Goal: Task Accomplishment & Management: Manage account settings

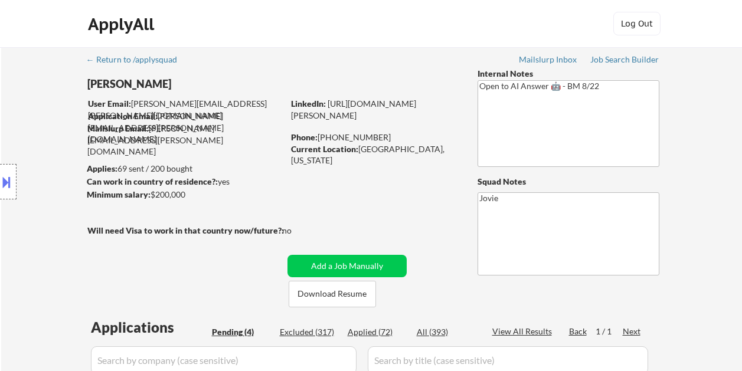
select select ""pending""
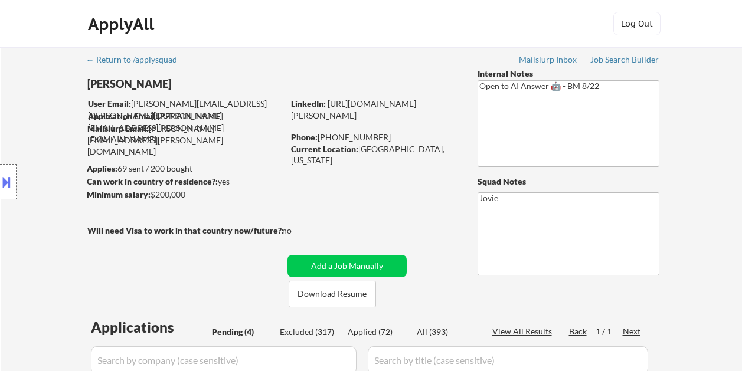
scroll to position [177, 0]
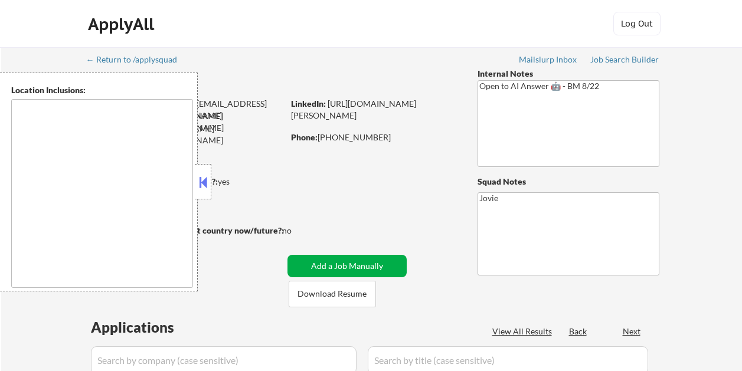
select select ""pending""
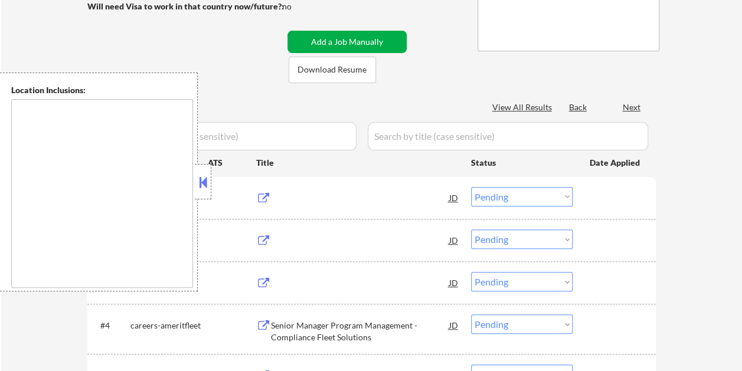
scroll to position [224, 0]
type textarea "Austin, TX West Lake Hills, TX Rollingwood, TX Sunset Valley, TX Lost Creek, TX…"
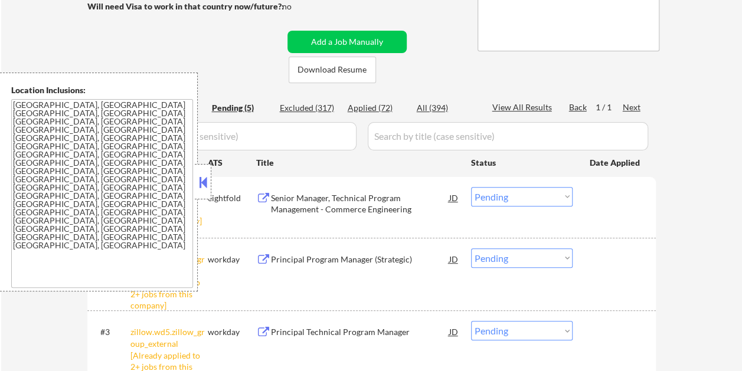
click at [208, 174] on button at bounding box center [203, 183] width 13 height 18
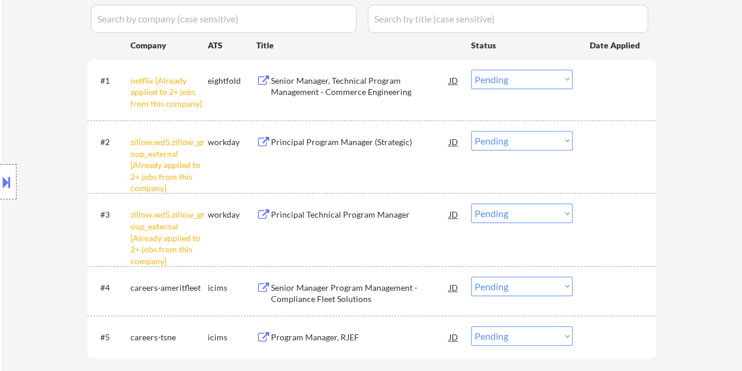
scroll to position [295, 0]
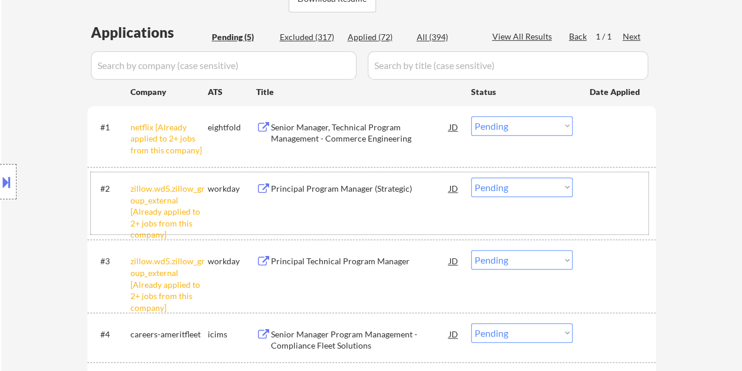
drag, startPoint x: 634, startPoint y: 209, endPoint x: 446, endPoint y: 176, distance: 190.5
click at [633, 209] on div "#2 zillow.wd5.zillow_group_external [Already applied to 2+ jobs from this compa…" at bounding box center [369, 203] width 557 height 62
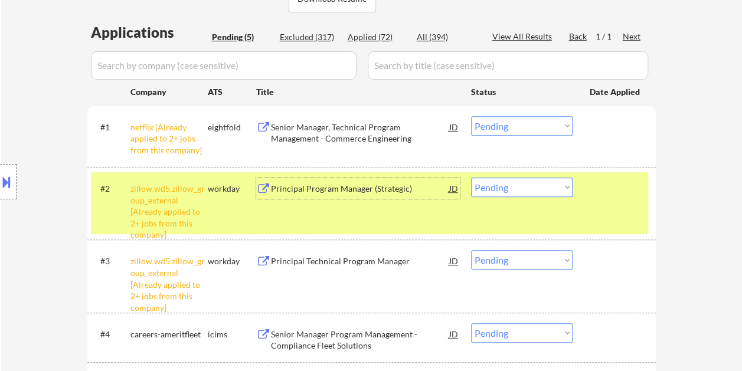
click at [407, 198] on div "Principal Program Manager (Strategic)" at bounding box center [360, 188] width 178 height 21
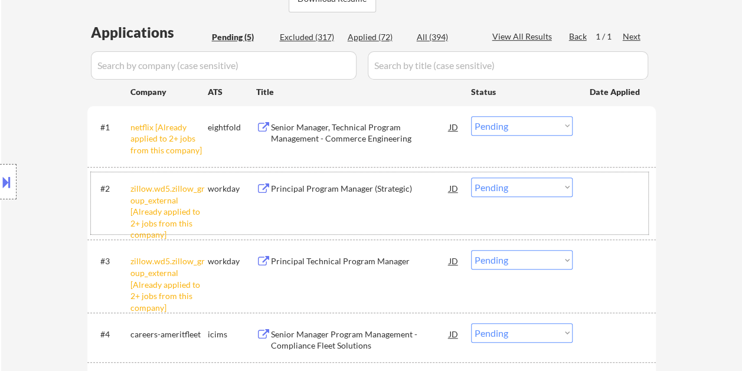
click at [604, 195] on div at bounding box center [616, 188] width 52 height 21
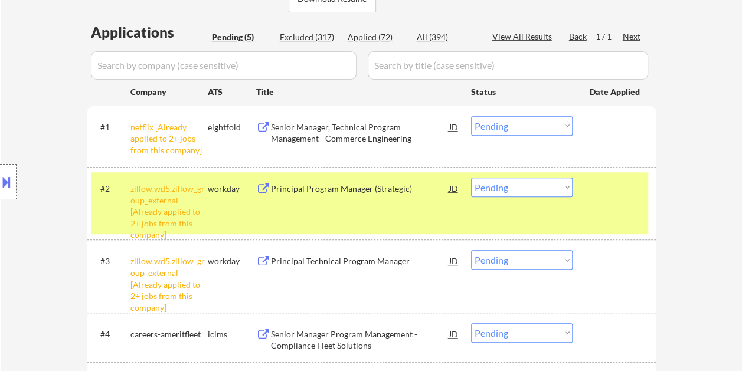
click at [559, 190] on select "Choose an option... Pending Applied Excluded (Questions) Excluded (Expired) Exc…" at bounding box center [522, 187] width 102 height 19
click at [471, 178] on select "Choose an option... Pending Applied Excluded (Questions) Excluded (Expired) Exc…" at bounding box center [522, 187] width 102 height 19
select select ""pending""
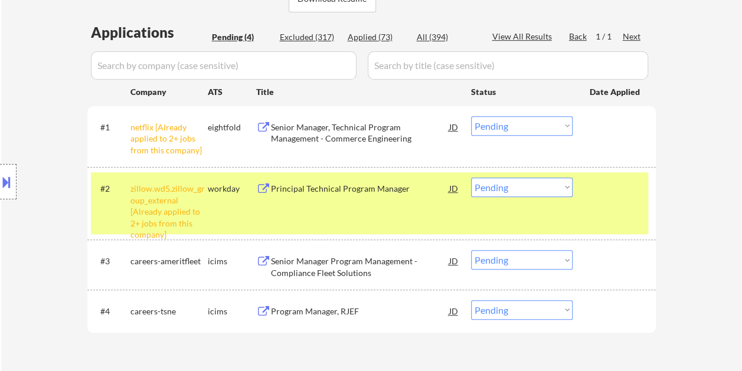
click at [627, 198] on div at bounding box center [616, 188] width 52 height 21
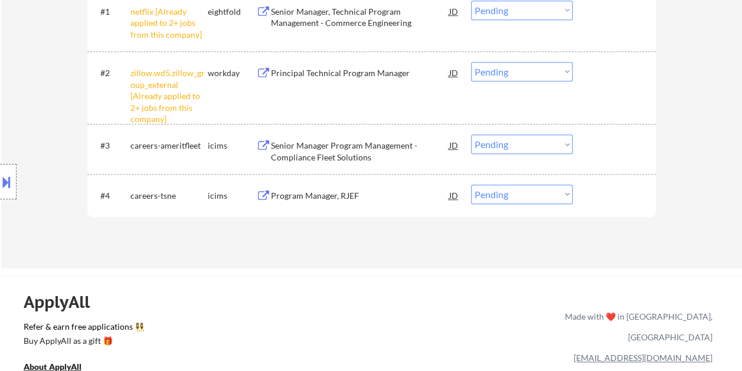
scroll to position [413, 0]
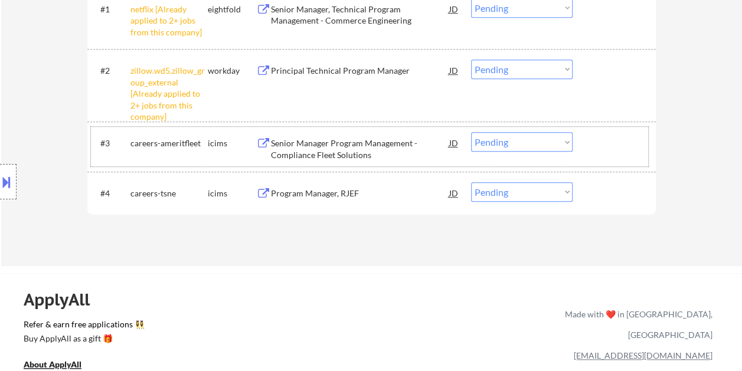
click at [609, 138] on div at bounding box center [616, 142] width 52 height 21
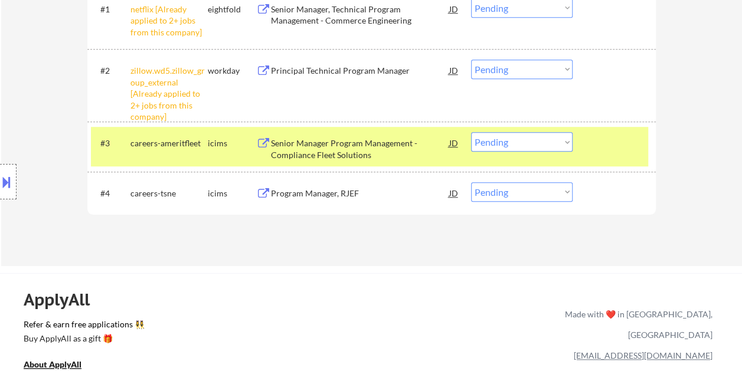
click at [442, 148] on div "Senior Manager Program Management - Compliance Fleet Solutions" at bounding box center [360, 149] width 178 height 23
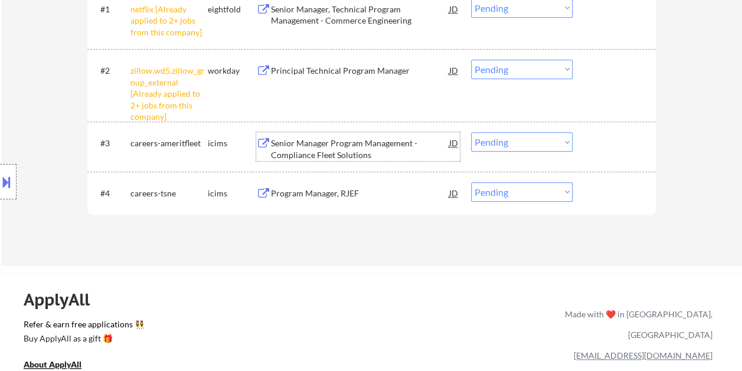
click at [587, 140] on div "#3 careers-ameritfleet icims Senior Manager Program Management - Compliance Fle…" at bounding box center [369, 146] width 557 height 39
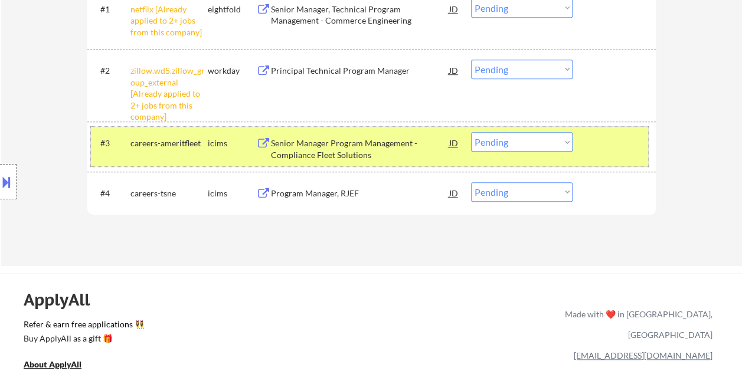
click at [583, 140] on div "#3 careers-ameritfleet icims Senior Manager Program Management - Compliance Fle…" at bounding box center [369, 146] width 557 height 39
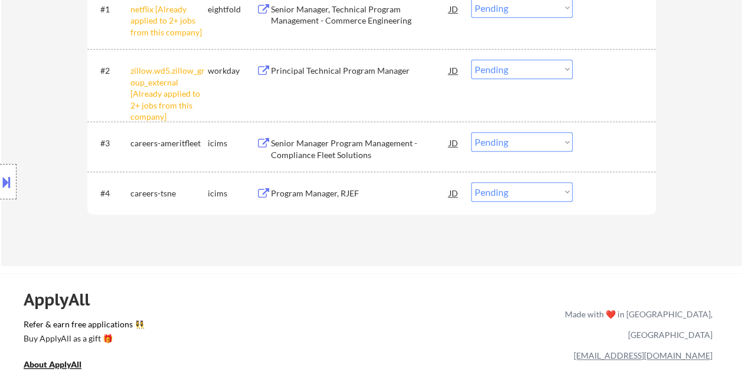
click at [588, 140] on div "#3 careers-ameritfleet icims Senior Manager Program Management - Compliance Fle…" at bounding box center [369, 146] width 557 height 39
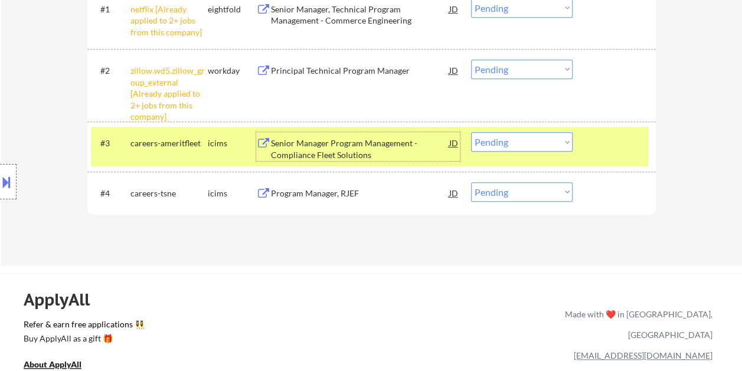
click at [396, 143] on div "Senior Manager Program Management - Compliance Fleet Solutions" at bounding box center [360, 149] width 178 height 23
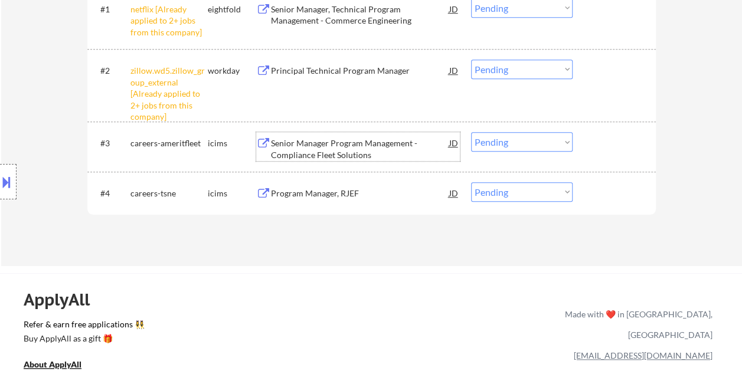
drag, startPoint x: 607, startPoint y: 148, endPoint x: 569, endPoint y: 151, distance: 37.9
click at [607, 148] on div at bounding box center [616, 142] width 52 height 21
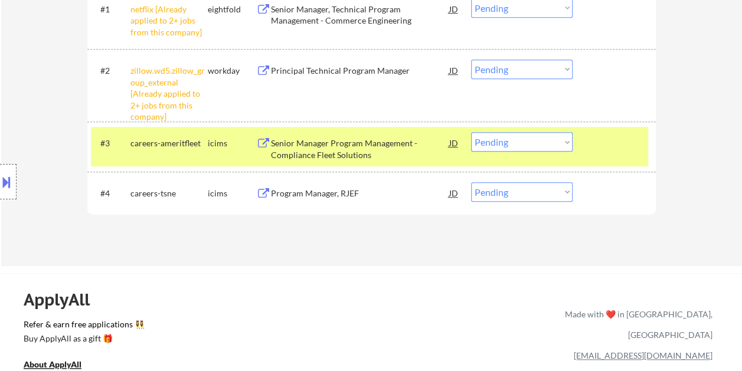
click at [567, 149] on select "Choose an option... Pending Applied Excluded (Questions) Excluded (Expired) Exc…" at bounding box center [522, 141] width 102 height 19
click at [471, 132] on select "Choose an option... Pending Applied Excluded (Questions) Excluded (Expired) Exc…" at bounding box center [522, 141] width 102 height 19
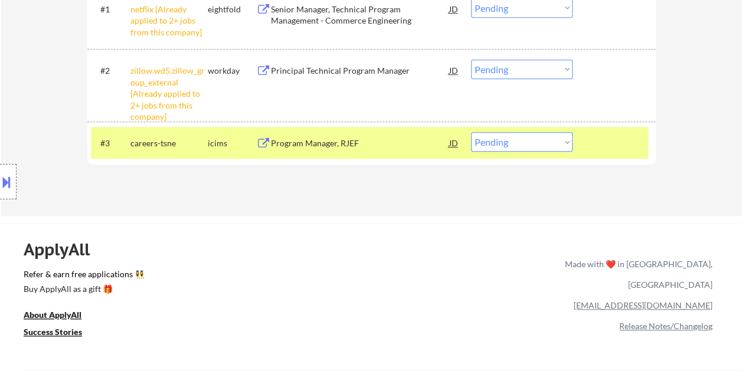
click at [606, 139] on div at bounding box center [616, 142] width 52 height 21
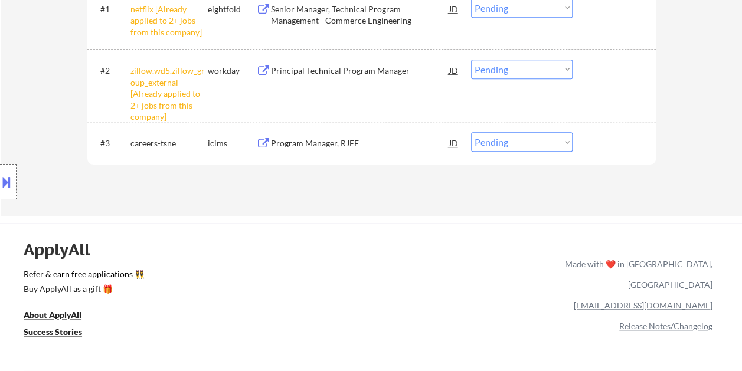
click at [606, 139] on div at bounding box center [616, 142] width 52 height 21
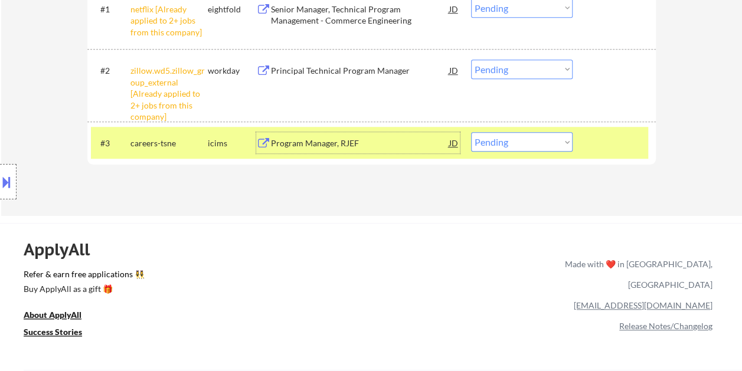
click at [411, 143] on div "Program Manager, RJEF" at bounding box center [360, 144] width 178 height 12
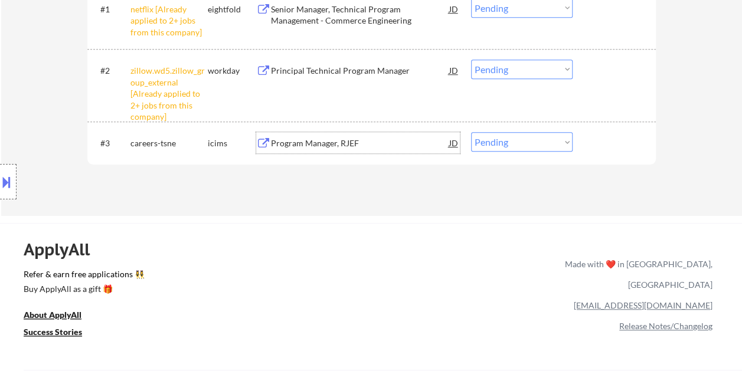
drag, startPoint x: 636, startPoint y: 148, endPoint x: 559, endPoint y: 145, distance: 76.2
click at [628, 148] on div at bounding box center [616, 142] width 52 height 21
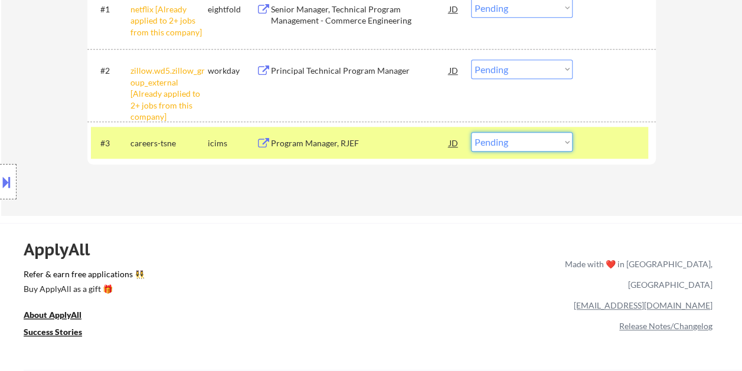
click at [561, 139] on select "Choose an option... Pending Applied Excluded (Questions) Excluded (Expired) Exc…" at bounding box center [522, 141] width 102 height 19
select select ""excluded__bad_match_""
click at [471, 132] on select "Choose an option... Pending Applied Excluded (Questions) Excluded (Expired) Exc…" at bounding box center [522, 141] width 102 height 19
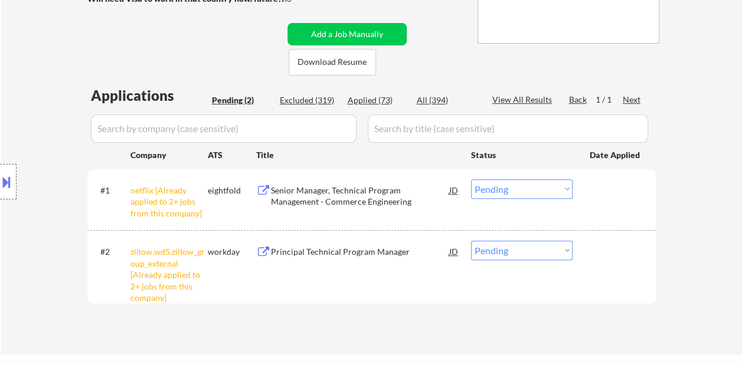
scroll to position [295, 0]
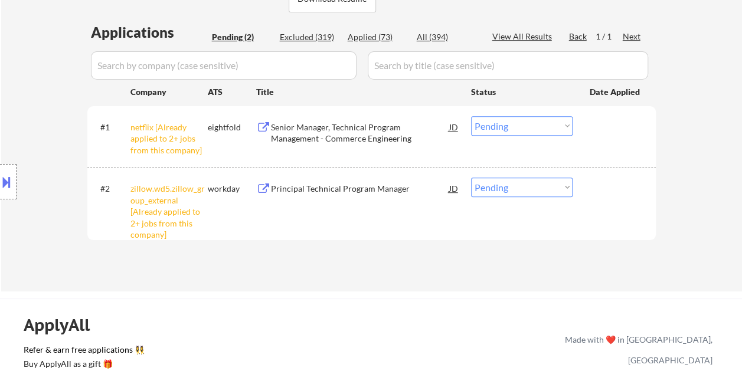
click at [502, 125] on select "Choose an option... Pending Applied Excluded (Questions) Excluded (Expired) Exc…" at bounding box center [522, 125] width 102 height 19
click at [471, 116] on select "Choose an option... Pending Applied Excluded (Questions) Excluded (Expired) Exc…" at bounding box center [522, 125] width 102 height 19
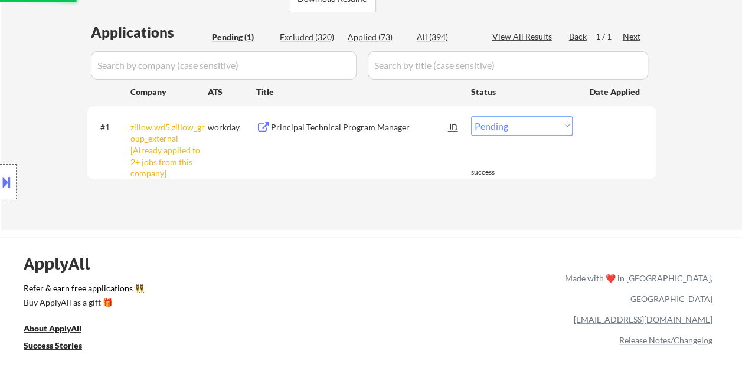
click at [561, 127] on select "Choose an option... Pending Applied Excluded (Questions) Excluded (Expired) Exc…" at bounding box center [522, 125] width 102 height 19
click at [471, 116] on select "Choose an option... Pending Applied Excluded (Questions) Excluded (Expired) Exc…" at bounding box center [522, 125] width 102 height 19
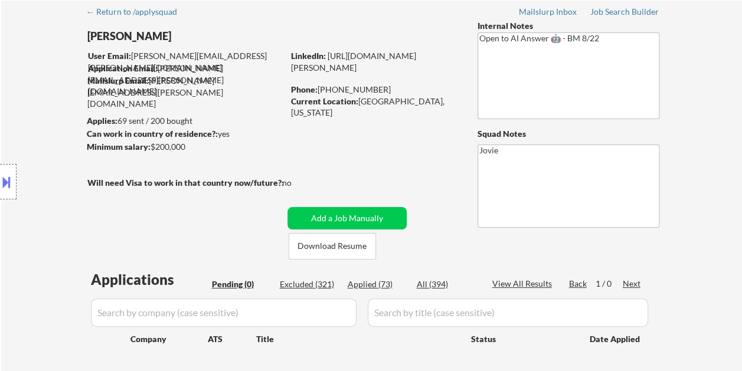
scroll to position [59, 0]
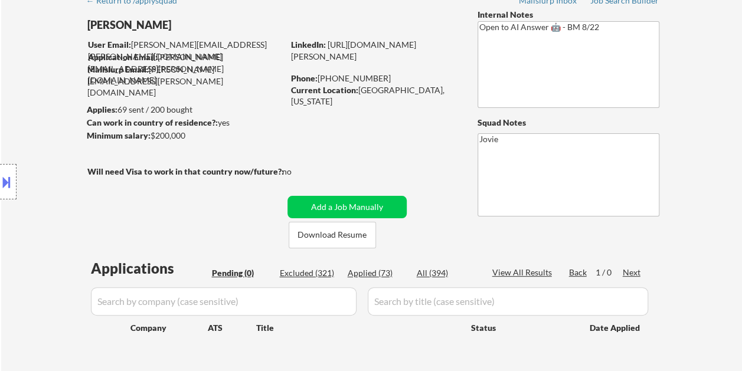
click at [377, 268] on div "Applied (73)" at bounding box center [377, 273] width 59 height 12
select select ""applied""
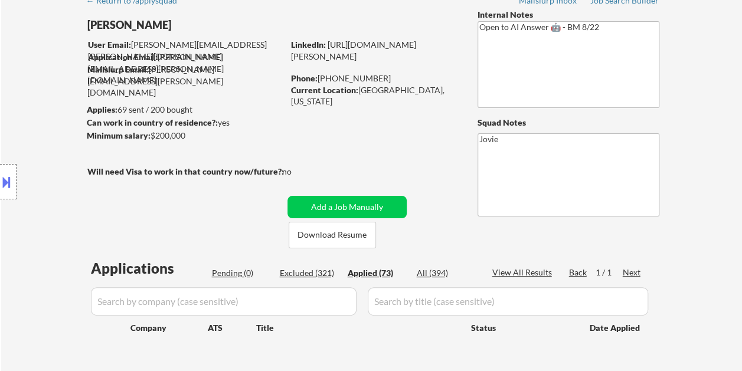
select select ""applied""
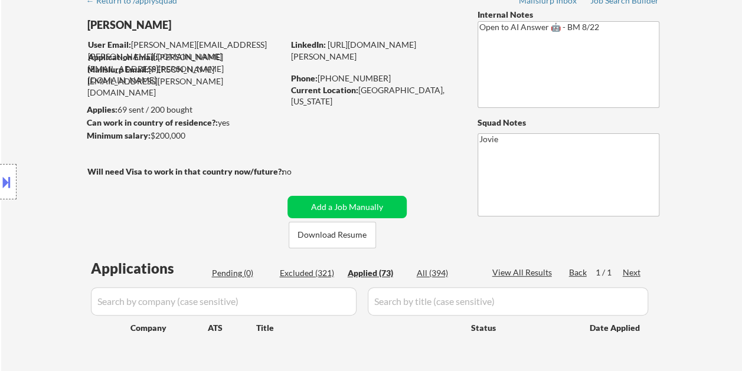
select select ""applied""
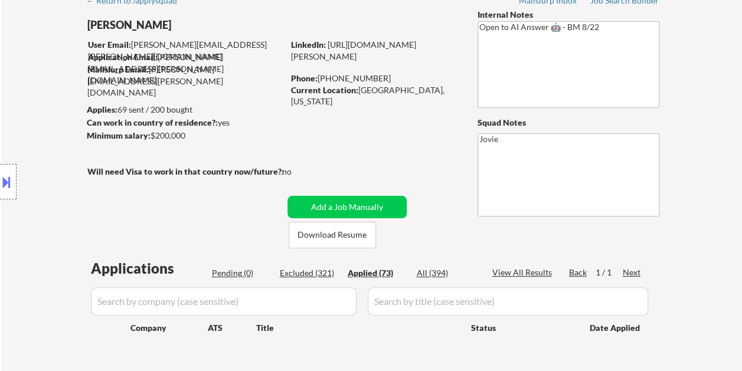
select select ""applied""
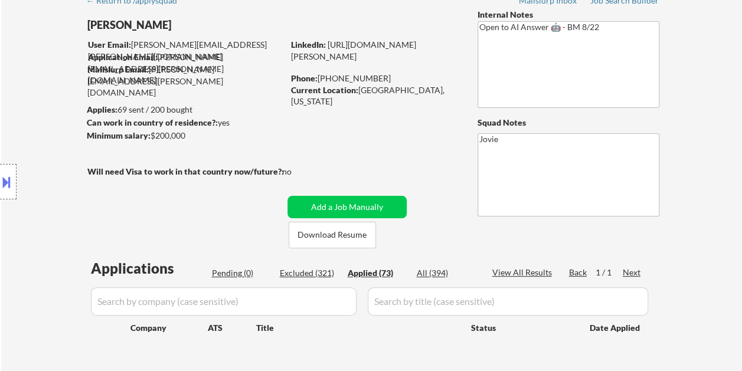
select select ""applied""
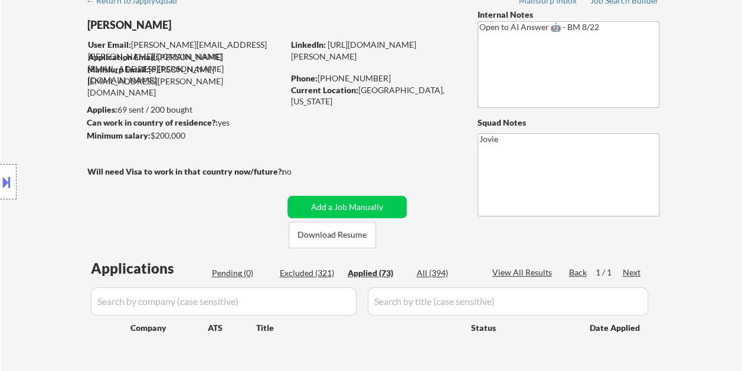
select select ""applied""
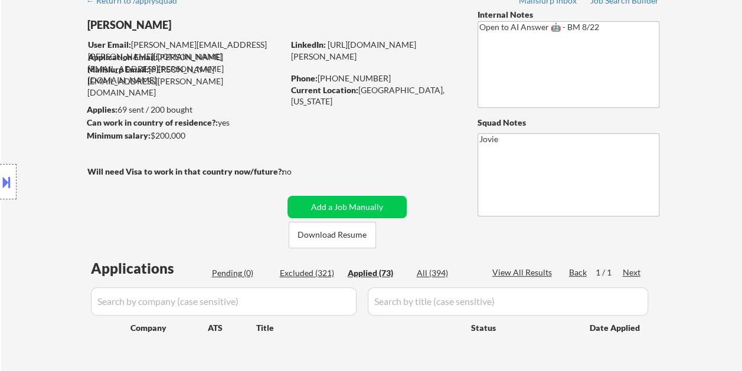
select select ""applied""
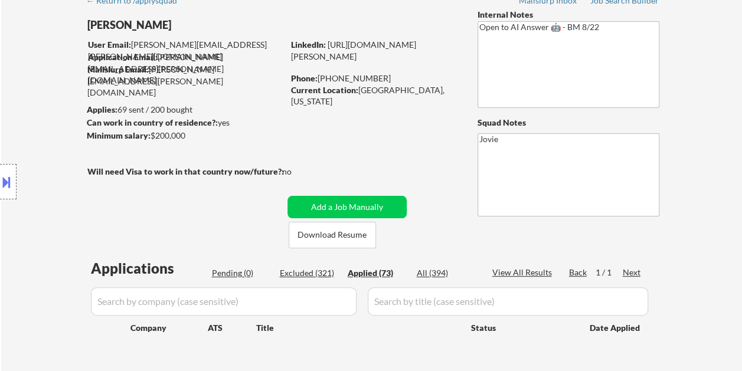
select select ""applied""
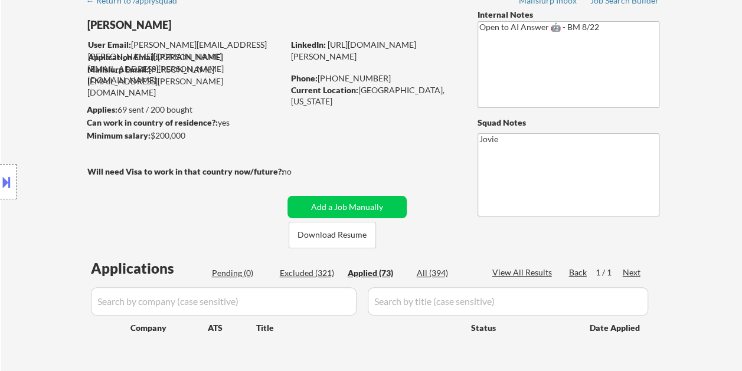
select select ""applied""
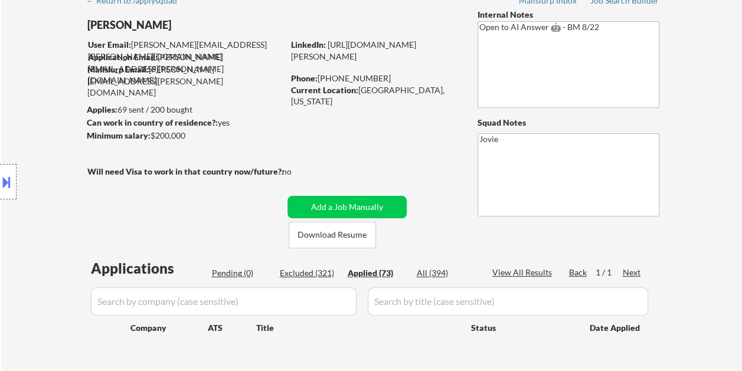
select select ""applied""
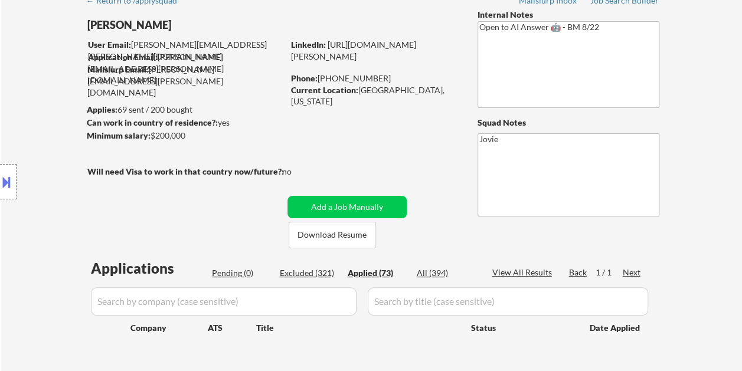
select select ""applied""
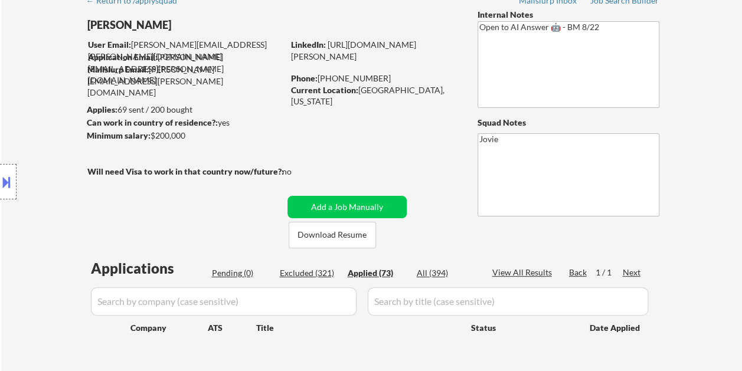
select select ""applied""
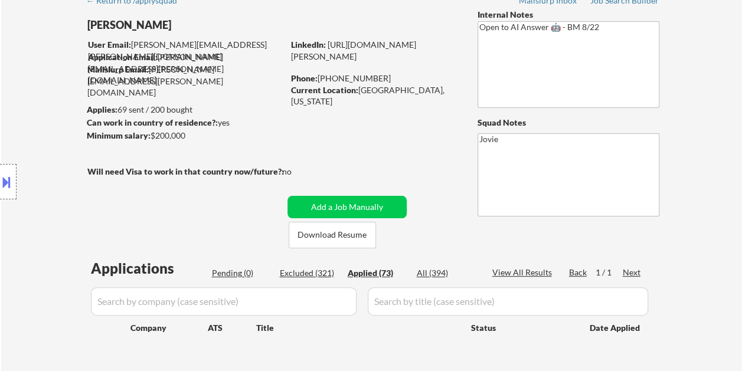
select select ""applied""
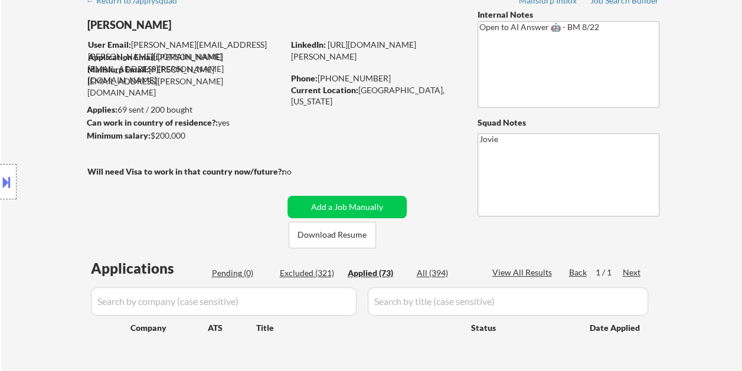
select select ""applied""
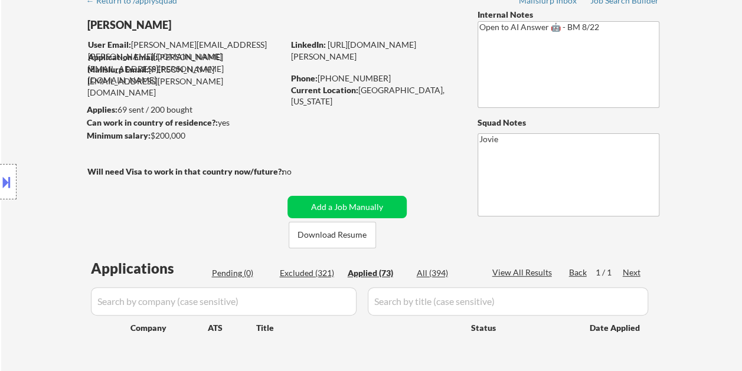
select select ""applied""
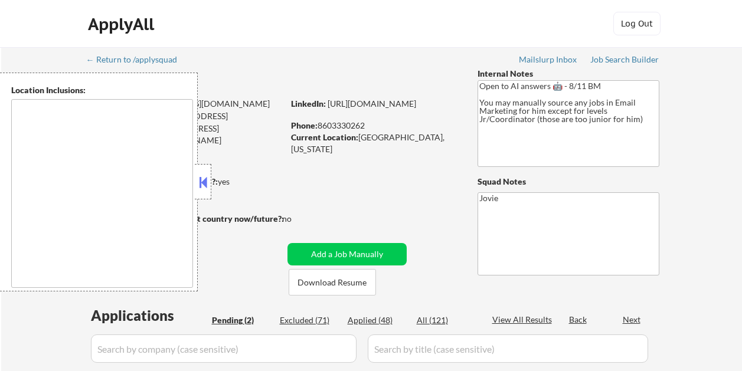
select select ""pending""
click at [207, 185] on button at bounding box center [203, 183] width 13 height 18
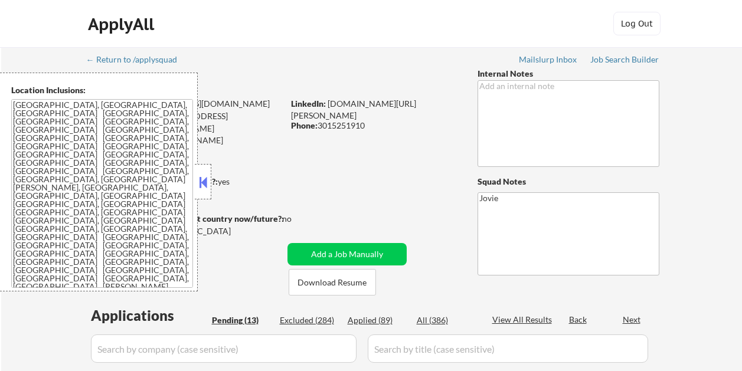
select select ""pending""
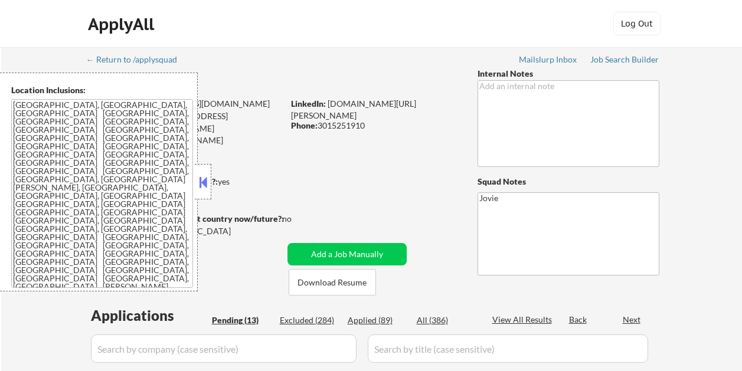
select select ""pending""
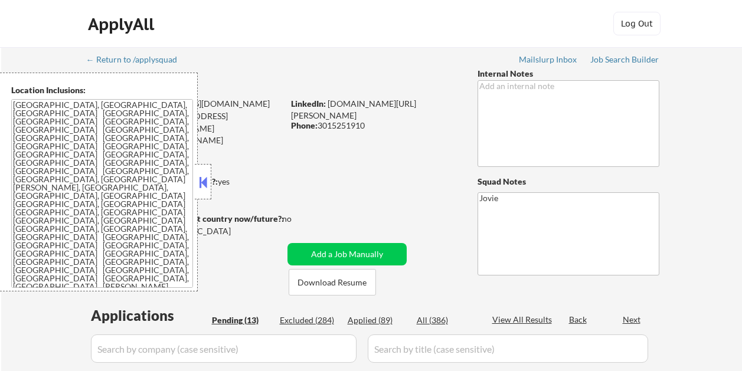
select select ""pending""
click at [207, 177] on button at bounding box center [203, 183] width 13 height 18
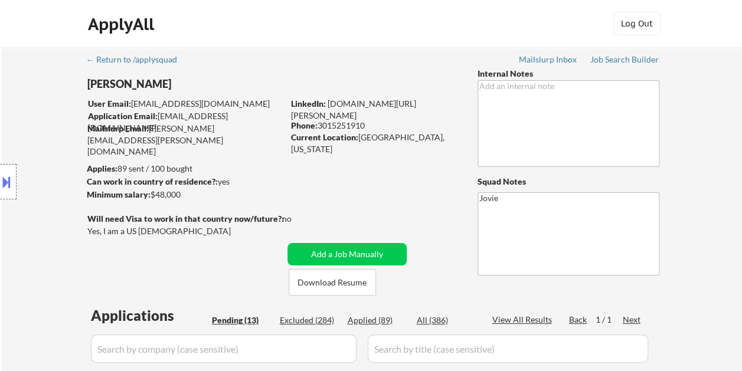
drag, startPoint x: 391, startPoint y: 56, endPoint x: 399, endPoint y: 53, distance: 8.2
click at [355, 273] on button "Download Resume" at bounding box center [332, 282] width 87 height 27
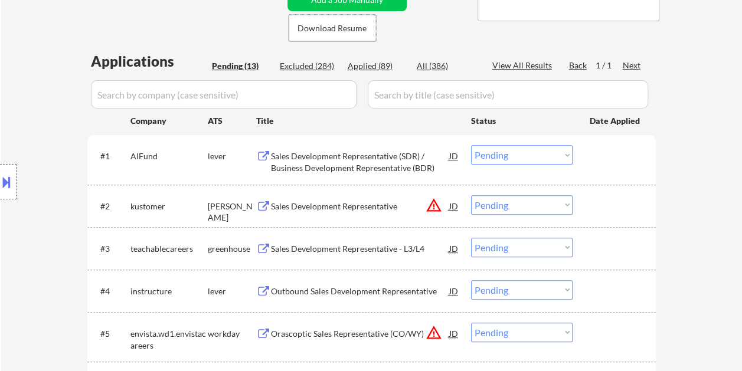
scroll to position [295, 0]
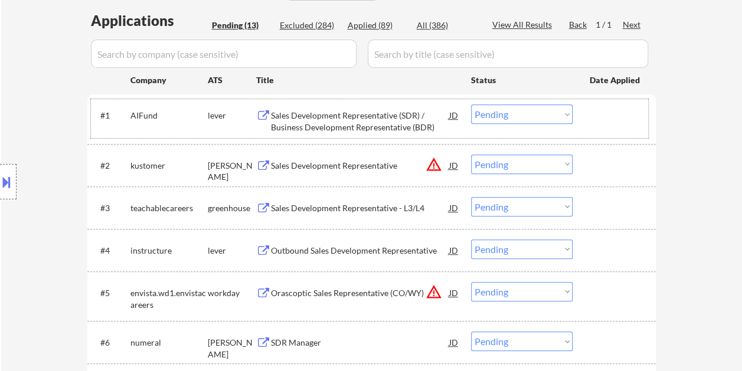
click at [591, 116] on div at bounding box center [616, 114] width 52 height 21
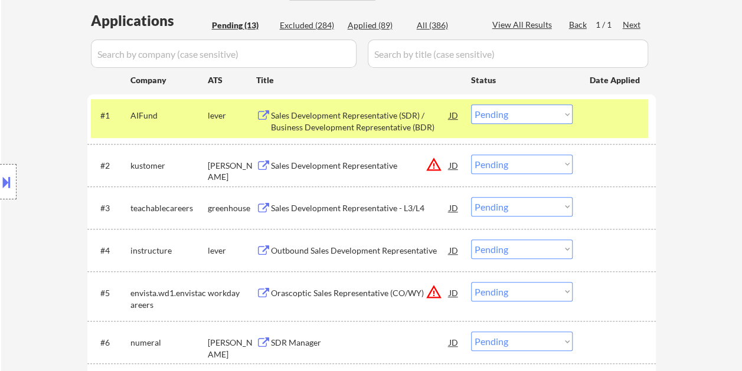
click at [381, 114] on div "Sales Development Representative (SDR) / Business Development Representative (B…" at bounding box center [360, 121] width 178 height 23
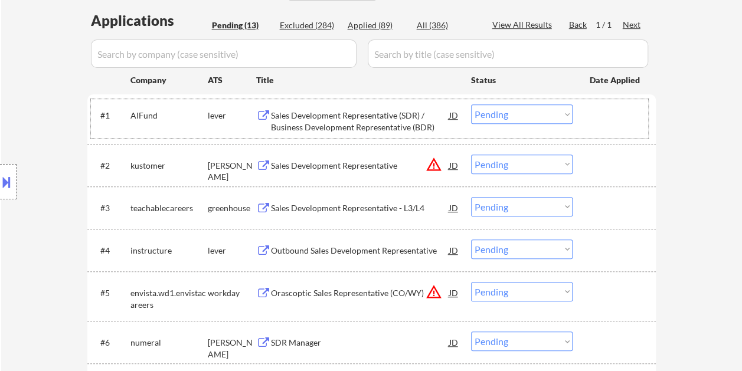
click at [593, 116] on div at bounding box center [616, 114] width 52 height 21
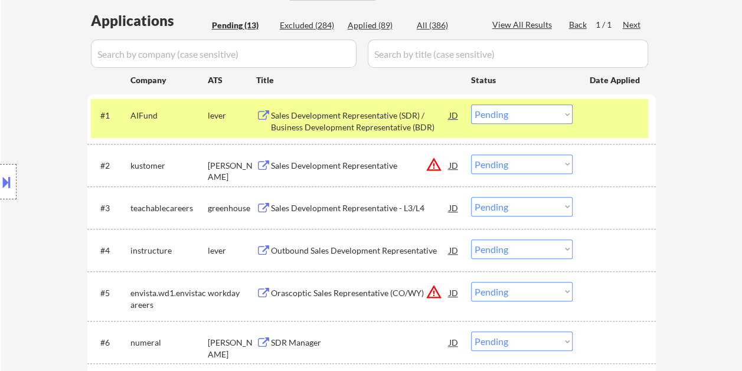
click at [519, 106] on select "Choose an option... Pending Applied Excluded (Questions) Excluded (Expired) Exc…" at bounding box center [522, 113] width 102 height 19
click at [471, 104] on select "Choose an option... Pending Applied Excluded (Questions) Excluded (Expired) Exc…" at bounding box center [522, 113] width 102 height 19
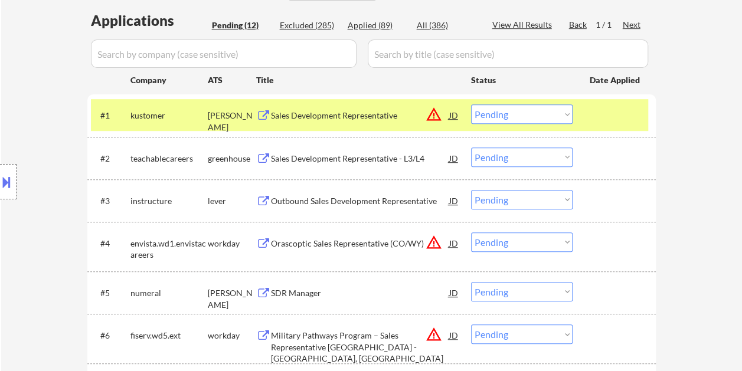
click at [384, 105] on div "Sales Development Representative" at bounding box center [360, 114] width 178 height 21
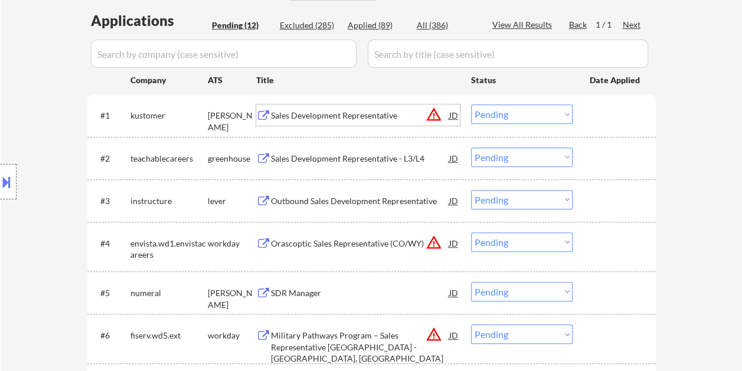
click at [608, 102] on div "#1 kustomer ashby Sales Development Representative JD warning_amber Choose an o…" at bounding box center [369, 115] width 557 height 32
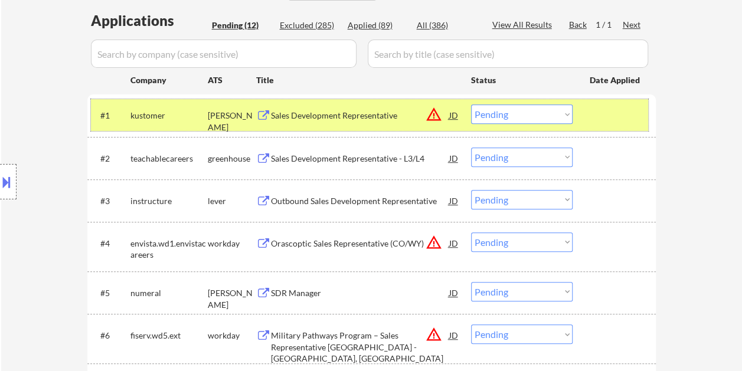
click at [569, 120] on select "Choose an option... Pending Applied Excluded (Questions) Excluded (Expired) Exc…" at bounding box center [522, 113] width 102 height 19
click at [471, 104] on select "Choose an option... Pending Applied Excluded (Questions) Excluded (Expired) Exc…" at bounding box center [522, 113] width 102 height 19
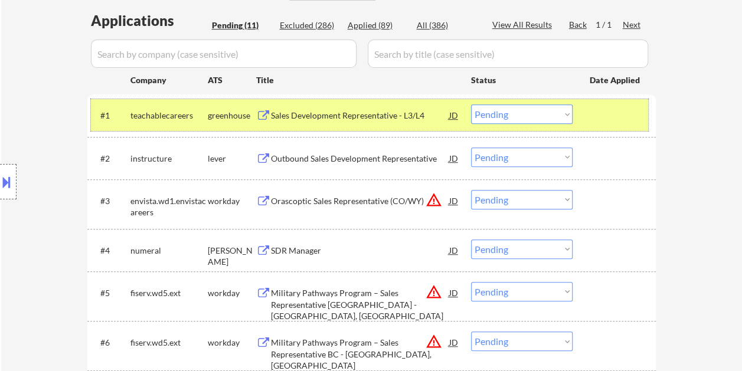
click at [589, 128] on div "#1 teachablecareers greenhouse Sales Development Representative - L3/L4 JD warn…" at bounding box center [369, 115] width 557 height 32
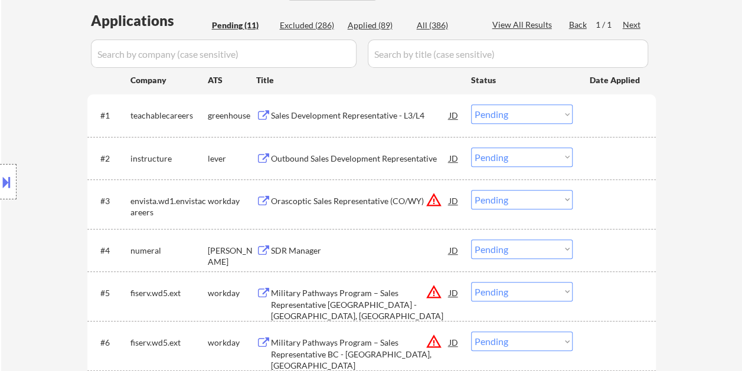
click at [600, 117] on div at bounding box center [616, 114] width 52 height 21
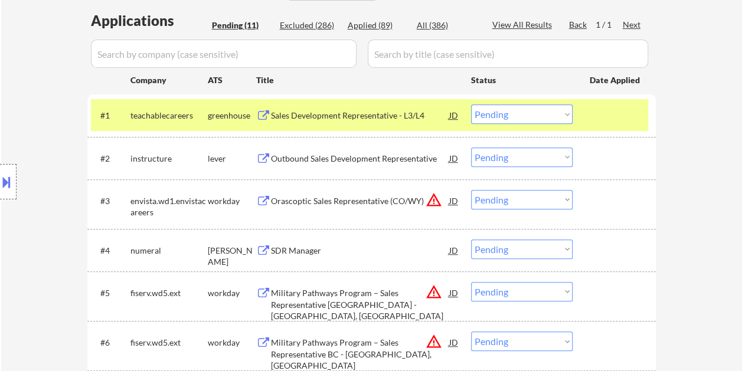
click at [433, 111] on div "Sales Development Representative - L3/L4" at bounding box center [360, 116] width 178 height 12
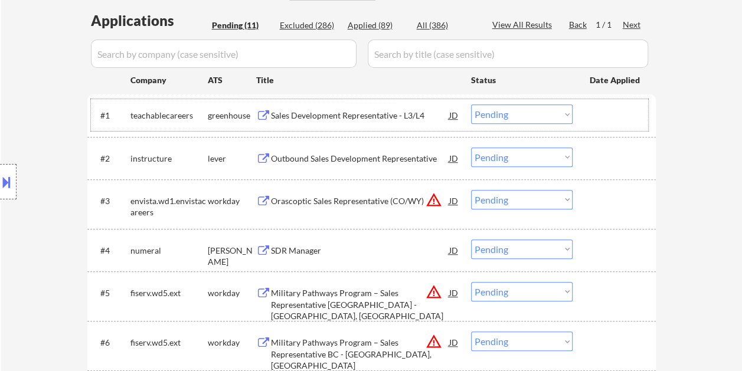
click at [597, 123] on div at bounding box center [616, 114] width 52 height 21
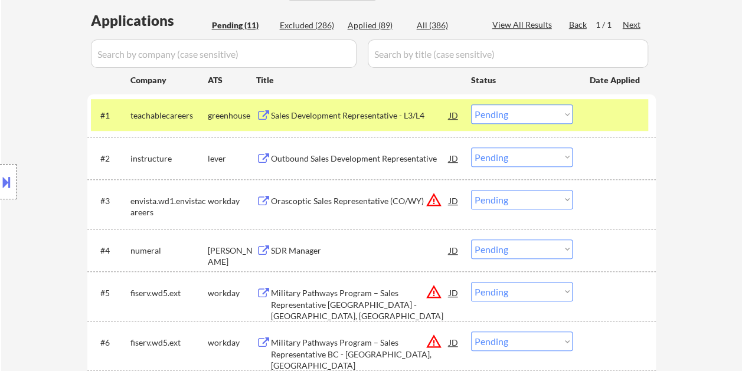
click at [564, 122] on select "Choose an option... Pending Applied Excluded (Questions) Excluded (Expired) Exc…" at bounding box center [522, 113] width 102 height 19
click at [471, 104] on select "Choose an option... Pending Applied Excluded (Questions) Excluded (Expired) Exc…" at bounding box center [522, 113] width 102 height 19
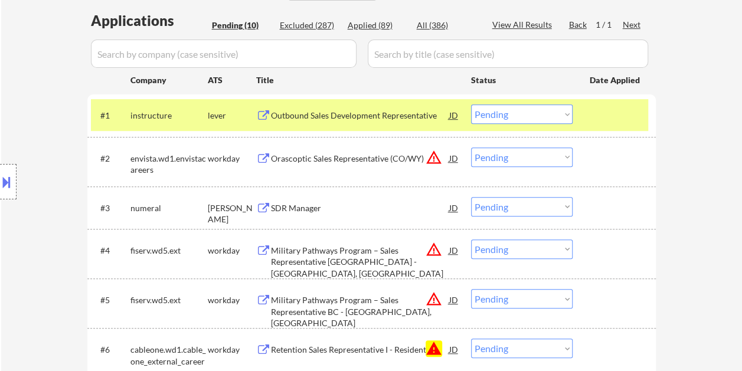
click at [582, 113] on div "#1 instructure lever Outbound Sales Development Representative JD warning_amber…" at bounding box center [369, 115] width 557 height 32
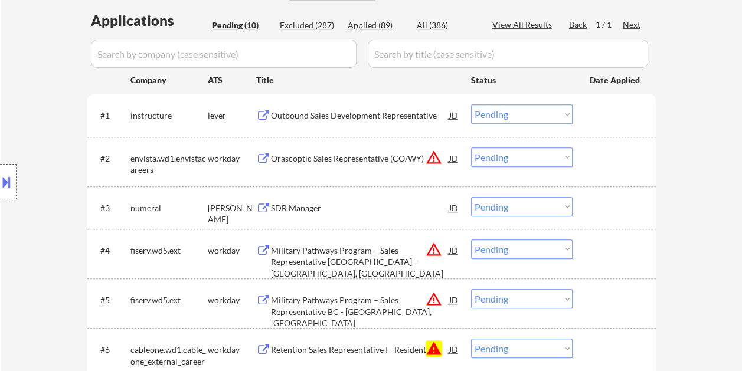
click at [602, 116] on div at bounding box center [616, 114] width 52 height 21
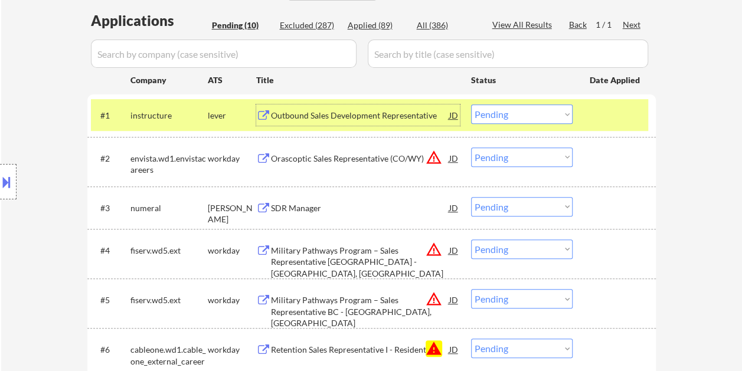
click at [343, 120] on div "Outbound Sales Development Representative" at bounding box center [360, 116] width 178 height 12
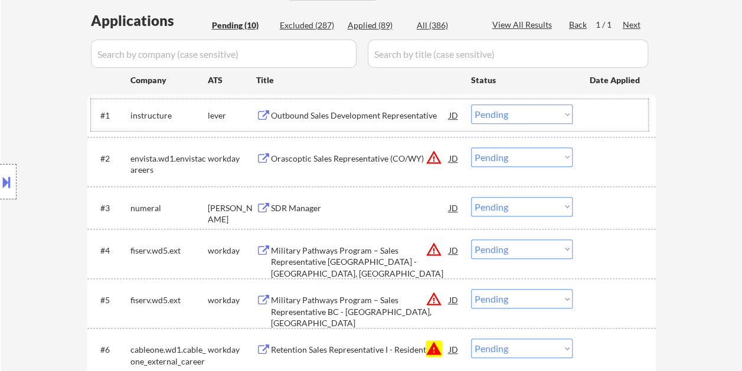
click at [594, 116] on div at bounding box center [616, 114] width 52 height 21
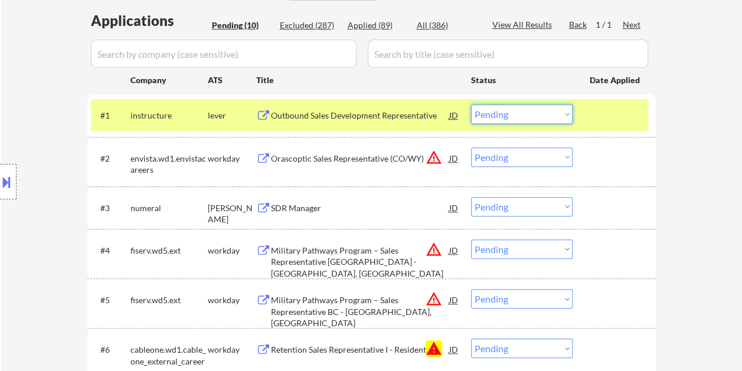
click at [564, 116] on select "Choose an option... Pending Applied Excluded (Questions) Excluded (Expired) Exc…" at bounding box center [522, 113] width 102 height 19
click at [471, 104] on select "Choose an option... Pending Applied Excluded (Questions) Excluded (Expired) Exc…" at bounding box center [522, 113] width 102 height 19
select select ""pending""
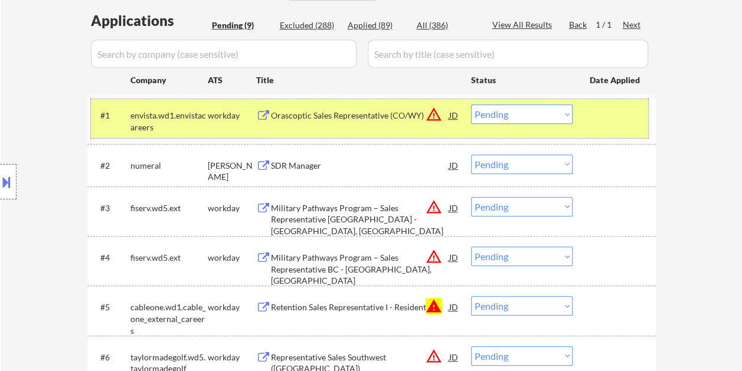
click at [600, 116] on div at bounding box center [616, 114] width 52 height 21
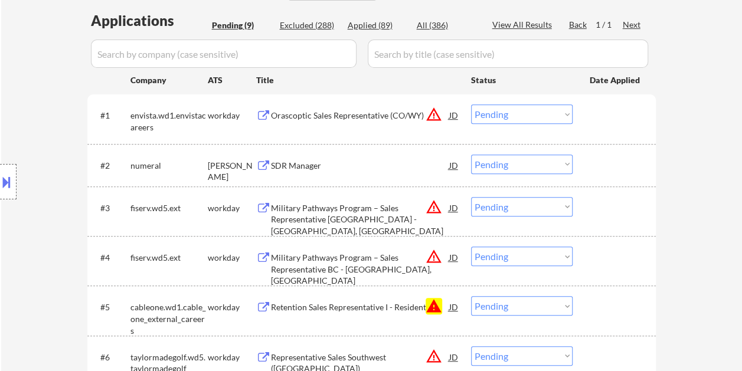
click at [591, 113] on div at bounding box center [616, 114] width 52 height 21
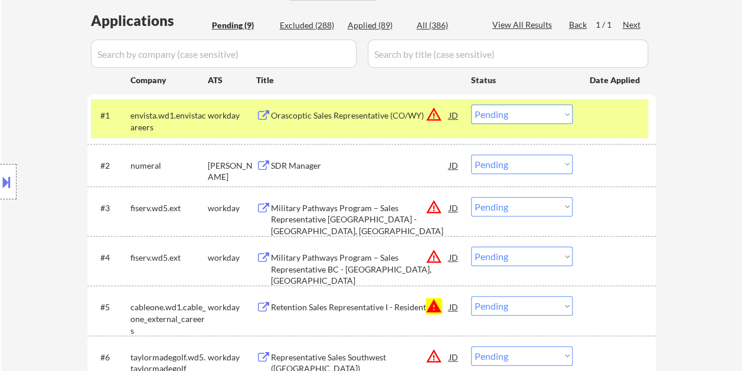
click at [379, 107] on div "Orascoptic Sales Representative (CO/WY)" at bounding box center [360, 114] width 178 height 21
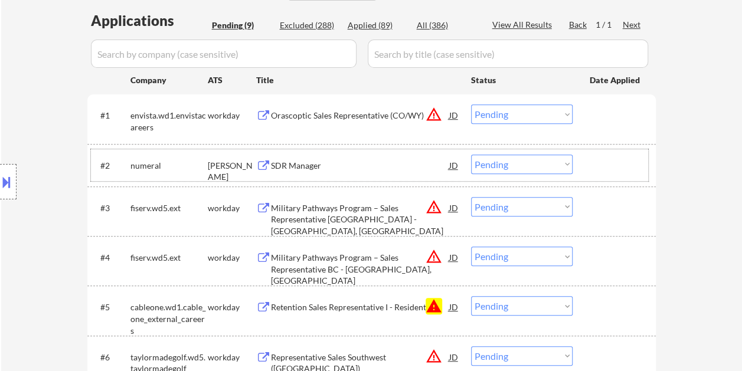
click at [619, 166] on div at bounding box center [616, 165] width 52 height 21
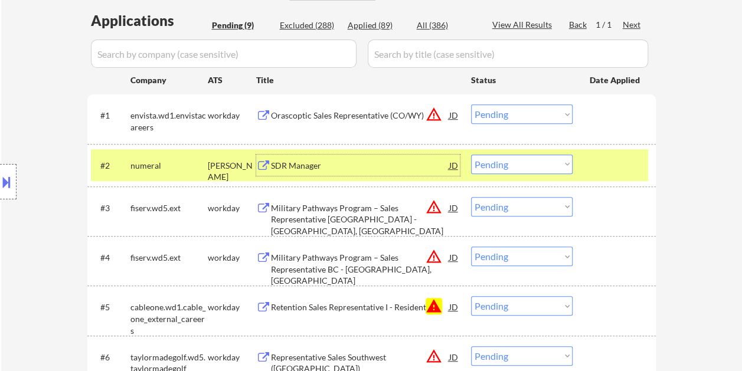
click at [391, 170] on div "SDR Manager" at bounding box center [360, 166] width 178 height 12
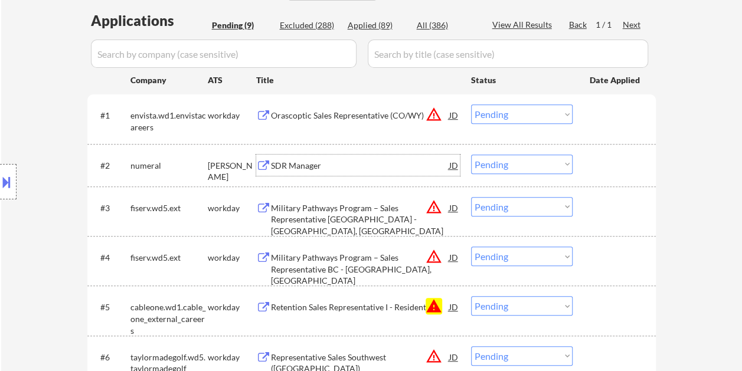
click at [601, 170] on div at bounding box center [616, 165] width 52 height 21
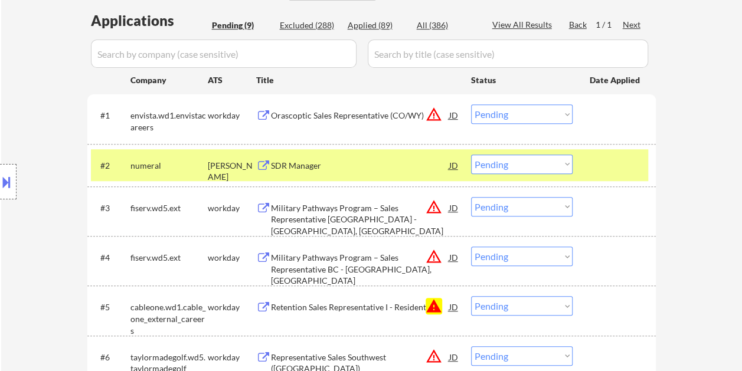
drag, startPoint x: 560, startPoint y: 159, endPoint x: 558, endPoint y: 172, distance: 12.6
click at [560, 159] on select "Choose an option... Pending Applied Excluded (Questions) Excluded (Expired) Exc…" at bounding box center [522, 164] width 102 height 19
click at [471, 155] on select "Choose an option... Pending Applied Excluded (Questions) Excluded (Expired) Exc…" at bounding box center [522, 164] width 102 height 19
select select ""pending""
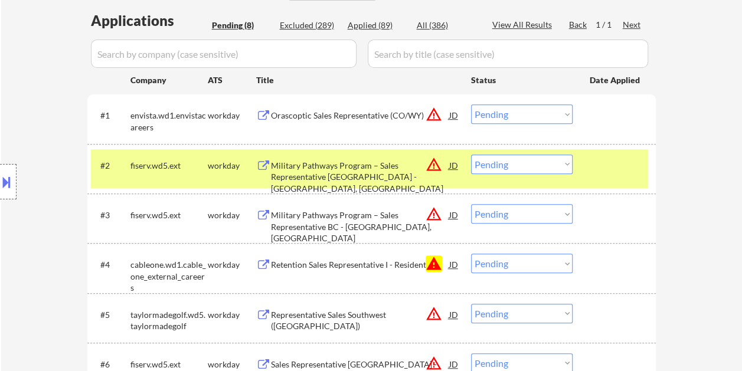
click at [604, 170] on div at bounding box center [616, 165] width 52 height 21
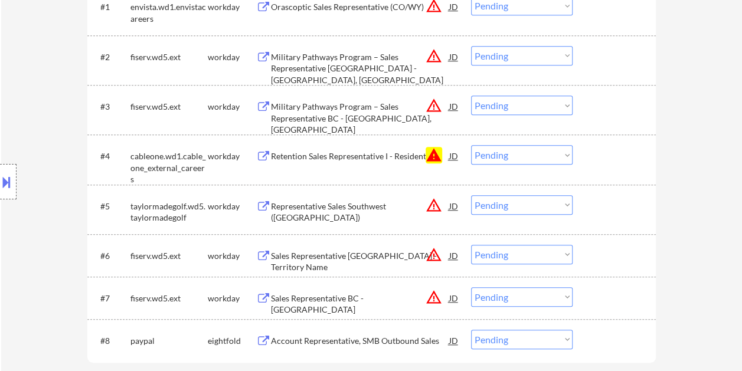
scroll to position [236, 0]
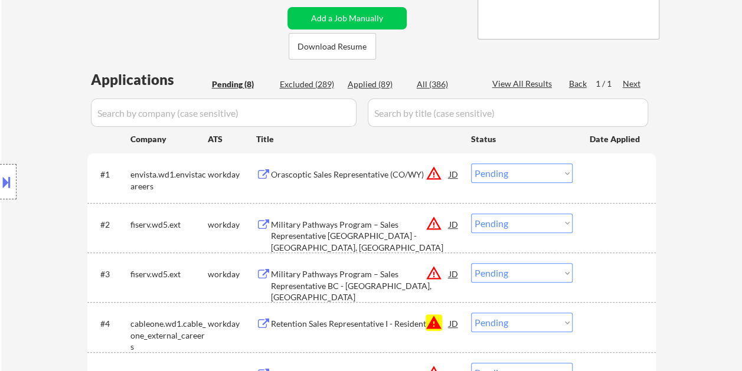
click at [622, 167] on div at bounding box center [616, 173] width 52 height 21
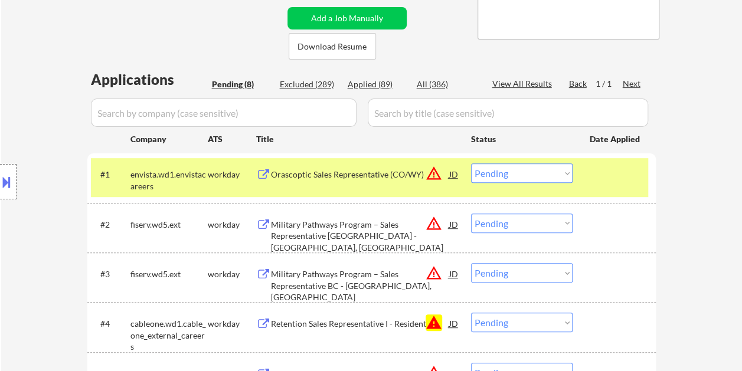
click at [374, 162] on div "#1 envista.wd1.envistacareers workday Orascoptic Sales Representative (CO/WY) J…" at bounding box center [369, 177] width 557 height 39
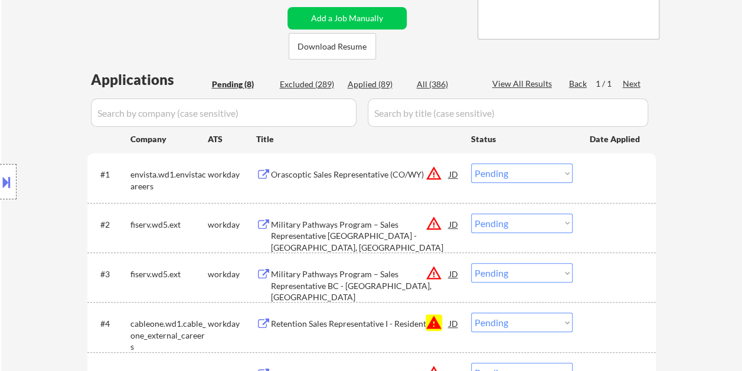
drag, startPoint x: 603, startPoint y: 174, endPoint x: 595, endPoint y: 176, distance: 7.9
click at [603, 174] on div at bounding box center [616, 173] width 52 height 21
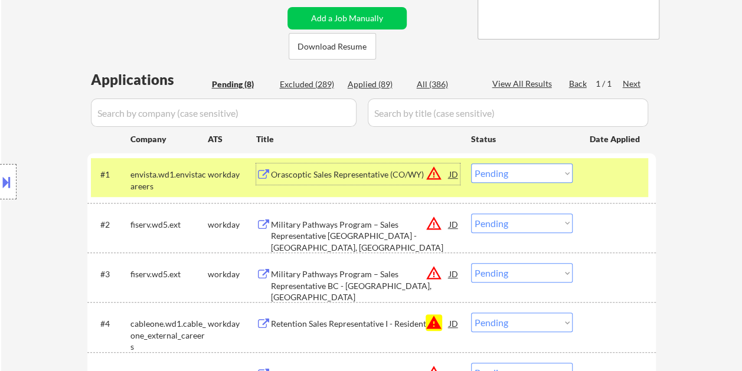
click at [354, 166] on div "Orascoptic Sales Representative (CO/WY)" at bounding box center [360, 173] width 178 height 21
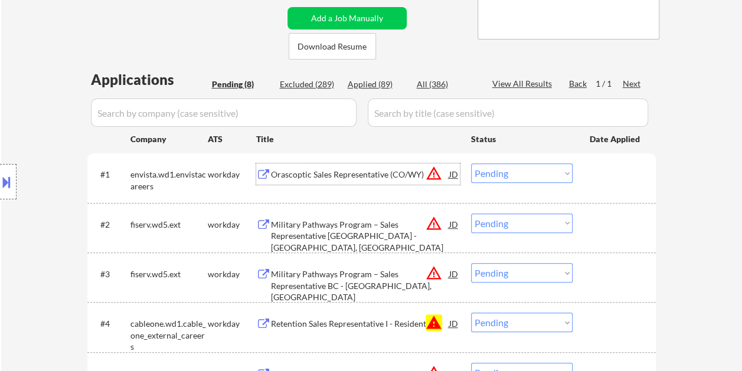
click at [595, 176] on div at bounding box center [616, 173] width 52 height 21
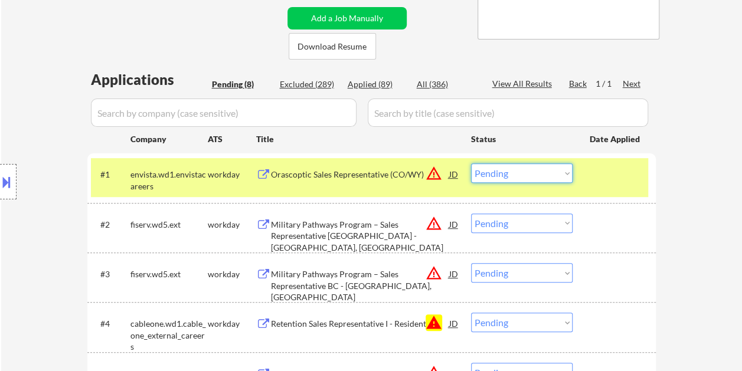
click at [566, 175] on select "Choose an option... Pending Applied Excluded (Questions) Excluded (Expired) Exc…" at bounding box center [522, 172] width 102 height 19
click at [471, 163] on select "Choose an option... Pending Applied Excluded (Questions) Excluded (Expired) Exc…" at bounding box center [522, 172] width 102 height 19
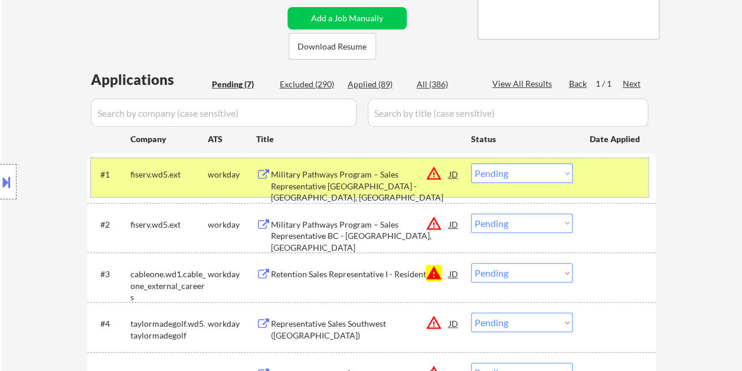
click at [591, 177] on div at bounding box center [616, 173] width 52 height 21
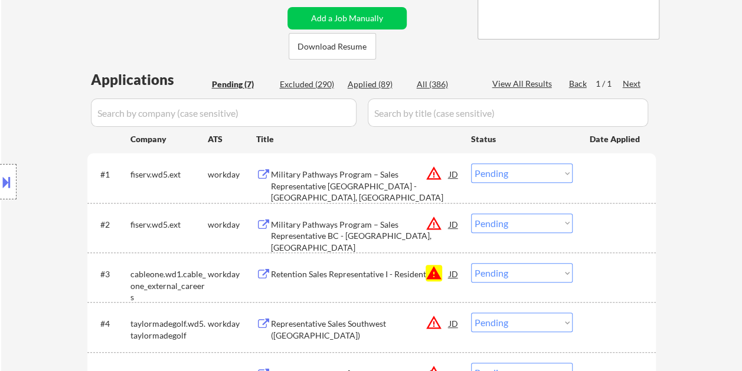
click at [575, 177] on div "#1 fiserv.wd5.ext workday Military Pathways Program – Sales Representative BC -…" at bounding box center [369, 177] width 557 height 39
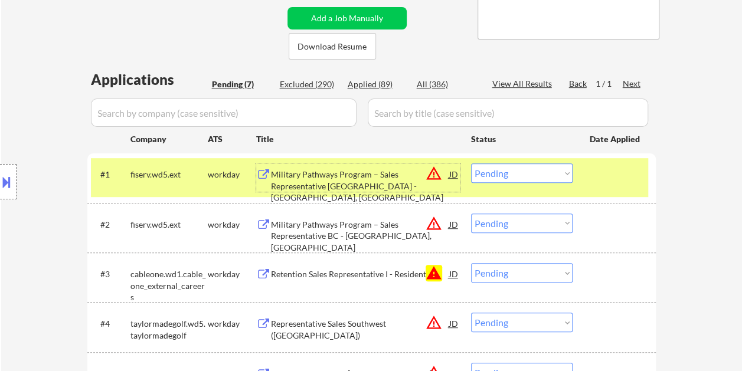
click at [357, 172] on div "Military Pathways Program – Sales Representative BC - Savannah, GA" at bounding box center [360, 186] width 178 height 35
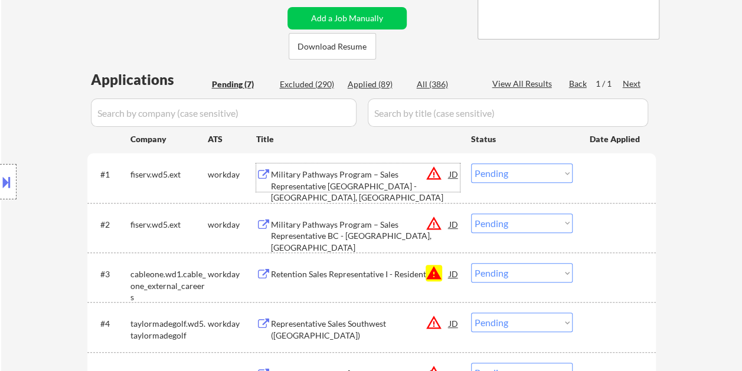
click at [596, 181] on div at bounding box center [616, 173] width 52 height 21
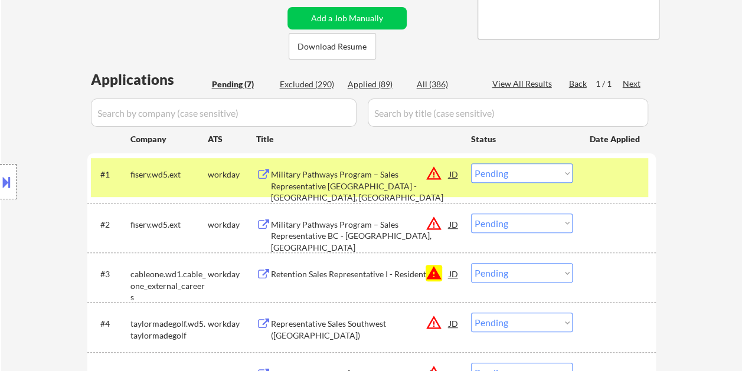
click at [533, 166] on select "Choose an option... Pending Applied Excluded (Questions) Excluded (Expired) Exc…" at bounding box center [522, 172] width 102 height 19
click at [471, 163] on select "Choose an option... Pending Applied Excluded (Questions) Excluded (Expired) Exc…" at bounding box center [522, 172] width 102 height 19
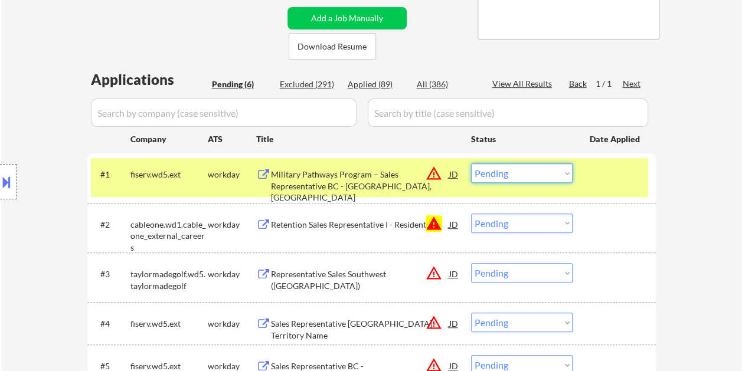
click at [565, 170] on select "Choose an option... Pending Applied Excluded (Questions) Excluded (Expired) Exc…" at bounding box center [522, 172] width 102 height 19
click at [471, 163] on select "Choose an option... Pending Applied Excluded (Questions) Excluded (Expired) Exc…" at bounding box center [522, 172] width 102 height 19
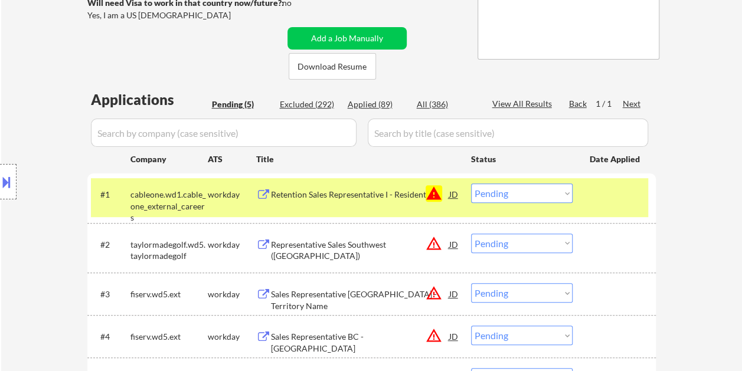
scroll to position [177, 0]
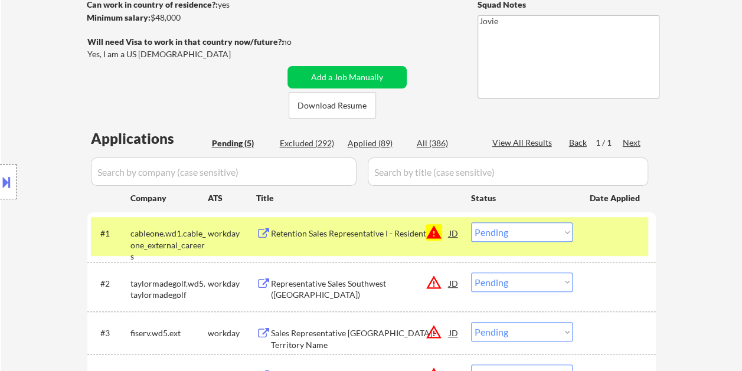
click at [623, 258] on div "#1 cableone.wd1.cable_one_external_careers workday Retention Sales Representati…" at bounding box center [371, 237] width 568 height 50
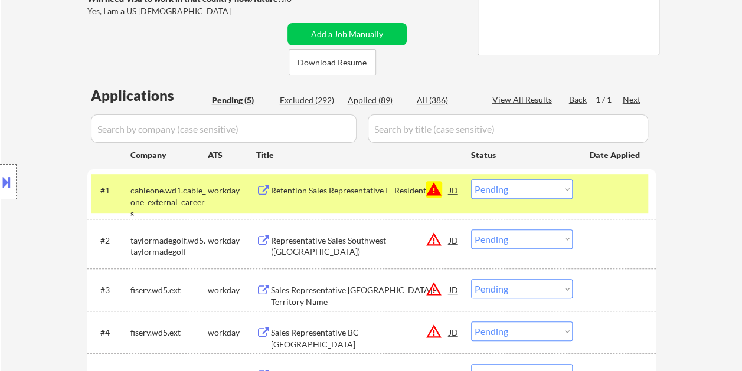
scroll to position [236, 0]
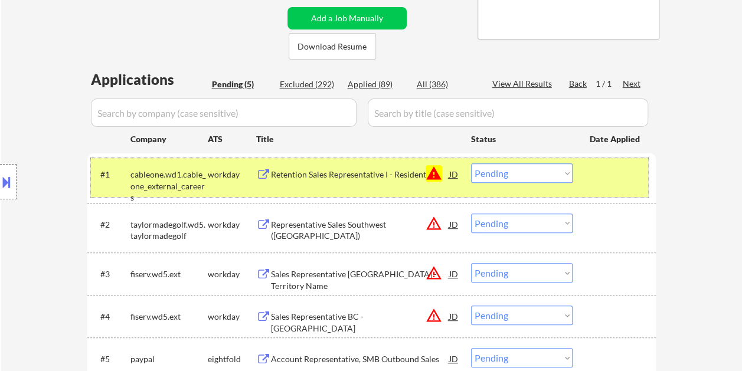
click at [613, 179] on div at bounding box center [616, 173] width 52 height 21
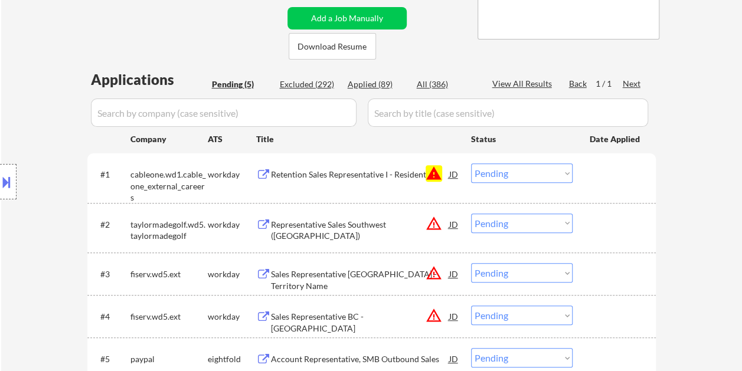
click at [597, 178] on div at bounding box center [616, 173] width 52 height 21
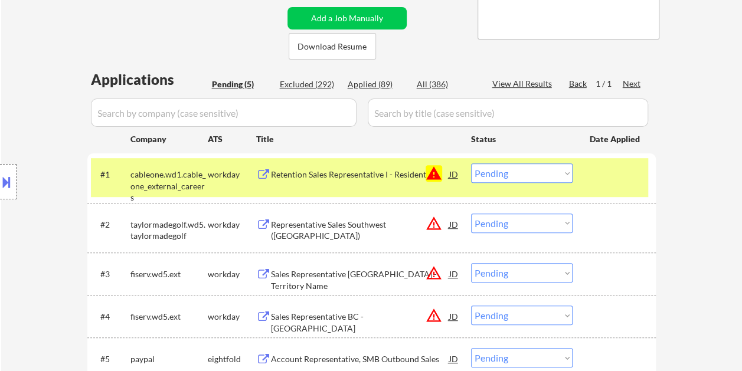
click at [387, 173] on div "Retention Sales Representative I - Residential" at bounding box center [360, 175] width 178 height 12
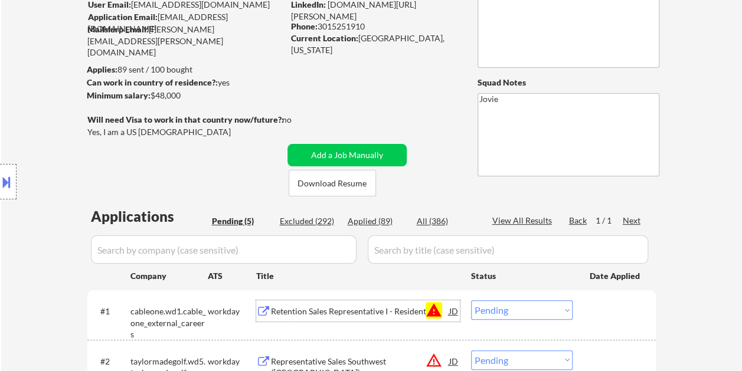
scroll to position [118, 0]
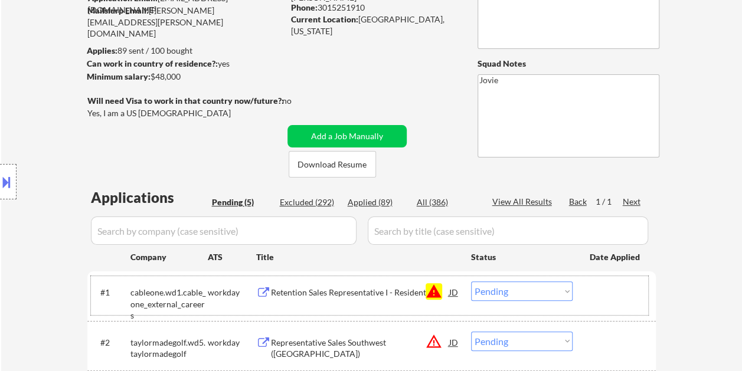
click at [613, 290] on div at bounding box center [616, 292] width 52 height 21
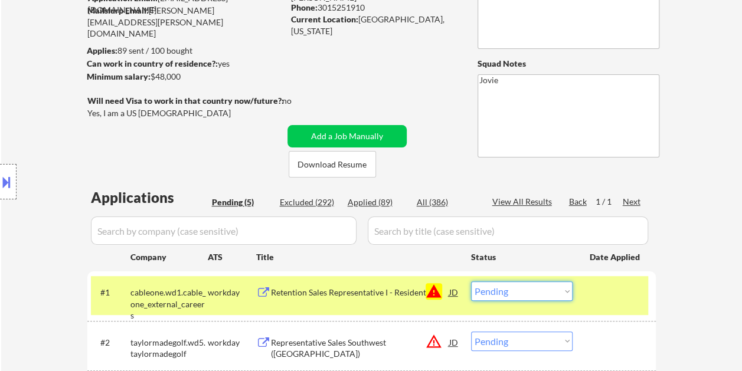
click at [567, 290] on select "Choose an option... Pending Applied Excluded (Questions) Excluded (Expired) Exc…" at bounding box center [522, 291] width 102 height 19
click at [471, 282] on select "Choose an option... Pending Applied Excluded (Questions) Excluded (Expired) Exc…" at bounding box center [522, 291] width 102 height 19
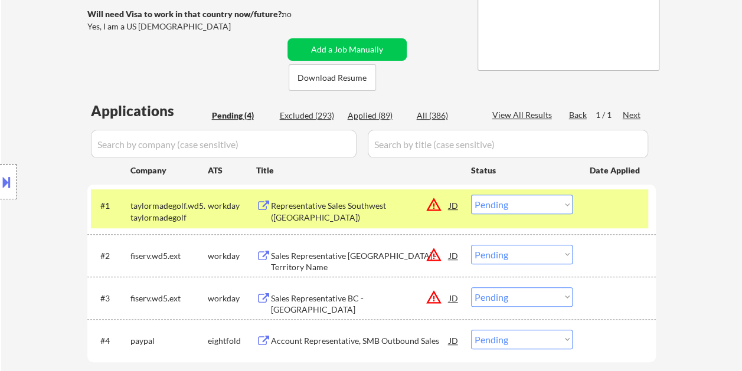
scroll to position [236, 0]
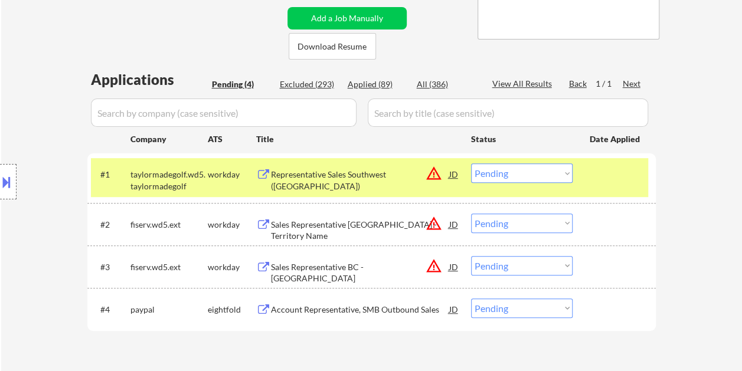
click at [590, 178] on div at bounding box center [616, 173] width 52 height 21
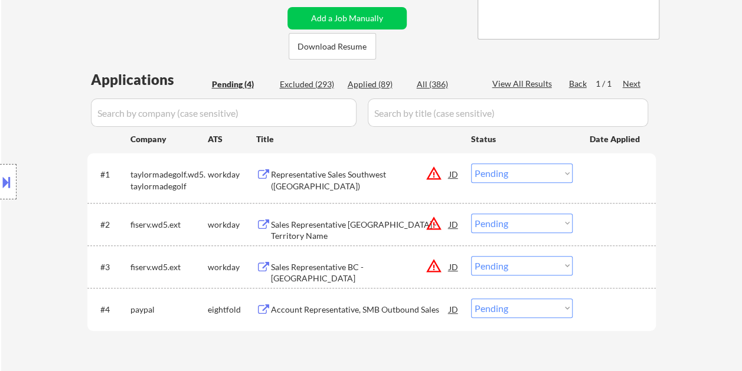
click at [605, 175] on div at bounding box center [616, 173] width 52 height 21
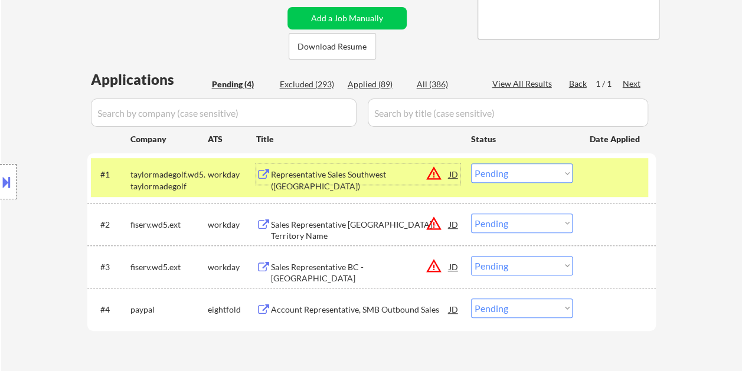
click at [342, 176] on div "Representative Sales Southwest (Palm Desert)" at bounding box center [360, 180] width 178 height 23
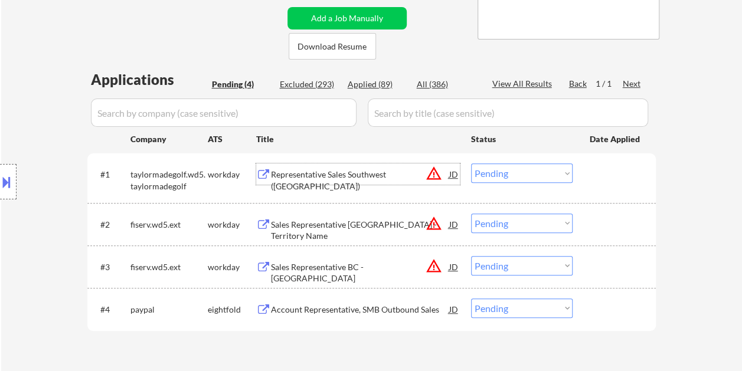
click at [590, 178] on div at bounding box center [616, 173] width 52 height 21
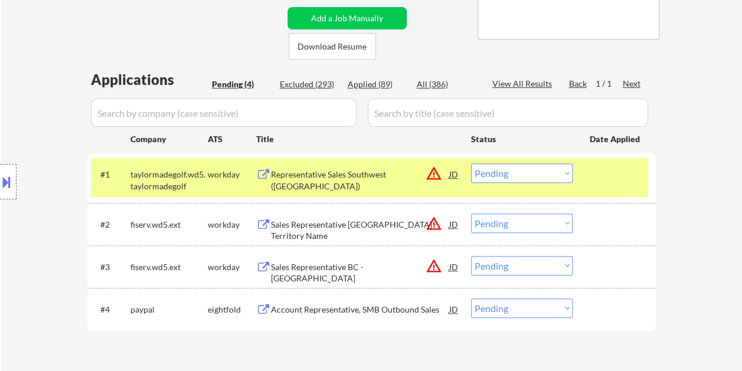
click at [559, 171] on select "Choose an option... Pending Applied Excluded (Questions) Excluded (Expired) Exc…" at bounding box center [522, 172] width 102 height 19
click at [471, 163] on select "Choose an option... Pending Applied Excluded (Questions) Excluded (Expired) Exc…" at bounding box center [522, 172] width 102 height 19
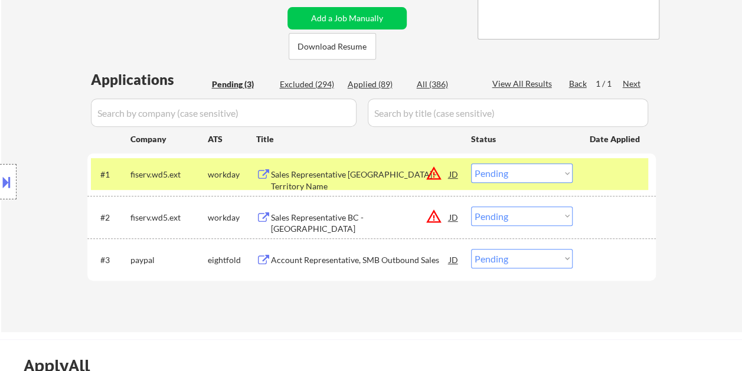
click at [607, 162] on div "#1 fiserv.wd5.ext workday Sales Representative BC - Territory Name JD warning_a…" at bounding box center [369, 174] width 557 height 32
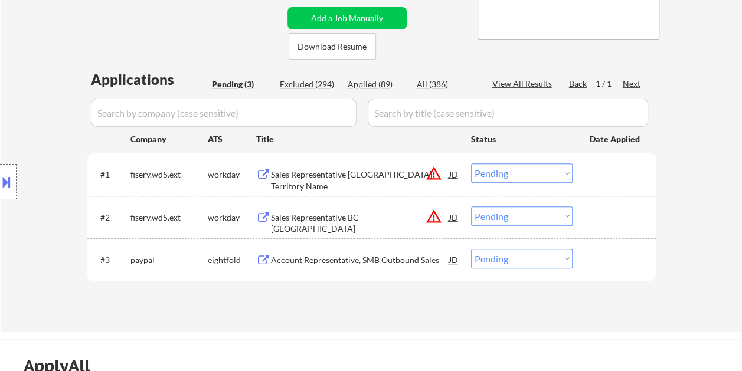
click at [616, 177] on div at bounding box center [616, 173] width 52 height 21
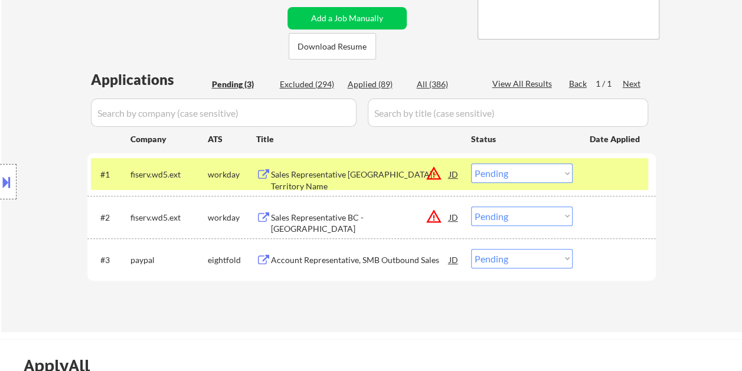
click at [336, 185] on div "#1 fiserv.wd5.ext workday Sales Representative BC - Territory Name JD warning_a…" at bounding box center [369, 174] width 557 height 32
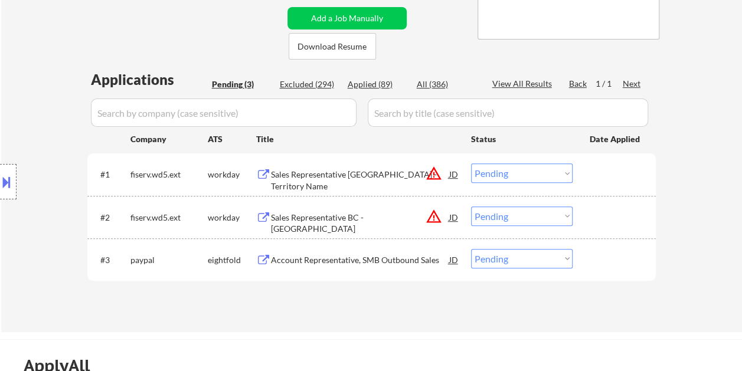
click at [589, 159] on div "#1 fiserv.wd5.ext workday Sales Representative BC - Territory Name JD warning_a…" at bounding box center [369, 174] width 557 height 32
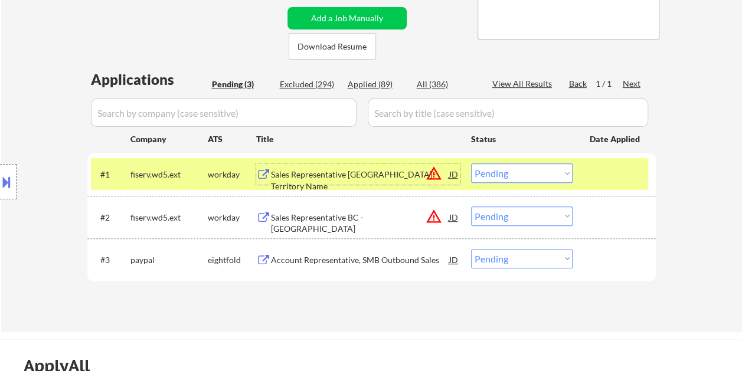
click at [358, 175] on div "Sales Representative BC - Territory Name" at bounding box center [360, 180] width 178 height 23
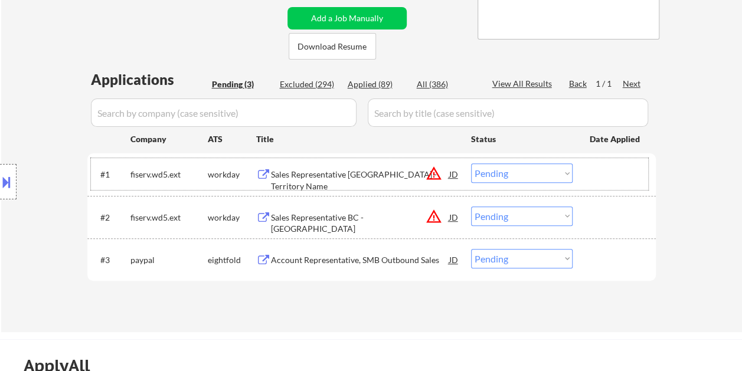
click at [606, 176] on div at bounding box center [616, 173] width 52 height 21
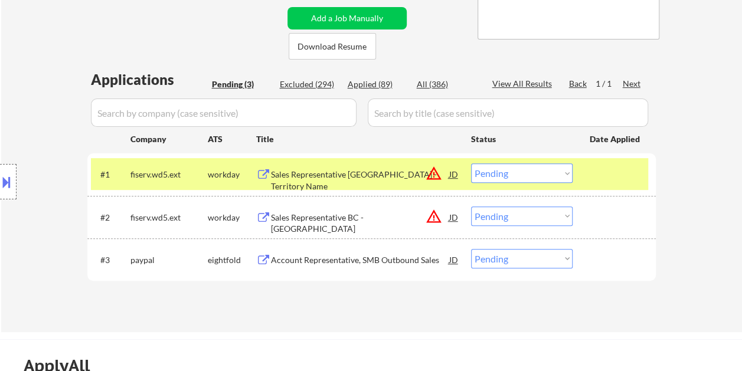
click at [554, 169] on select "Choose an option... Pending Applied Excluded (Questions) Excluded (Expired) Exc…" at bounding box center [522, 172] width 102 height 19
click at [471, 163] on select "Choose an option... Pending Applied Excluded (Questions) Excluded (Expired) Exc…" at bounding box center [522, 172] width 102 height 19
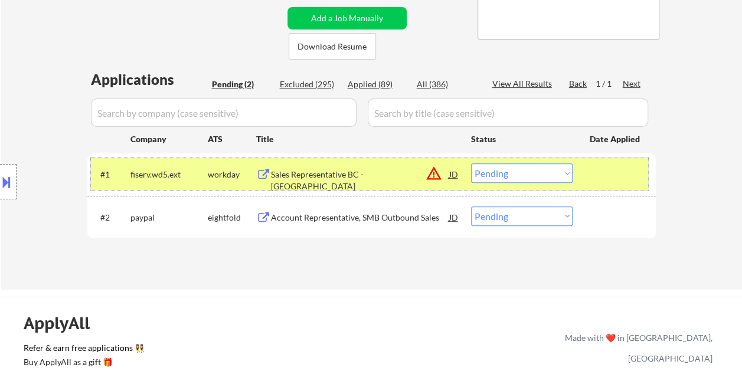
click at [595, 171] on div at bounding box center [616, 173] width 52 height 21
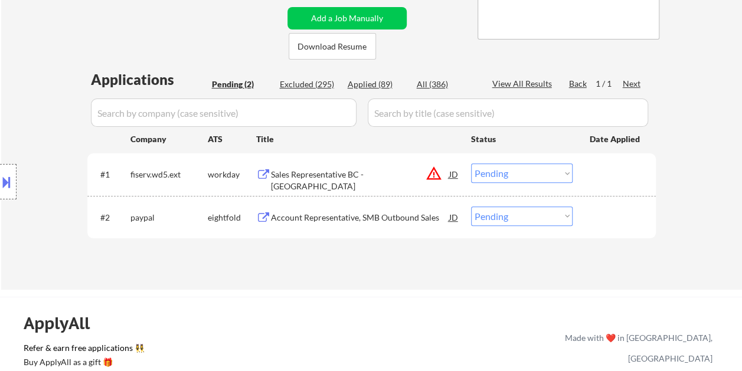
click at [593, 172] on div at bounding box center [616, 173] width 52 height 21
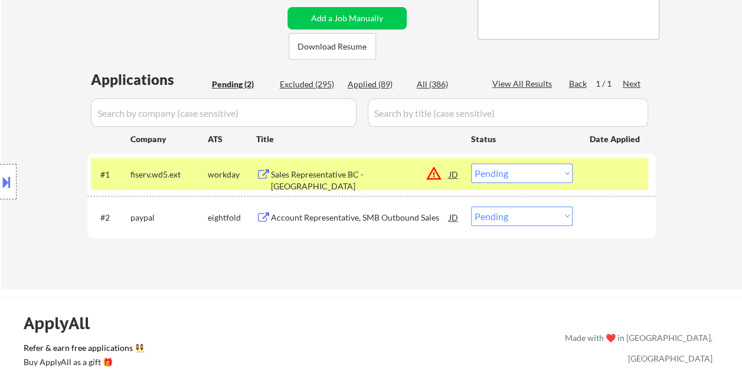
click at [377, 171] on div "Sales Representative BC - San Diego" at bounding box center [360, 180] width 178 height 23
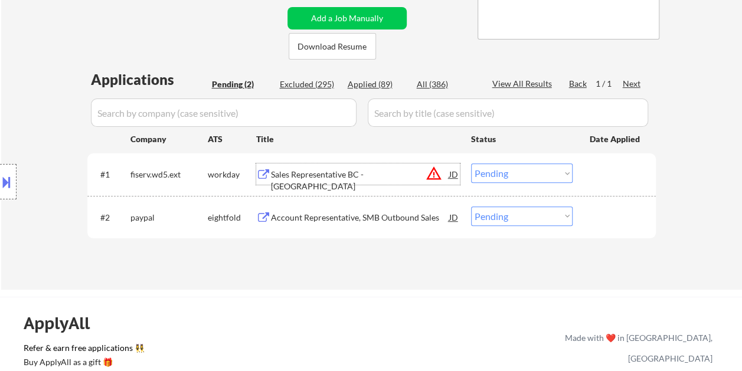
click at [558, 172] on select "Choose an option... Pending Applied Excluded (Questions) Excluded (Expired) Exc…" at bounding box center [522, 172] width 102 height 19
click at [471, 163] on select "Choose an option... Pending Applied Excluded (Questions) Excluded (Expired) Exc…" at bounding box center [522, 172] width 102 height 19
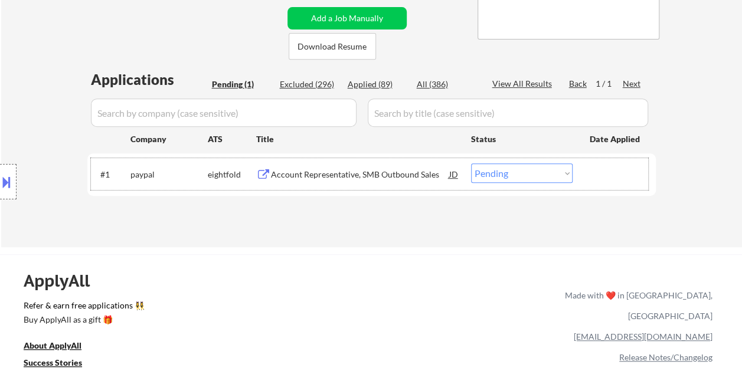
click at [608, 177] on div at bounding box center [616, 173] width 52 height 21
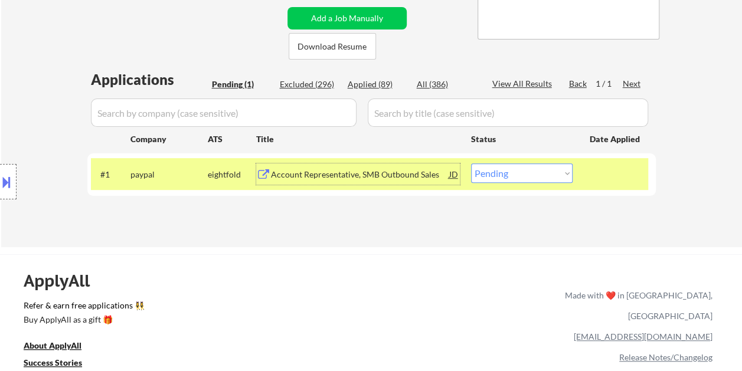
click at [385, 177] on div "Account Representative, SMB Outbound Sales" at bounding box center [360, 175] width 178 height 12
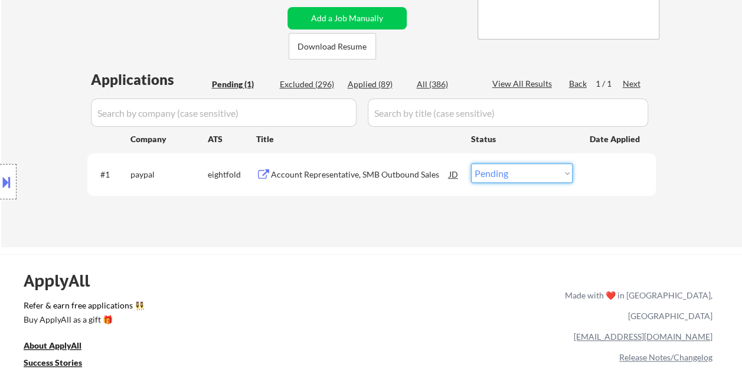
click at [536, 170] on select "Choose an option... Pending Applied Excluded (Questions) Excluded (Expired) Exc…" at bounding box center [522, 172] width 102 height 19
select select ""excluded__expired_""
click at [471, 163] on select "Choose an option... Pending Applied Excluded (Questions) Excluded (Expired) Exc…" at bounding box center [522, 172] width 102 height 19
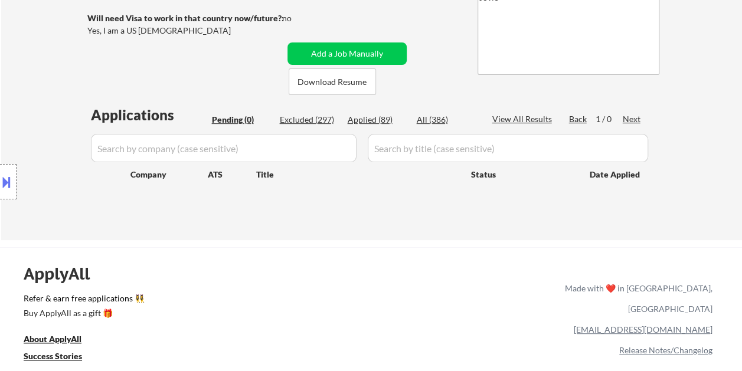
scroll to position [295, 0]
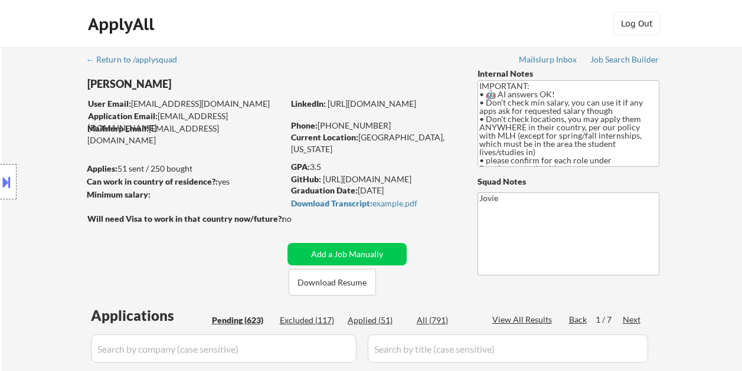
select select ""pending""
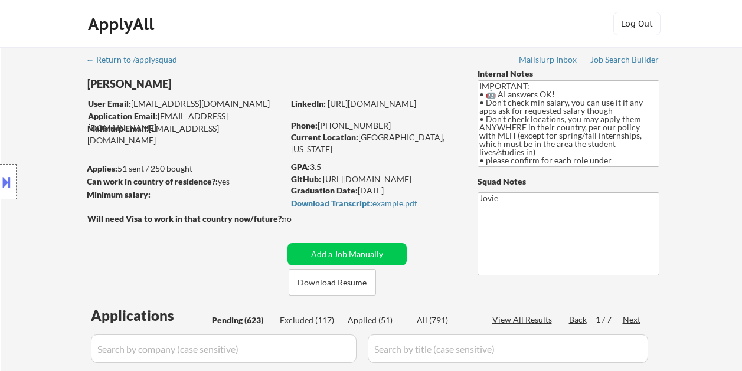
select select ""pending""
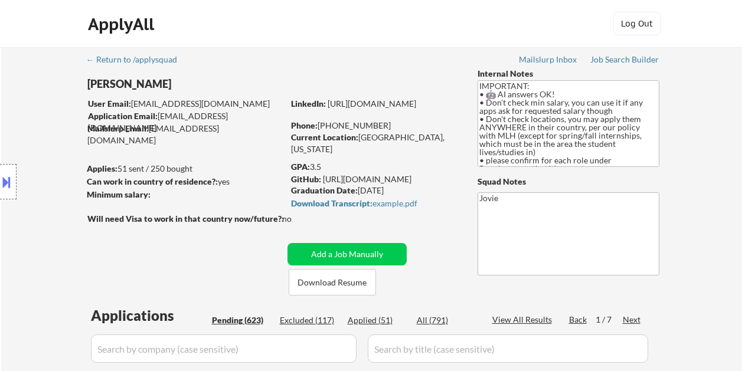
select select ""pending""
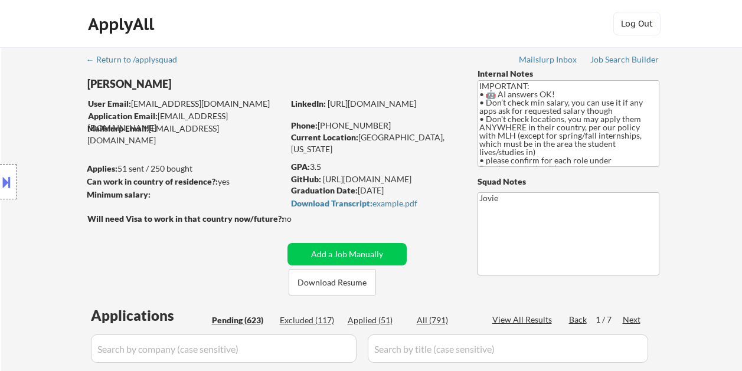
select select ""pending""
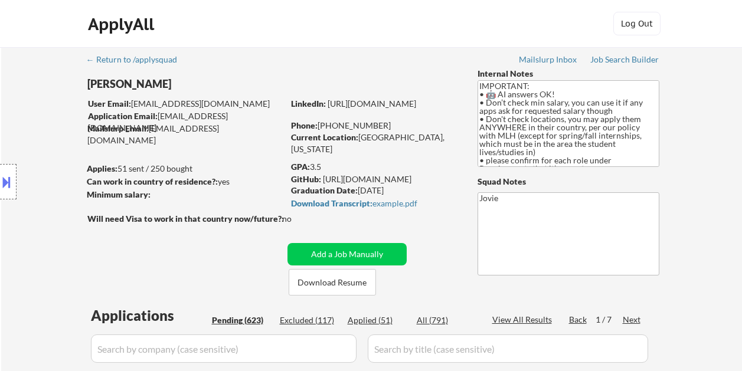
select select ""pending""
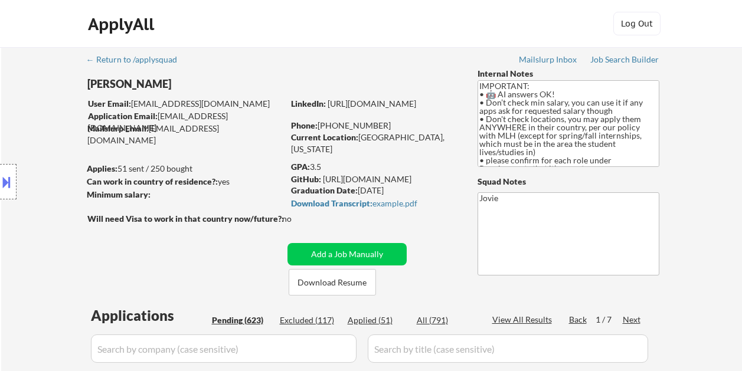
select select ""pending""
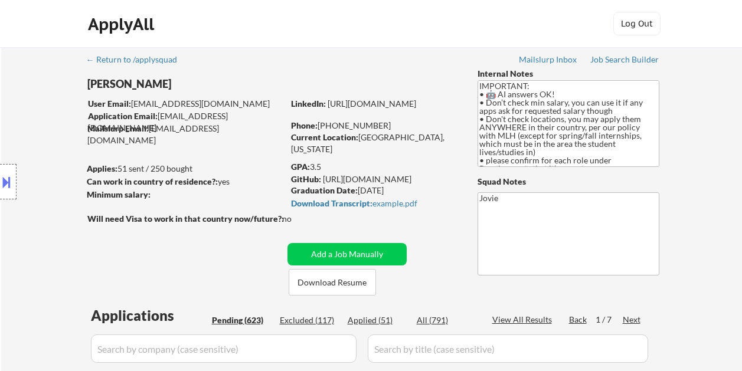
select select ""pending""
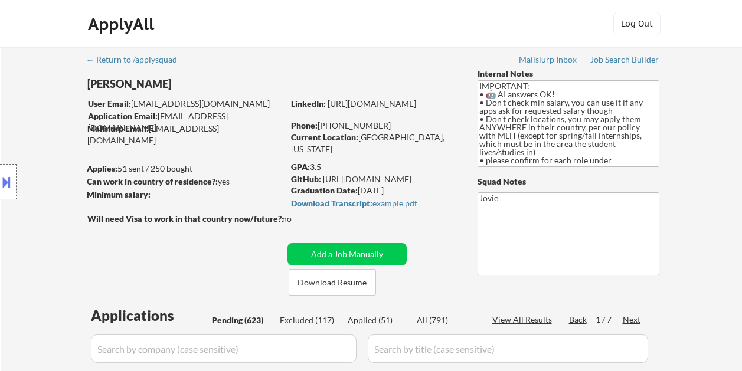
select select ""pending""
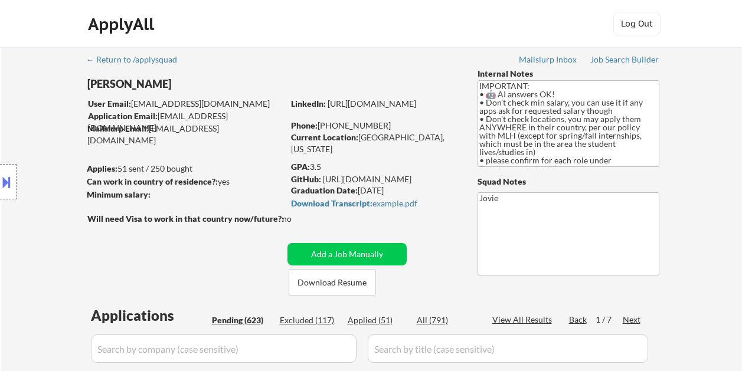
select select ""pending""
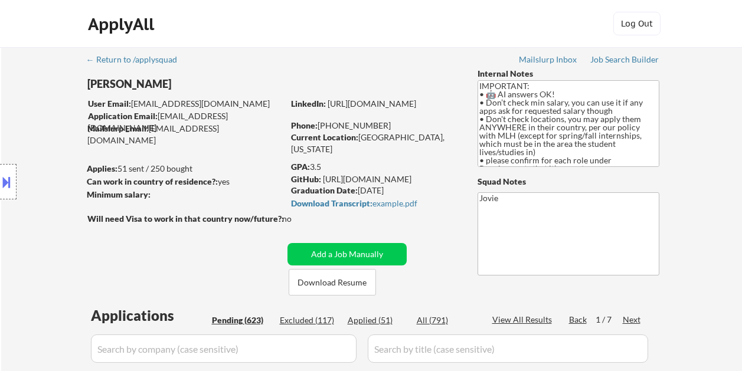
select select ""pending""
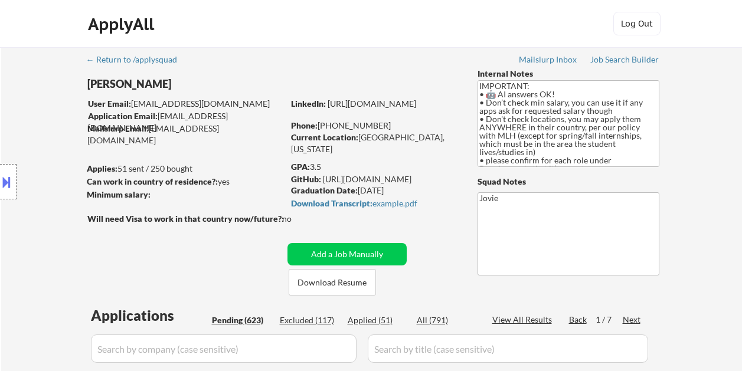
select select ""pending""
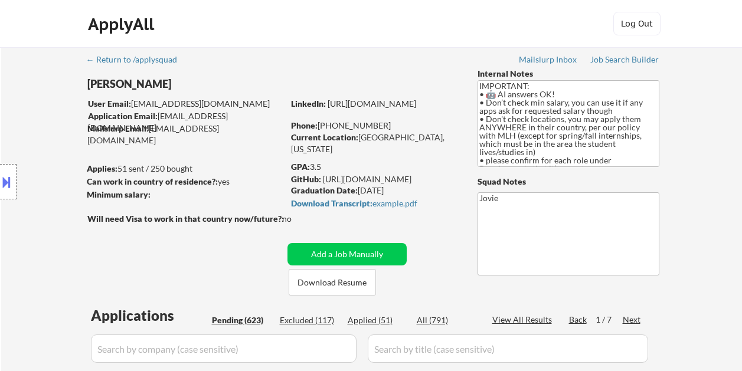
select select ""pending""
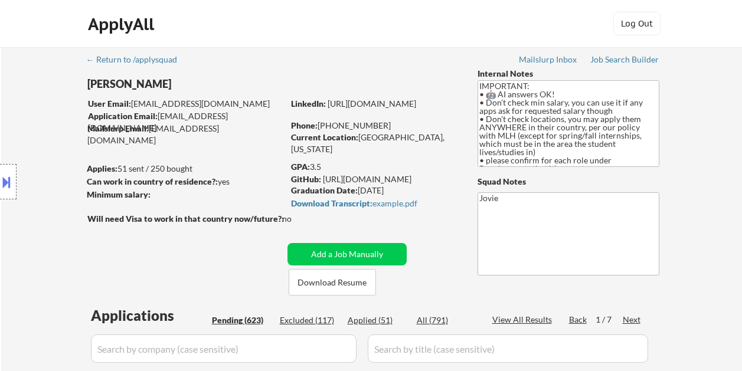
select select ""pending""
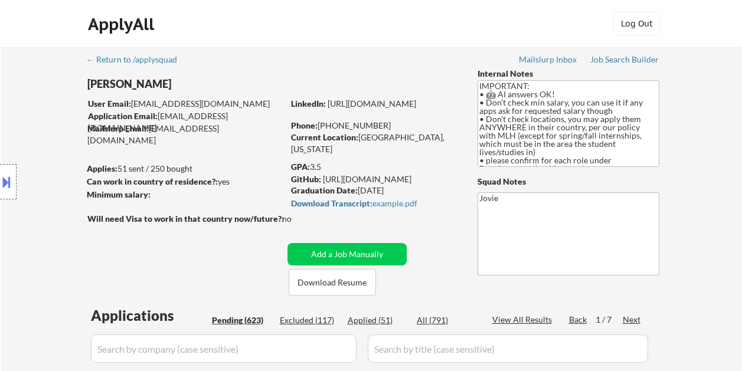
select select ""pending""
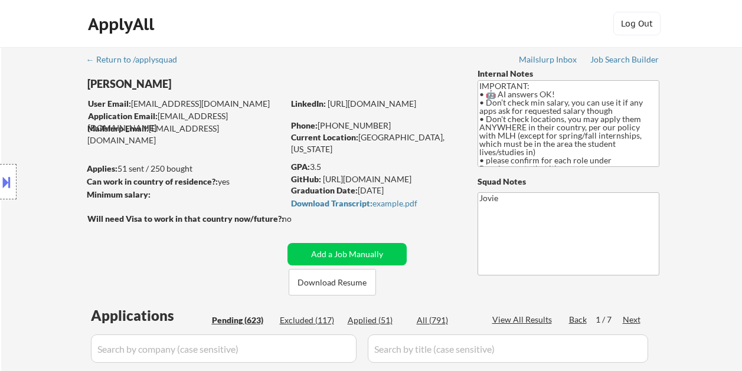
select select ""pending""
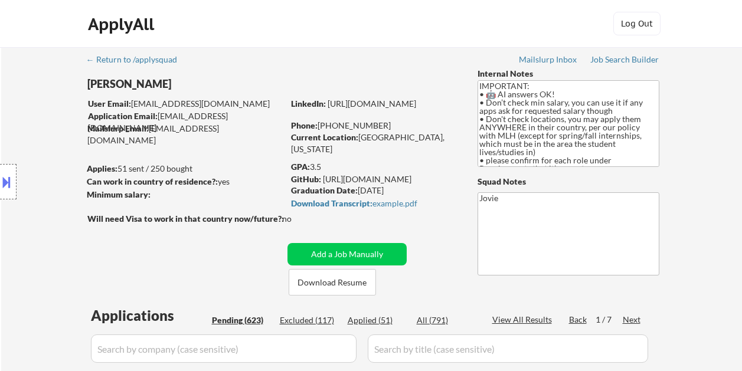
select select ""pending""
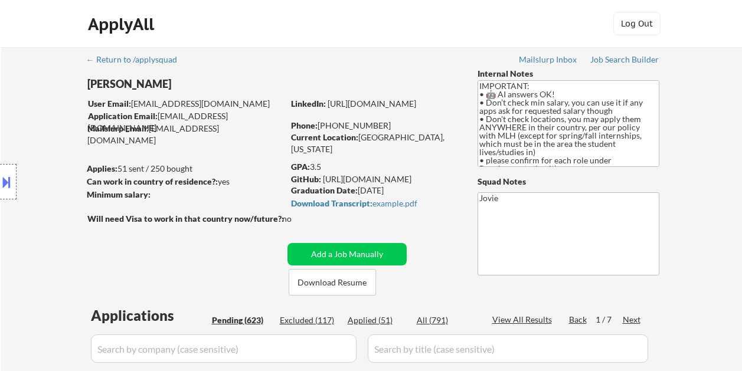
select select ""pending""
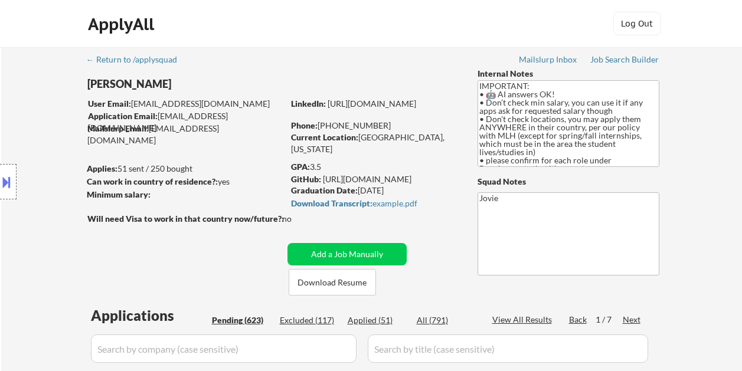
select select ""pending""
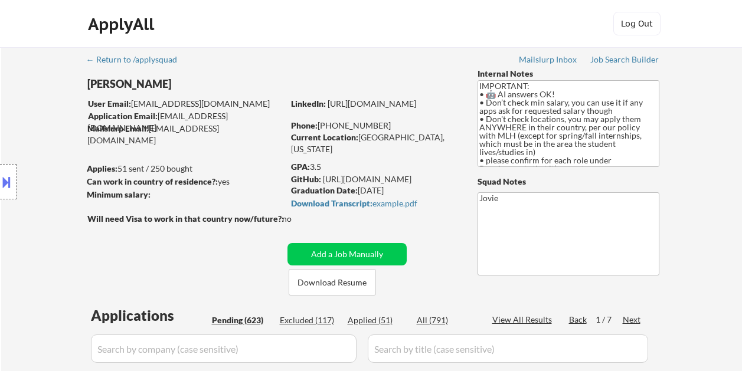
select select ""pending""
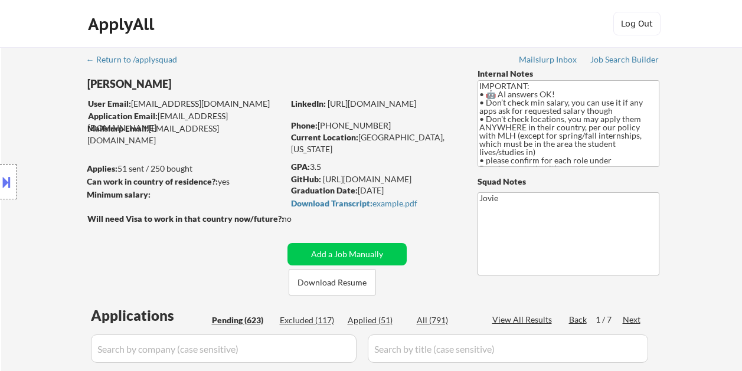
select select ""pending""
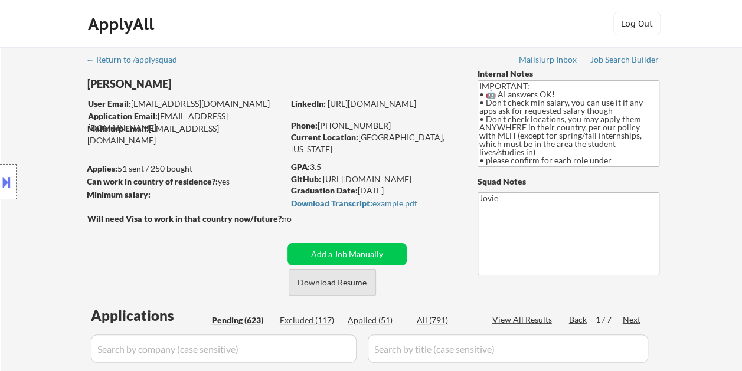
click at [336, 278] on button "Download Resume" at bounding box center [332, 282] width 87 height 27
click at [623, 318] on div "Next" at bounding box center [632, 320] width 19 height 12
click at [624, 318] on div "Next" at bounding box center [632, 320] width 19 height 12
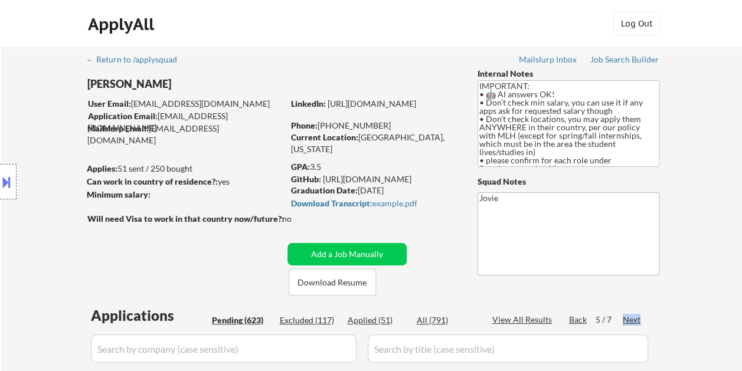
click at [624, 318] on div "Next" at bounding box center [632, 320] width 19 height 12
click at [626, 318] on div "Next" at bounding box center [632, 320] width 19 height 12
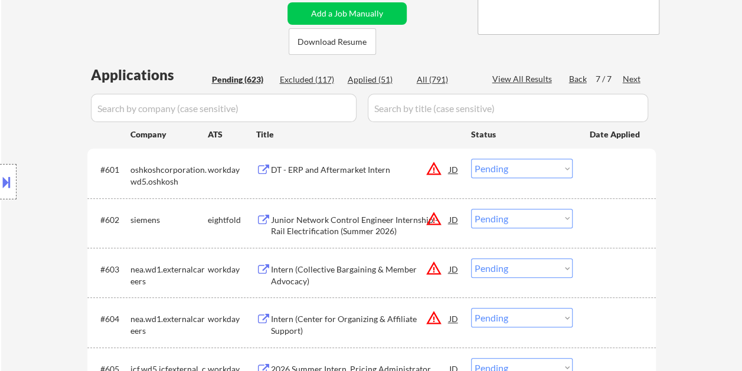
scroll to position [177, 0]
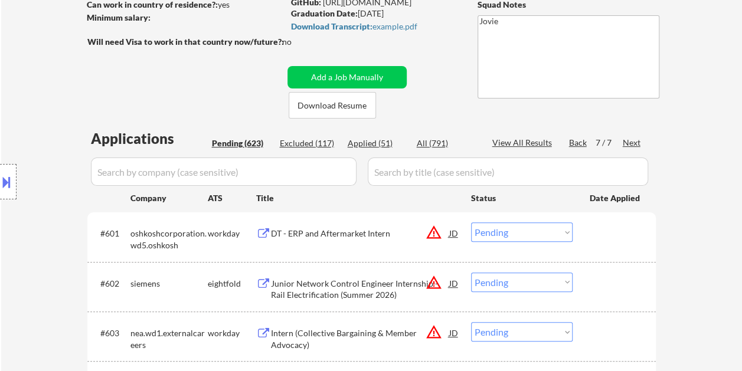
click at [574, 146] on div "Back" at bounding box center [578, 143] width 19 height 12
click at [571, 143] on div "Back" at bounding box center [578, 143] width 19 height 12
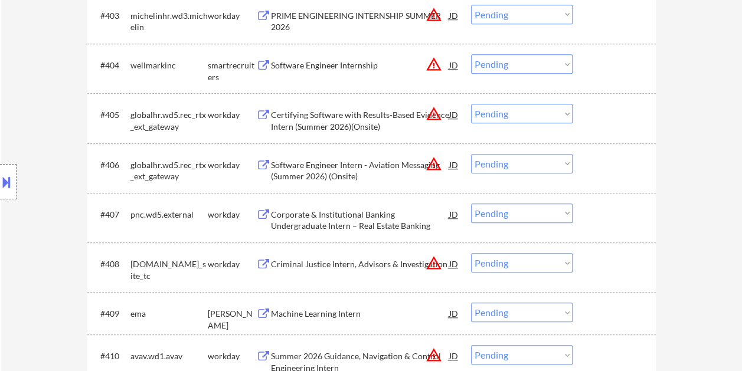
scroll to position [531, 0]
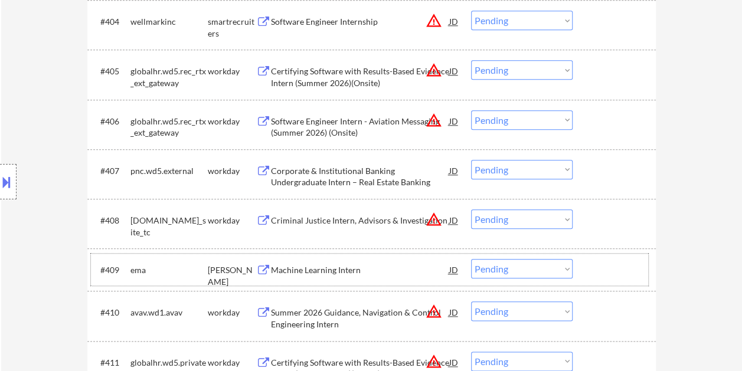
click at [594, 262] on div at bounding box center [616, 269] width 52 height 21
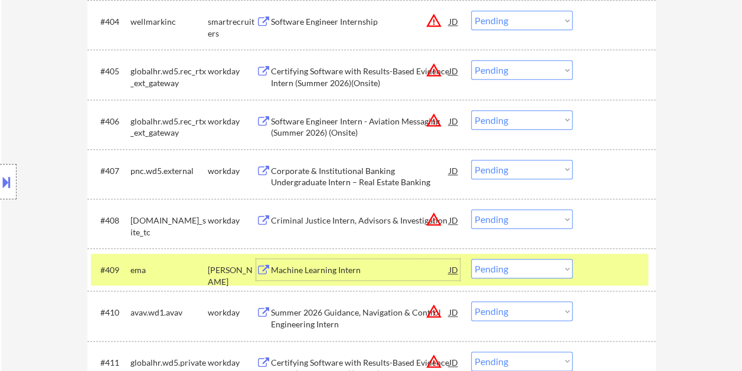
click at [356, 277] on div "Machine Learning Intern" at bounding box center [360, 269] width 178 height 21
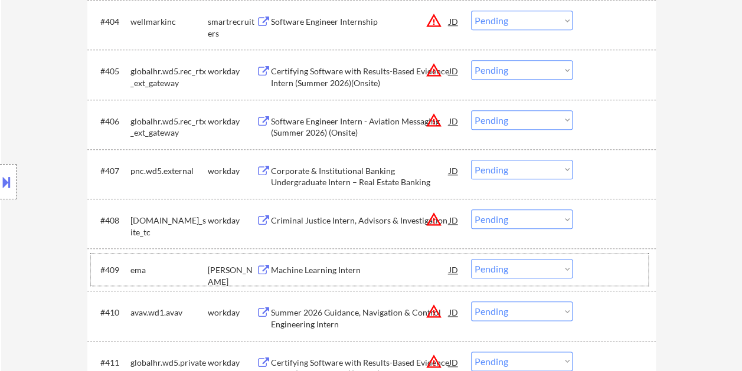
click at [615, 271] on div at bounding box center [616, 269] width 52 height 21
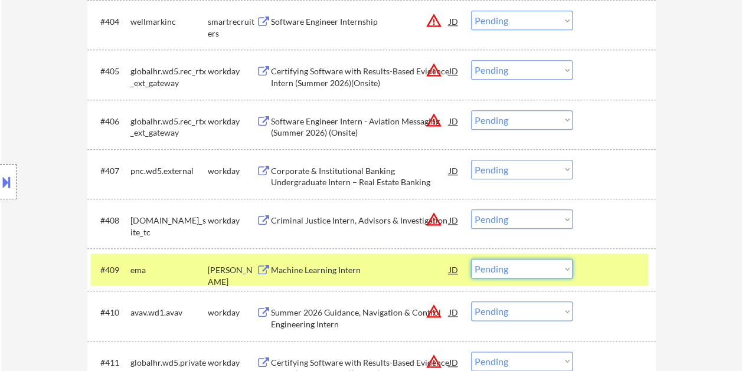
click at [568, 273] on select "Choose an option... Pending Applied Excluded (Questions) Excluded (Expired) Exc…" at bounding box center [522, 268] width 102 height 19
click at [471, 259] on select "Choose an option... Pending Applied Excluded (Questions) Excluded (Expired) Exc…" at bounding box center [522, 268] width 102 height 19
select select ""pending""
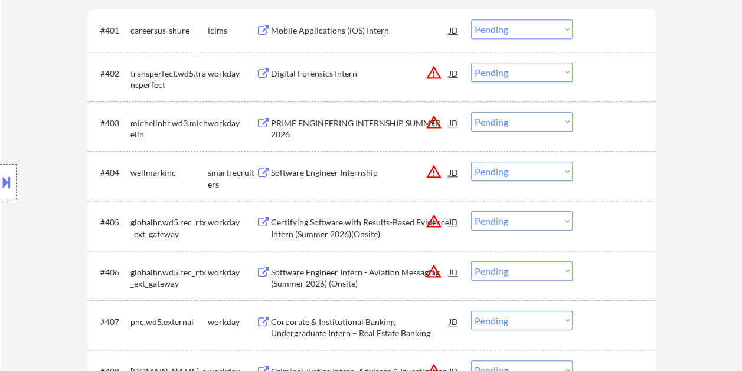
scroll to position [354, 0]
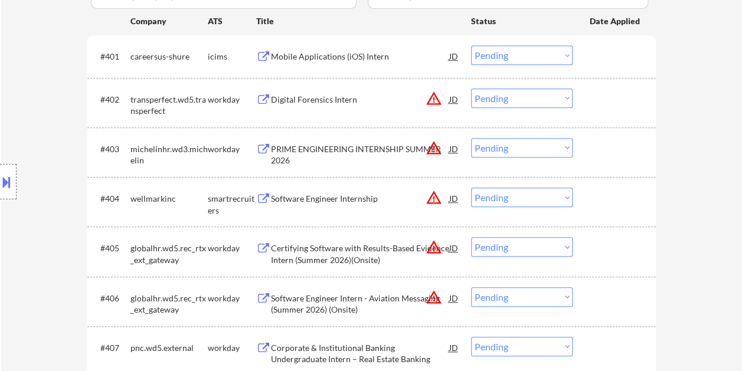
click at [606, 172] on div "#403 michelinhr.wd3.michelin workday PRIME ENGINEERING INTERNSHIP SUMMER 2026 J…" at bounding box center [371, 152] width 568 height 50
click at [600, 188] on div at bounding box center [616, 198] width 52 height 21
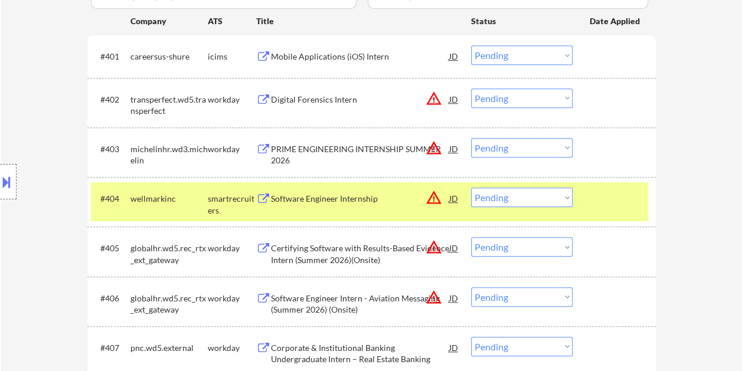
click at [360, 202] on div "Software Engineer Internship" at bounding box center [360, 199] width 178 height 12
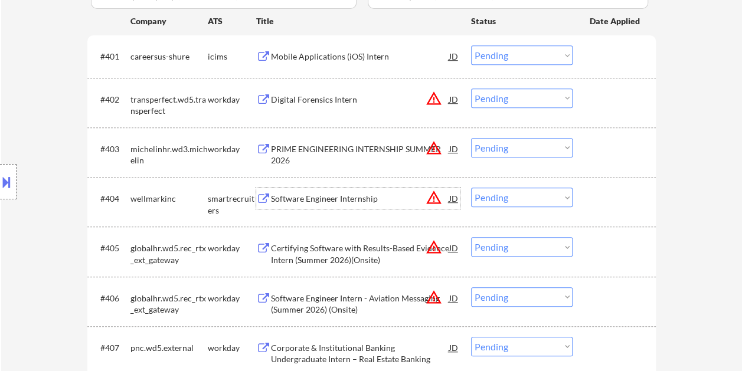
click at [595, 194] on div at bounding box center [616, 198] width 52 height 21
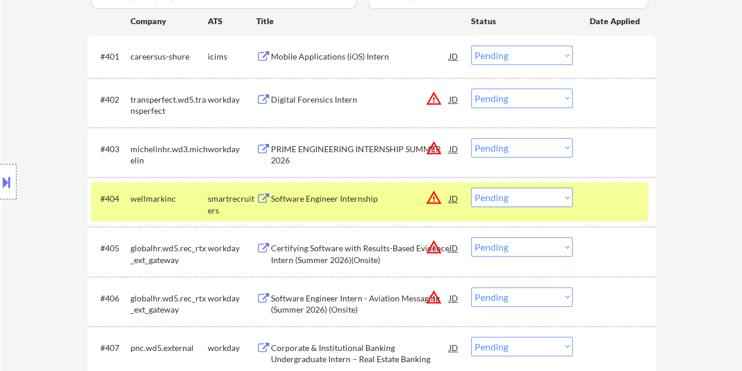
click at [573, 199] on div "#404 wellmarkinc smartrecruiters Software Engineer Internship JD warning_amber …" at bounding box center [369, 201] width 557 height 39
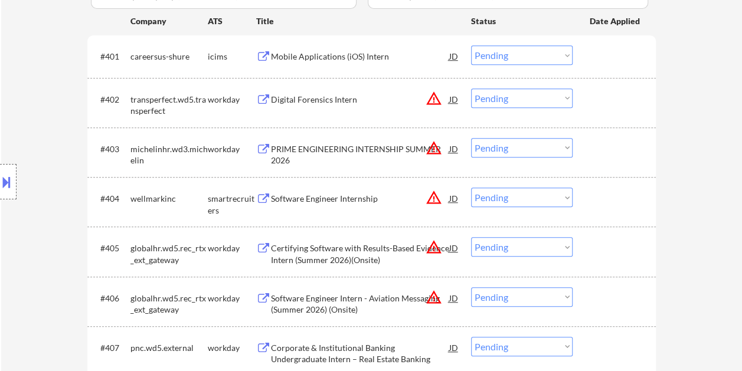
click at [585, 200] on div "#404 wellmarkinc smartrecruiters Software Engineer Internship JD warning_amber …" at bounding box center [369, 201] width 557 height 39
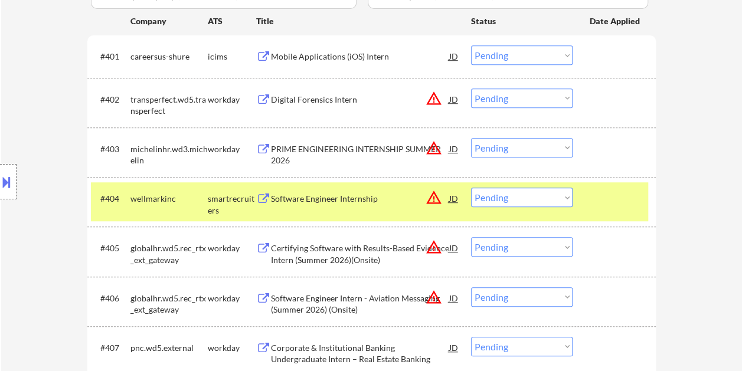
click at [563, 199] on select "Choose an option... Pending Applied Excluded (Questions) Excluded (Expired) Exc…" at bounding box center [522, 197] width 102 height 19
click at [471, 188] on select "Choose an option... Pending Applied Excluded (Questions) Excluded (Expired) Exc…" at bounding box center [522, 197] width 102 height 19
select select ""pending""
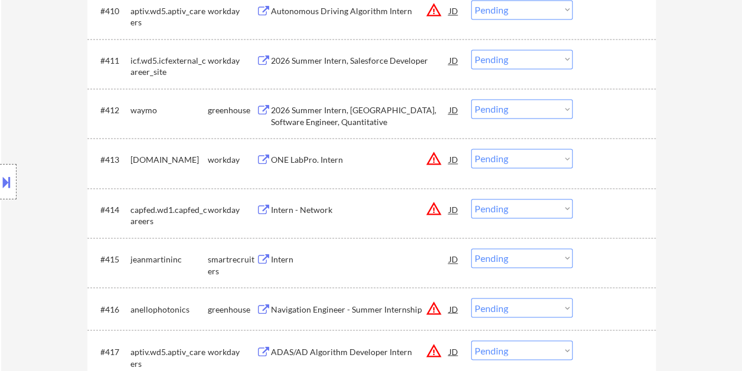
scroll to position [826, 0]
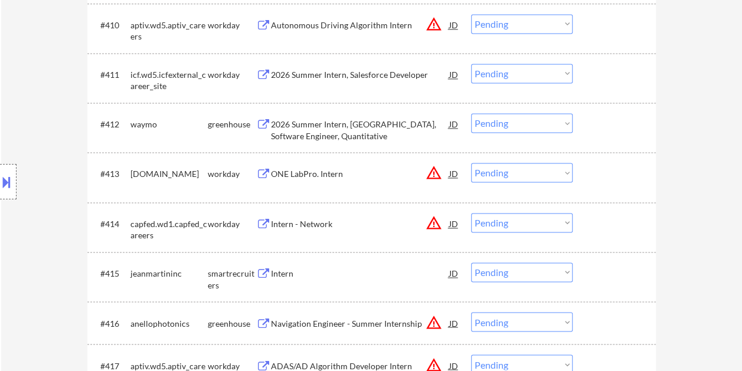
click at [607, 120] on div at bounding box center [616, 123] width 52 height 21
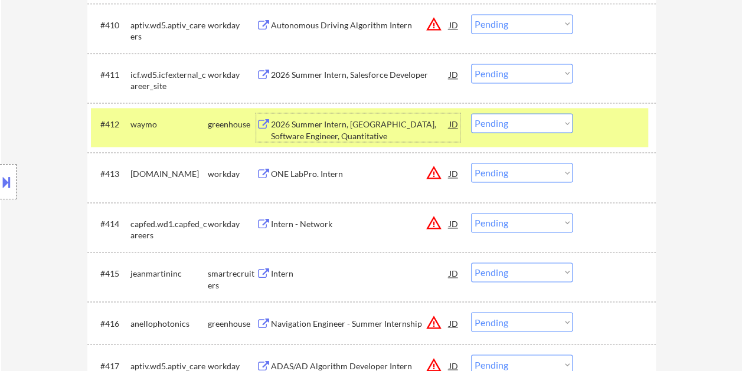
click at [398, 129] on div "2026 Summer Intern, [GEOGRAPHIC_DATA], Software Engineer, Quantitative" at bounding box center [360, 130] width 178 height 23
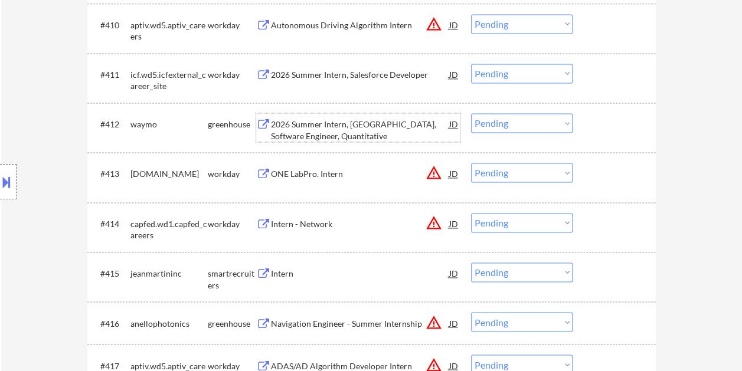
click at [609, 120] on div at bounding box center [616, 123] width 52 height 21
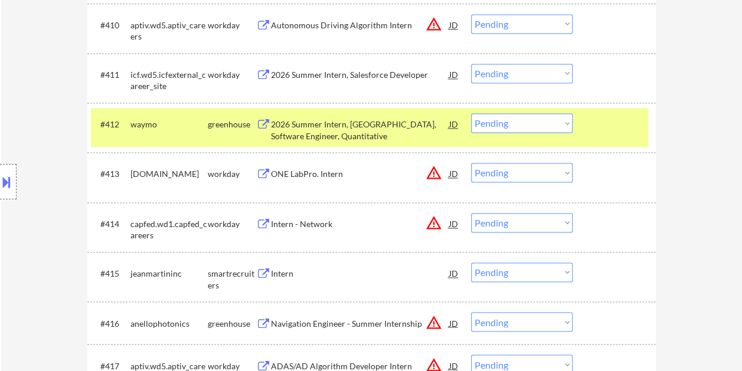
click at [558, 118] on select "Choose an option... Pending Applied Excluded (Questions) Excluded (Expired) Exc…" at bounding box center [522, 122] width 102 height 19
click at [471, 113] on select "Choose an option... Pending Applied Excluded (Questions) Excluded (Expired) Exc…" at bounding box center [522, 122] width 102 height 19
select select ""pending""
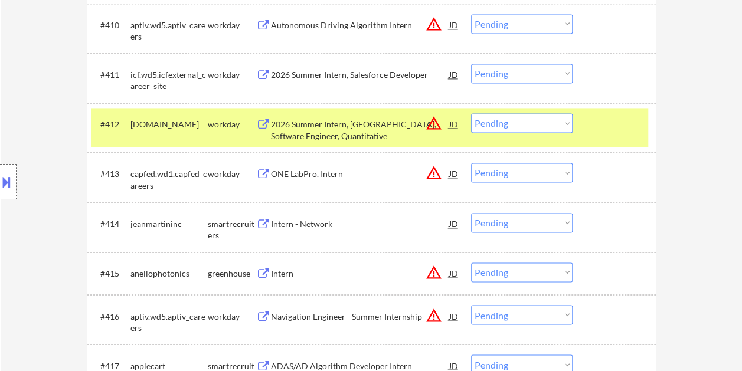
click at [608, 127] on div at bounding box center [616, 123] width 52 height 21
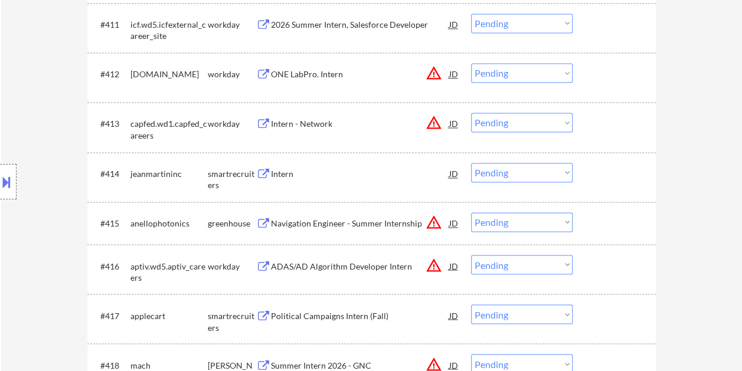
scroll to position [885, 0]
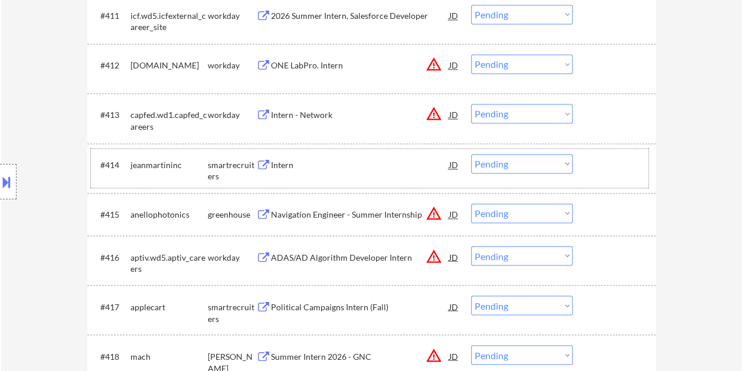
click at [623, 161] on div at bounding box center [616, 164] width 52 height 21
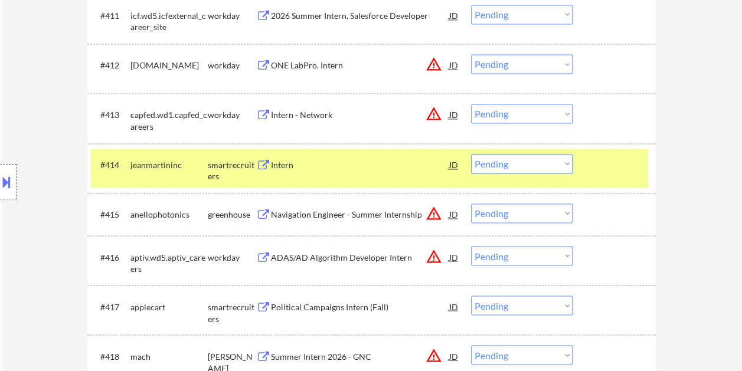
click at [398, 169] on div "Intern" at bounding box center [360, 165] width 178 height 12
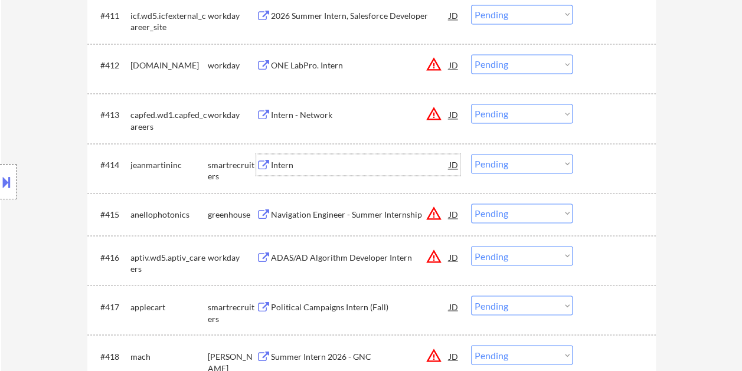
click at [593, 168] on div at bounding box center [616, 164] width 52 height 21
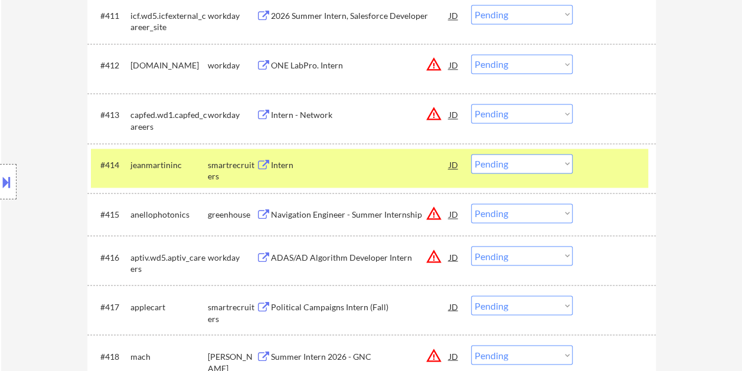
click at [564, 161] on select "Choose an option... Pending Applied Excluded (Questions) Excluded (Expired) Exc…" at bounding box center [522, 163] width 102 height 19
click at [471, 154] on select "Choose an option... Pending Applied Excluded (Questions) Excluded (Expired) Exc…" at bounding box center [522, 163] width 102 height 19
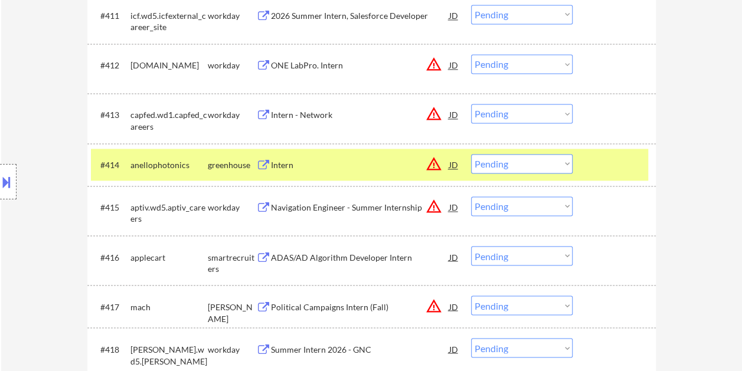
click at [604, 168] on div at bounding box center [616, 164] width 52 height 21
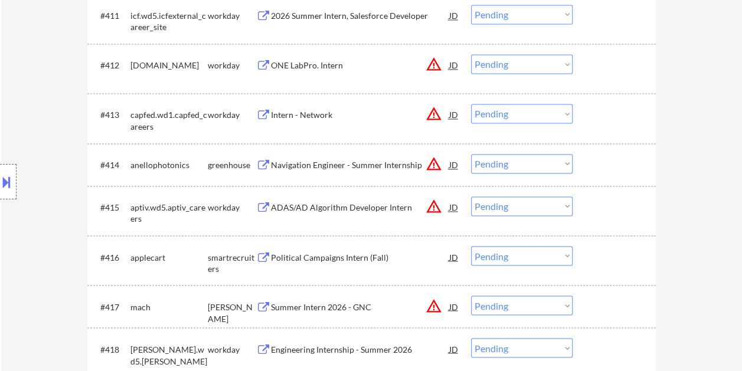
click at [593, 158] on div at bounding box center [616, 164] width 52 height 21
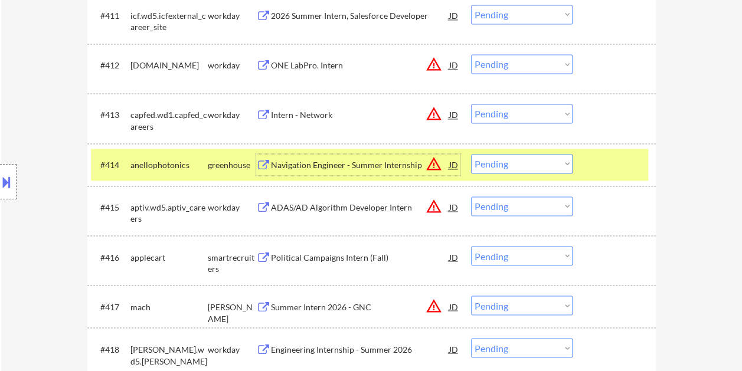
click at [313, 158] on div "Navigation Engineer - Summer Internship" at bounding box center [360, 164] width 178 height 21
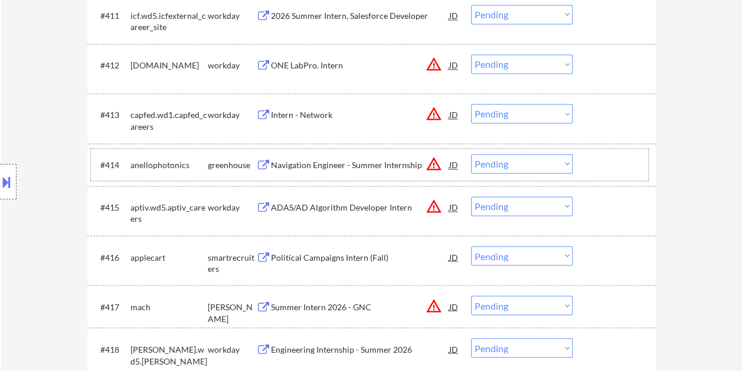
click at [591, 163] on div at bounding box center [616, 164] width 52 height 21
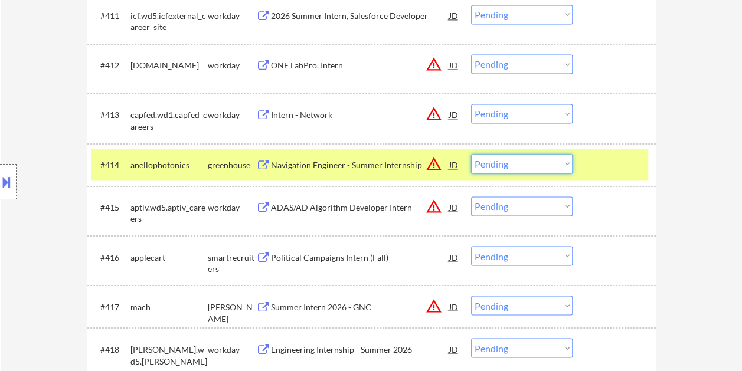
click at [552, 157] on select "Choose an option... Pending Applied Excluded (Questions) Excluded (Expired) Exc…" at bounding box center [522, 163] width 102 height 19
click at [471, 154] on select "Choose an option... Pending Applied Excluded (Questions) Excluded (Expired) Exc…" at bounding box center [522, 163] width 102 height 19
select select ""pending""
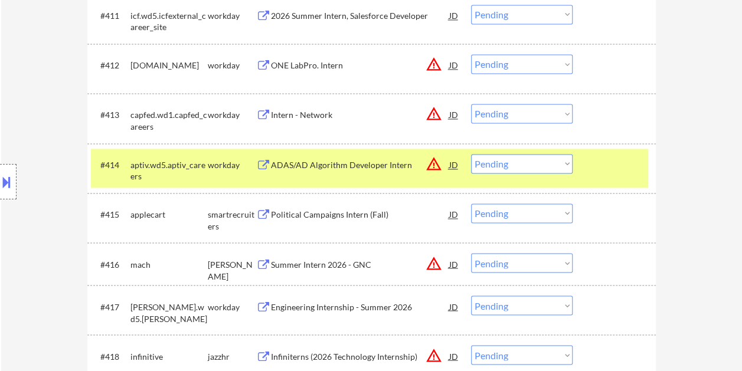
click at [600, 163] on div at bounding box center [616, 164] width 52 height 21
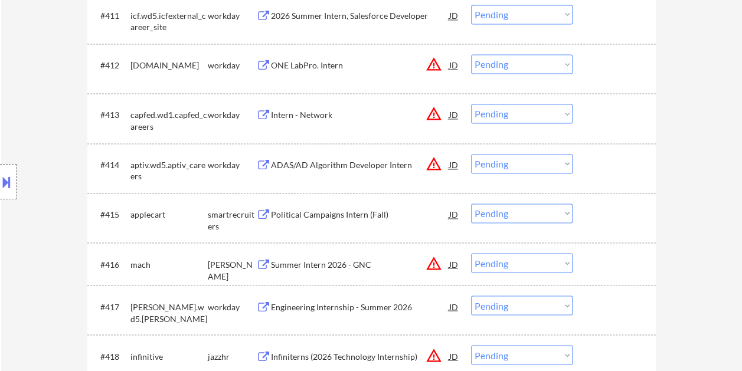
click at [627, 212] on div at bounding box center [616, 214] width 52 height 21
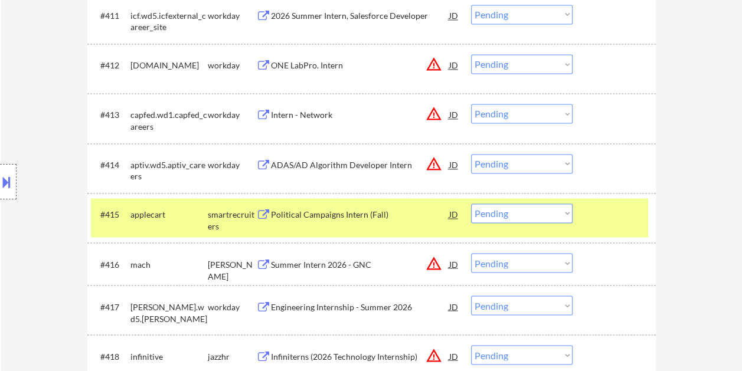
click at [397, 211] on div "Political Campaigns Intern (Fall)" at bounding box center [360, 215] width 178 height 12
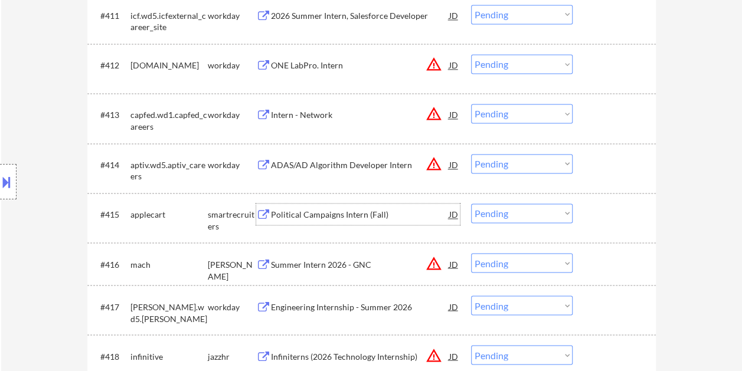
click at [606, 216] on div at bounding box center [616, 214] width 52 height 21
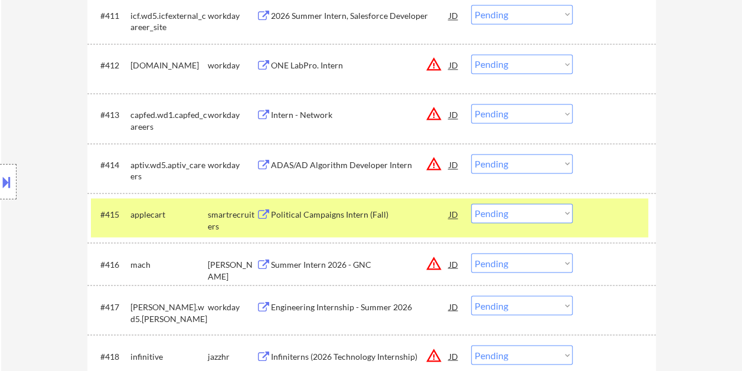
click at [574, 212] on div "#415 applecart smartrecruiters Political Campaigns Intern (Fall) JD warning_amb…" at bounding box center [369, 217] width 557 height 39
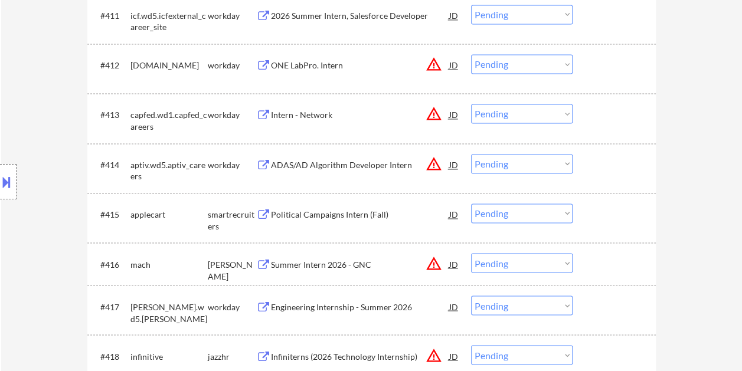
click at [597, 213] on div at bounding box center [616, 214] width 52 height 21
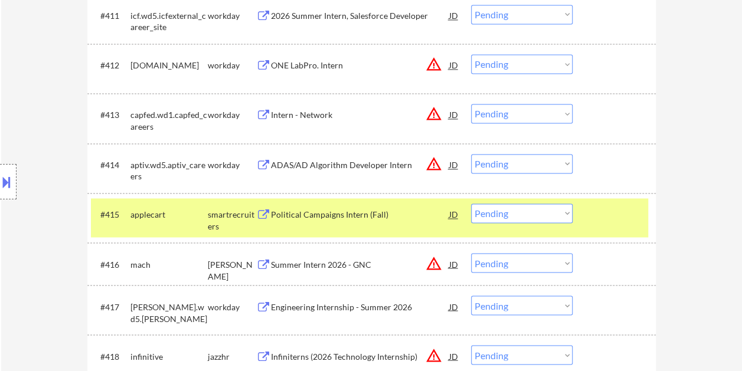
click at [561, 211] on select "Choose an option... Pending Applied Excluded (Questions) Excluded (Expired) Exc…" at bounding box center [522, 213] width 102 height 19
click at [471, 204] on select "Choose an option... Pending Applied Excluded (Questions) Excluded (Expired) Exc…" at bounding box center [522, 213] width 102 height 19
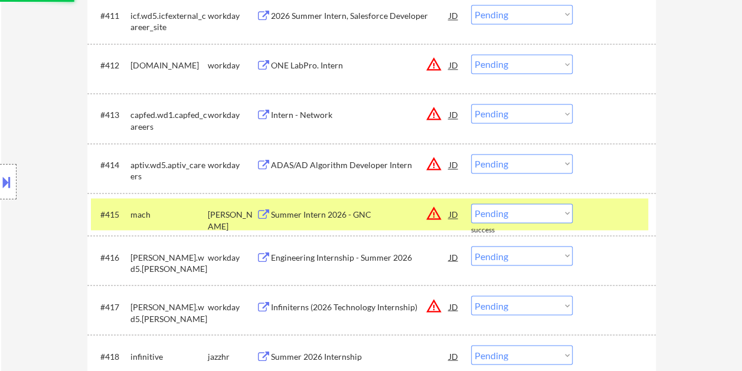
click at [602, 206] on div at bounding box center [616, 214] width 52 height 21
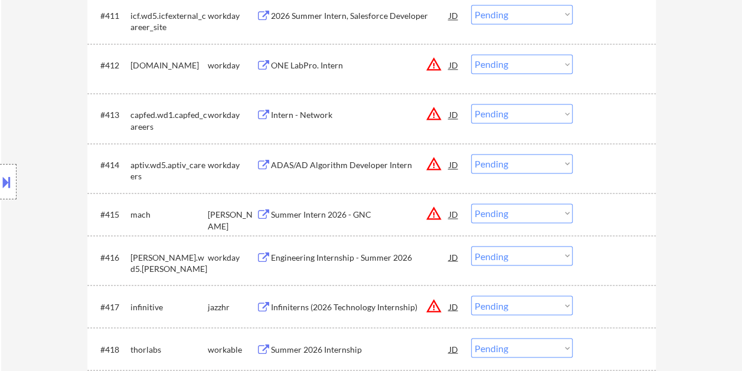
click at [591, 205] on div at bounding box center [616, 214] width 52 height 21
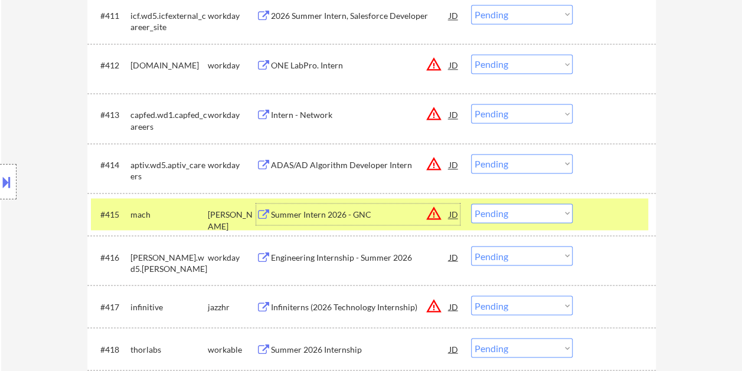
click at [338, 207] on div "Summer Intern 2026 - GNC" at bounding box center [360, 214] width 178 height 21
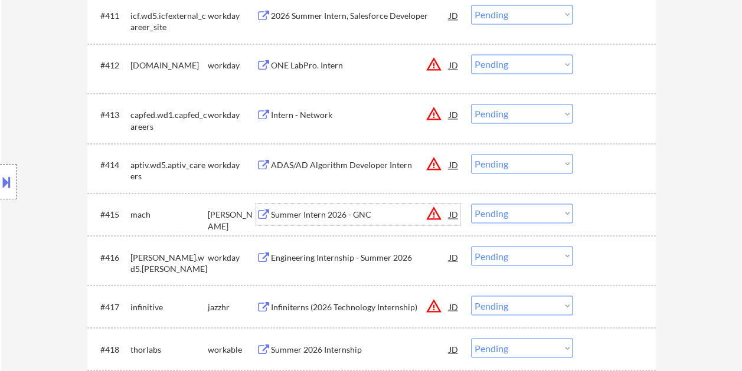
click at [590, 213] on div at bounding box center [616, 214] width 52 height 21
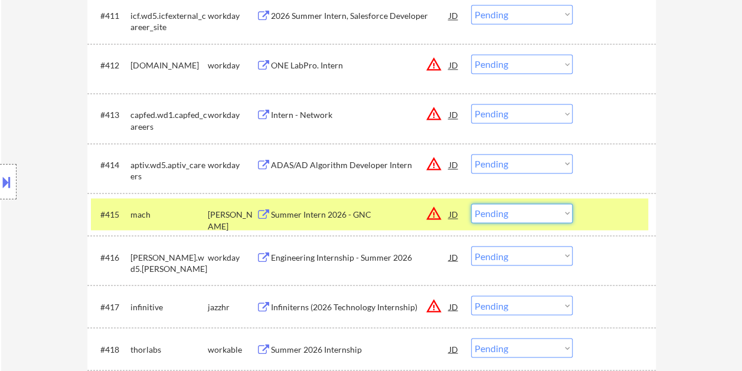
click at [568, 219] on select "Choose an option... Pending Applied Excluded (Questions) Excluded (Expired) Exc…" at bounding box center [522, 213] width 102 height 19
click at [471, 204] on select "Choose an option... Pending Applied Excluded (Questions) Excluded (Expired) Exc…" at bounding box center [522, 213] width 102 height 19
select select ""pending""
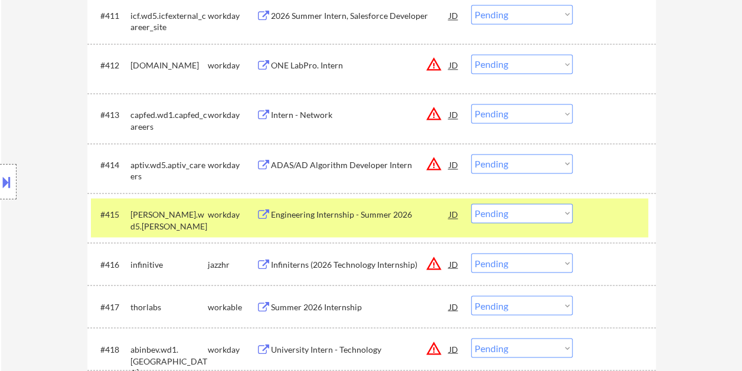
click at [602, 205] on div at bounding box center [616, 214] width 52 height 21
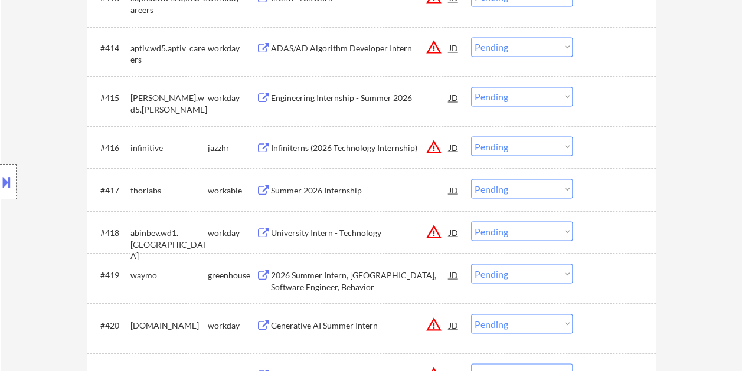
scroll to position [1003, 0]
click at [601, 190] on div at bounding box center [616, 188] width 52 height 21
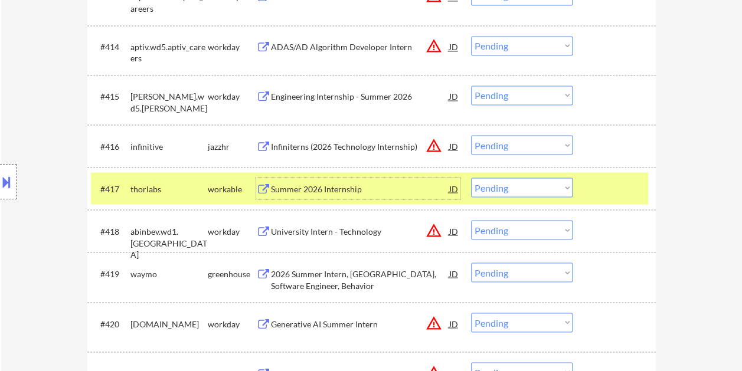
click at [364, 196] on div "Summer 2026 Internship" at bounding box center [360, 188] width 178 height 21
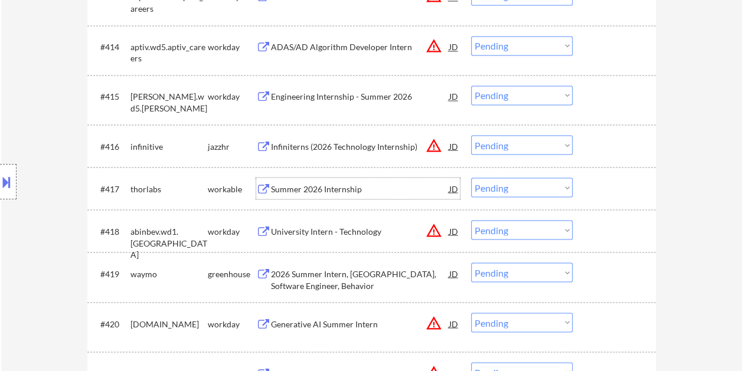
click at [588, 184] on div "#417 thorlabs workable Summer 2026 Internship JD warning_amber Choose an option…" at bounding box center [369, 188] width 557 height 32
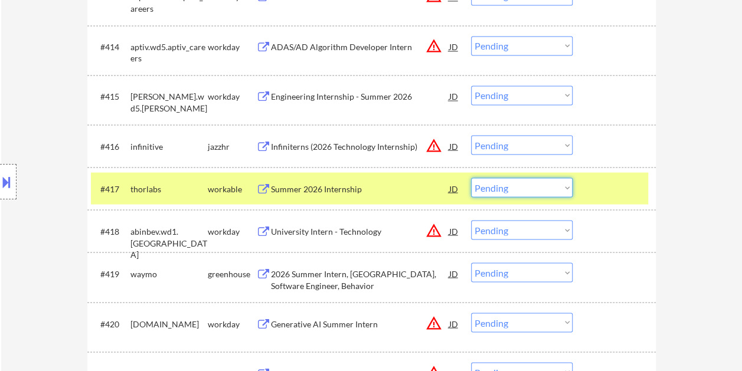
click at [557, 187] on select "Choose an option... Pending Applied Excluded (Questions) Excluded (Expired) Exc…" at bounding box center [522, 187] width 102 height 19
click at [471, 178] on select "Choose an option... Pending Applied Excluded (Questions) Excluded (Expired) Exc…" at bounding box center [522, 187] width 102 height 19
select select ""pending""
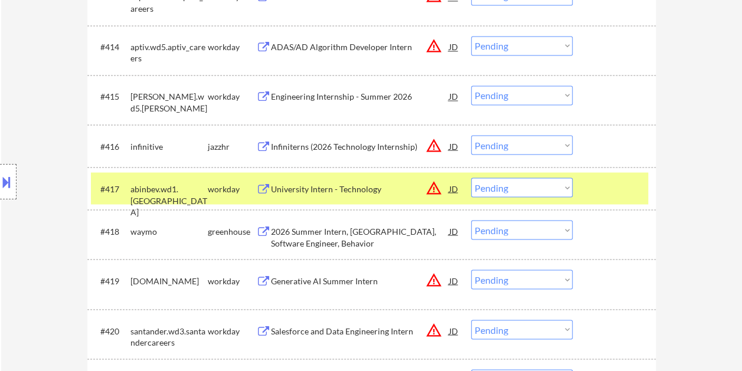
click at [610, 186] on div at bounding box center [616, 188] width 52 height 21
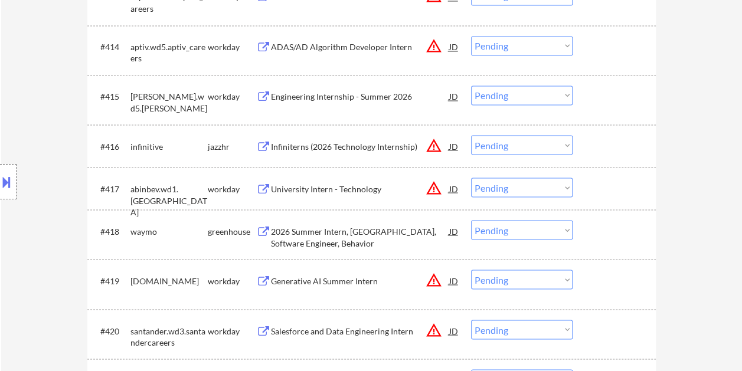
drag, startPoint x: 611, startPoint y: 240, endPoint x: 515, endPoint y: 240, distance: 96.2
click at [611, 240] on div at bounding box center [616, 230] width 52 height 21
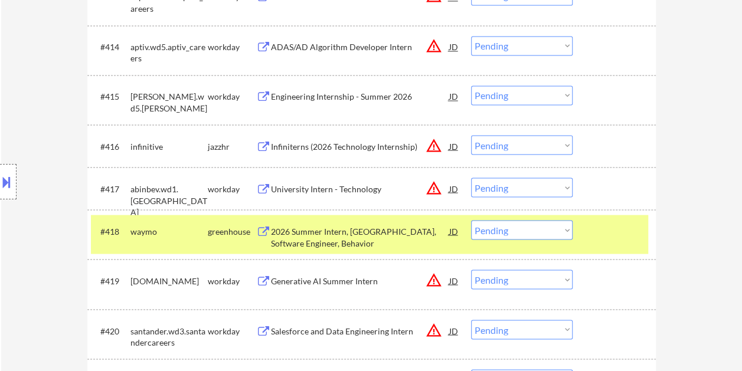
click at [367, 233] on div "2026 Summer Intern, [GEOGRAPHIC_DATA], Software Engineer, Behavior" at bounding box center [360, 236] width 178 height 23
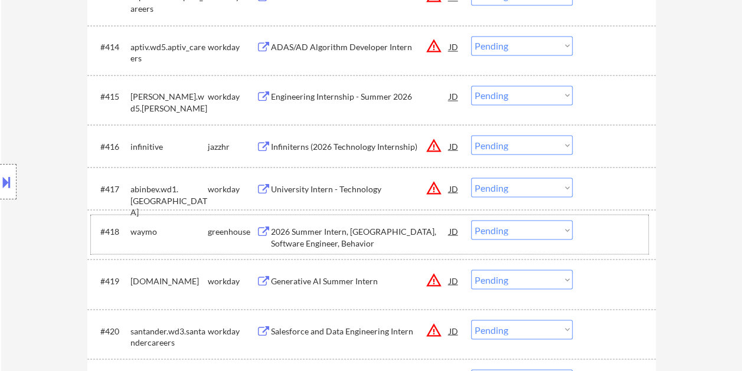
drag, startPoint x: 594, startPoint y: 218, endPoint x: 570, endPoint y: 233, distance: 28.3
click at [593, 220] on div "#418 waymo greenhouse 2026 Summer Intern, [GEOGRAPHIC_DATA], Software Engineer,…" at bounding box center [369, 234] width 557 height 39
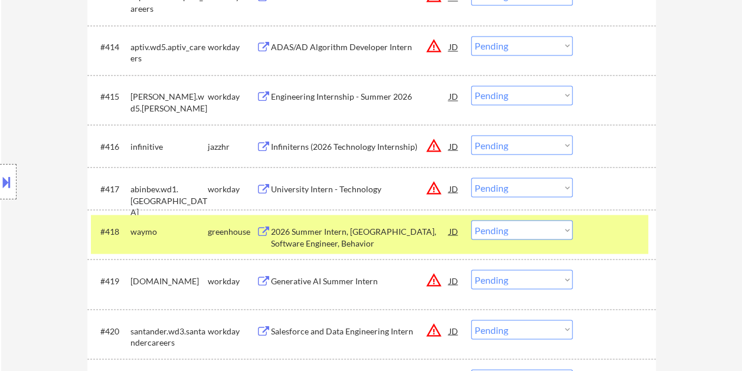
click at [561, 233] on select "Choose an option... Pending Applied Excluded (Questions) Excluded (Expired) Exc…" at bounding box center [522, 229] width 102 height 19
click at [471, 220] on select "Choose an option... Pending Applied Excluded (Questions) Excluded (Expired) Exc…" at bounding box center [522, 229] width 102 height 19
select select ""pending""
click at [588, 238] on div "#418 [DOMAIN_NAME] workday 2026 Summer Intern, MS, Software Engineer, Behavior …" at bounding box center [369, 234] width 557 height 39
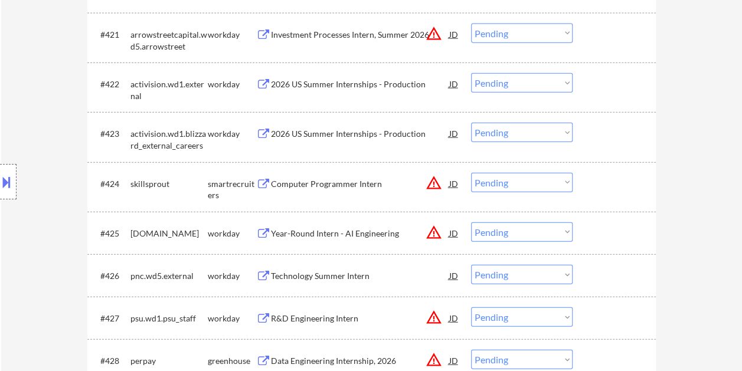
scroll to position [1357, 0]
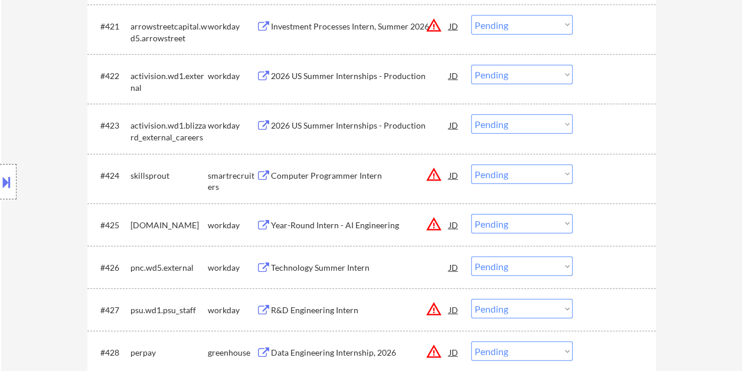
click at [585, 171] on div "#424 skillsprout smartrecruiters Computer Programmer Intern JD warning_amber Ch…" at bounding box center [369, 178] width 557 height 39
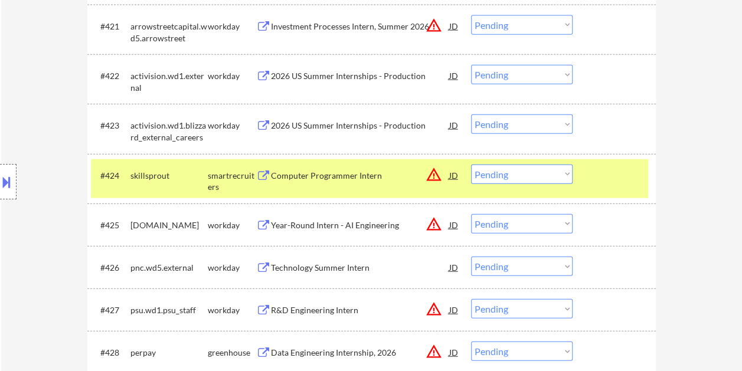
click at [335, 165] on div "Computer Programmer Intern" at bounding box center [360, 175] width 178 height 21
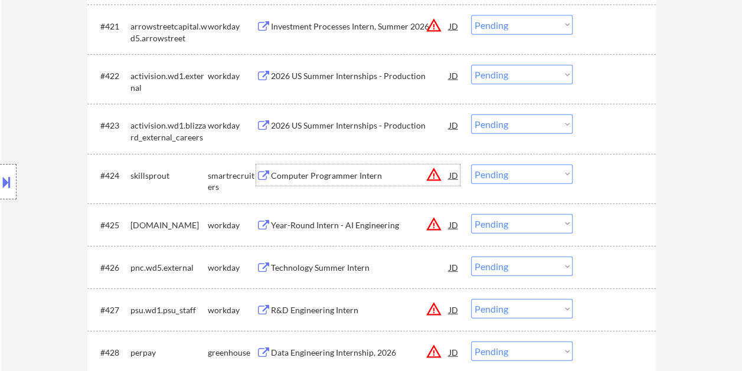
click at [593, 170] on div at bounding box center [616, 175] width 52 height 21
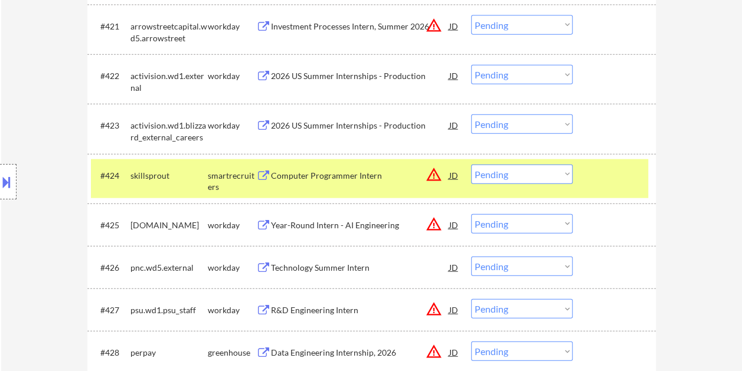
click at [567, 175] on select "Choose an option... Pending Applied Excluded (Questions) Excluded (Expired) Exc…" at bounding box center [522, 174] width 102 height 19
click at [471, 165] on select "Choose an option... Pending Applied Excluded (Questions) Excluded (Expired) Exc…" at bounding box center [522, 174] width 102 height 19
select select ""pending""
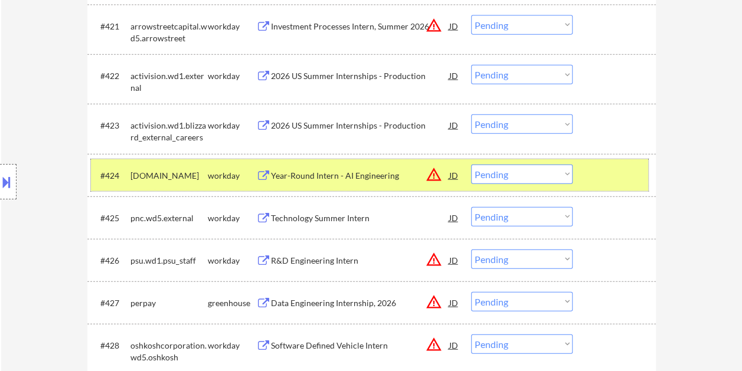
click at [598, 172] on div at bounding box center [616, 175] width 52 height 21
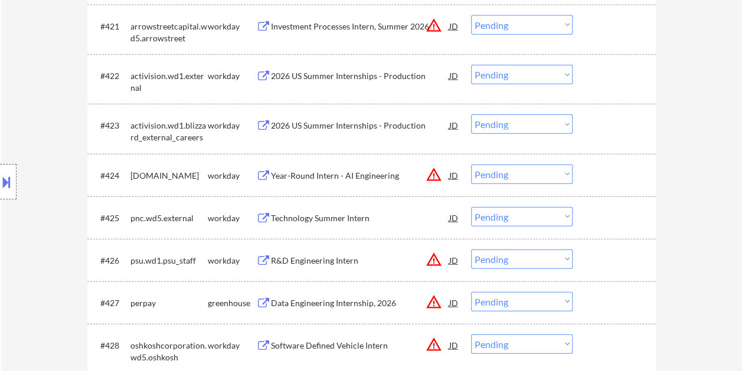
click at [595, 300] on div at bounding box center [616, 302] width 52 height 21
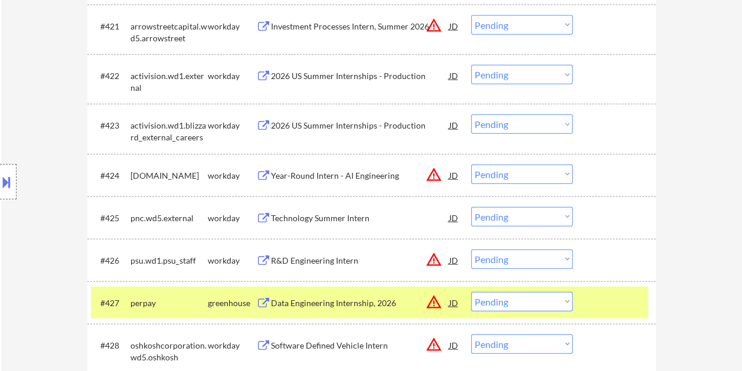
click at [363, 308] on div "Data Engineering Internship, 2026" at bounding box center [360, 303] width 178 height 12
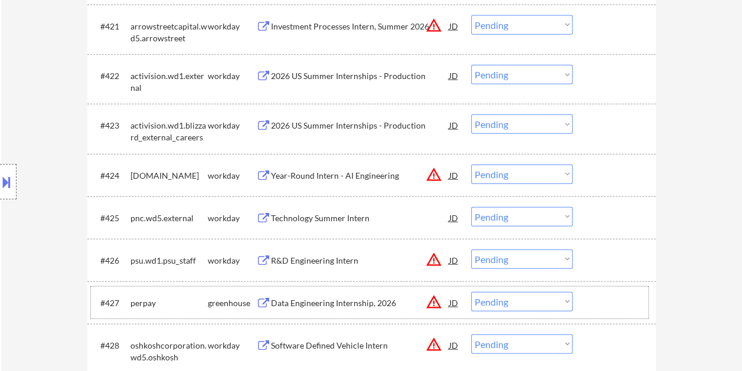
click at [590, 302] on div at bounding box center [616, 302] width 52 height 21
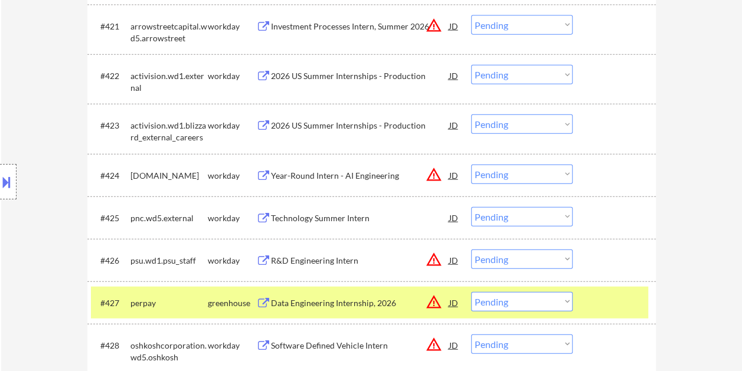
click at [561, 306] on select "Choose an option... Pending Applied Excluded (Questions) Excluded (Expired) Exc…" at bounding box center [522, 301] width 102 height 19
click at [471, 292] on select "Choose an option... Pending Applied Excluded (Questions) Excluded (Expired) Exc…" at bounding box center [522, 301] width 102 height 19
select select ""pending""
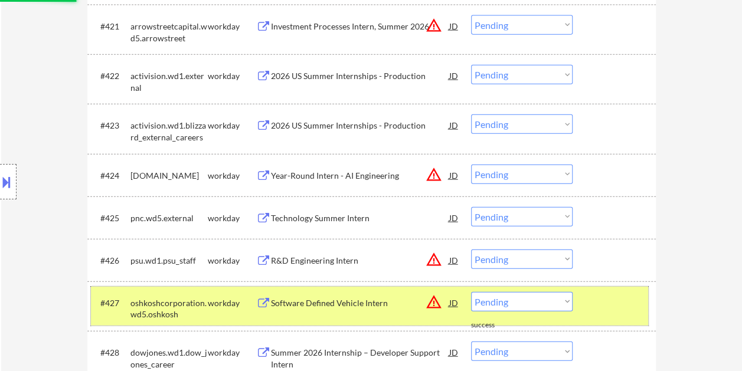
click at [626, 310] on div at bounding box center [616, 302] width 52 height 21
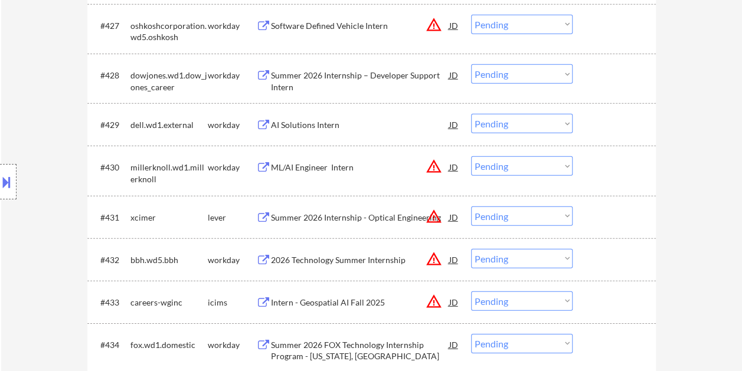
scroll to position [1652, 0]
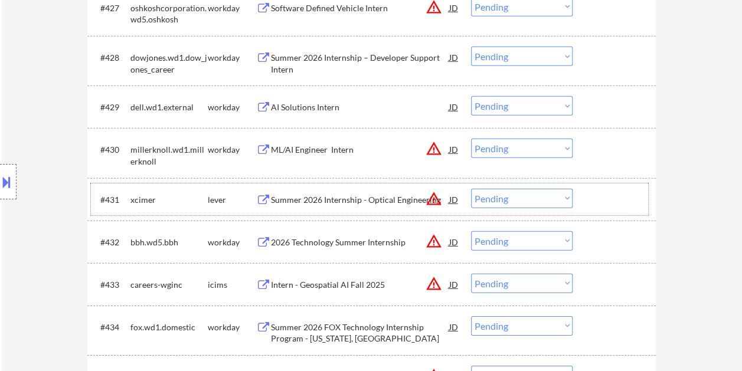
drag, startPoint x: 622, startPoint y: 205, endPoint x: 423, endPoint y: 184, distance: 200.6
click at [622, 205] on div at bounding box center [616, 199] width 52 height 21
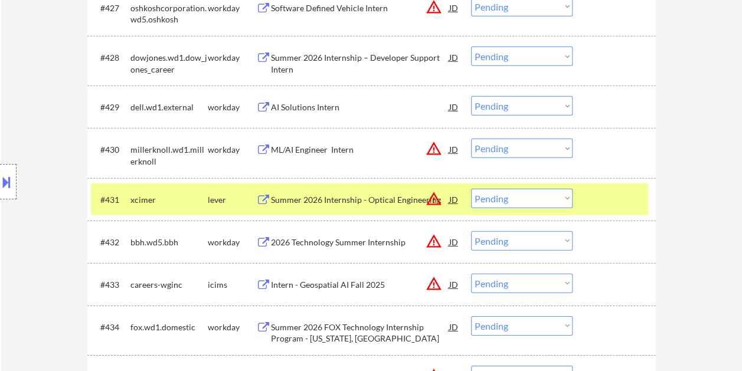
click at [348, 202] on div "Summer 2026 Internship - Optical Engineering" at bounding box center [360, 200] width 178 height 12
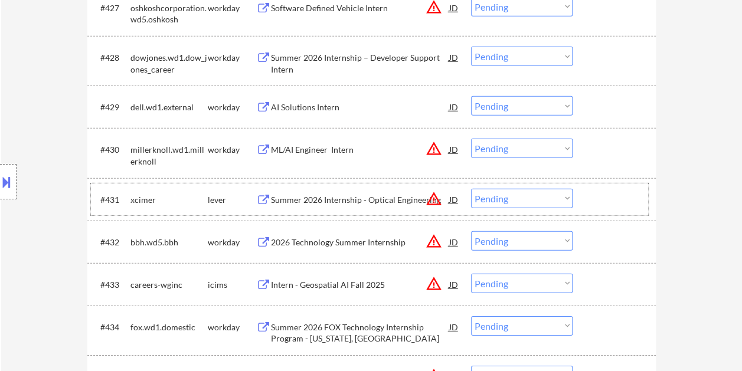
drag, startPoint x: 601, startPoint y: 195, endPoint x: 577, endPoint y: 196, distance: 24.2
click at [598, 195] on div at bounding box center [616, 199] width 52 height 21
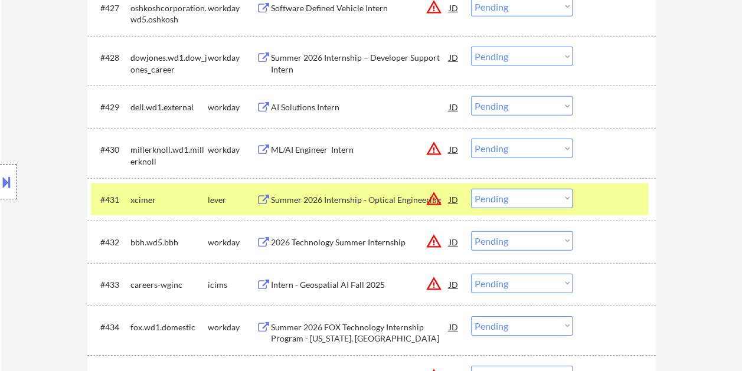
click at [564, 198] on select "Choose an option... Pending Applied Excluded (Questions) Excluded (Expired) Exc…" at bounding box center [522, 198] width 102 height 19
click at [471, 189] on select "Choose an option... Pending Applied Excluded (Questions) Excluded (Expired) Exc…" at bounding box center [522, 198] width 102 height 19
select select ""pending""
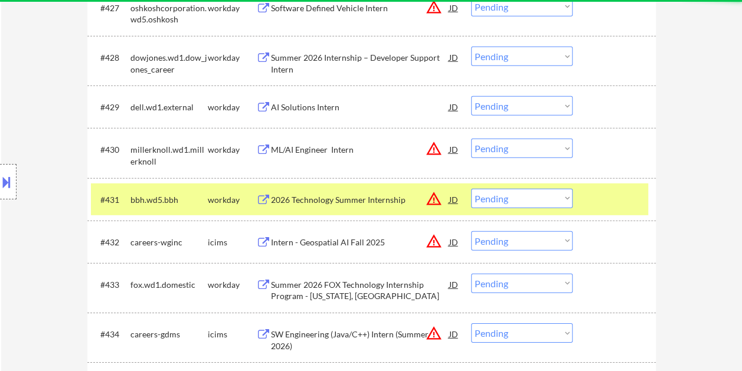
click at [597, 197] on div at bounding box center [616, 199] width 52 height 21
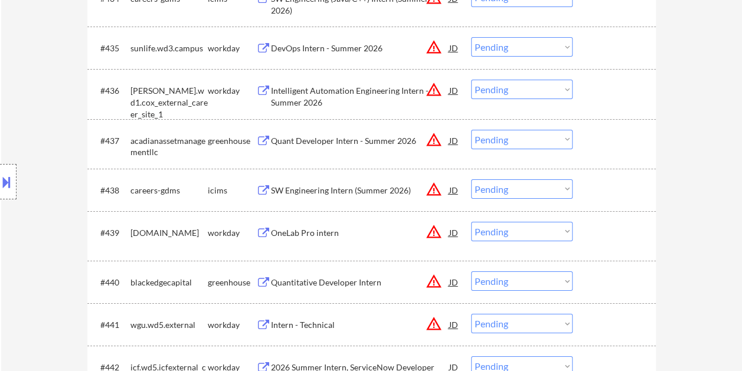
scroll to position [2007, 0]
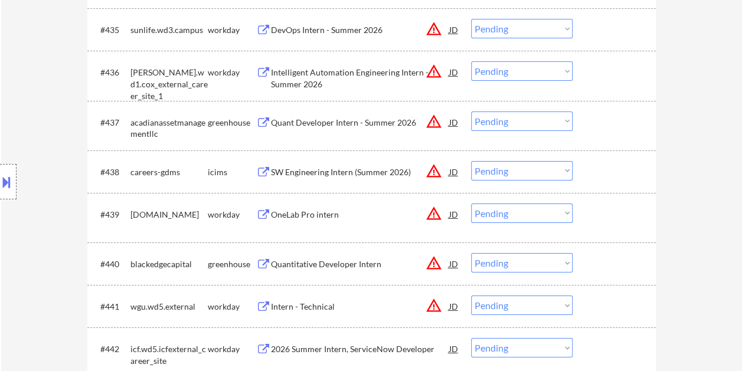
click at [624, 113] on div at bounding box center [616, 122] width 52 height 21
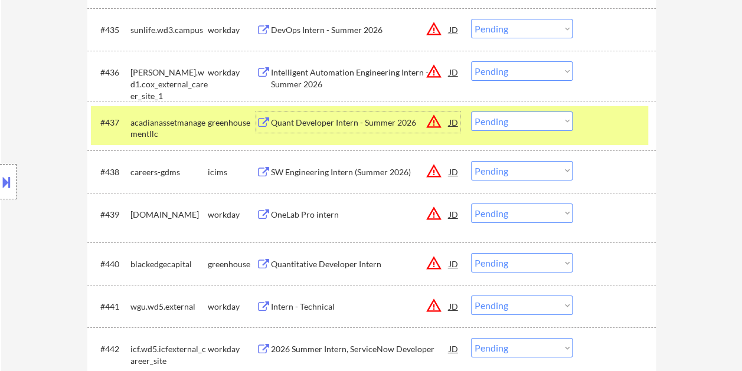
click at [336, 125] on div "Quant Developer Intern - Summer 2026" at bounding box center [360, 123] width 178 height 12
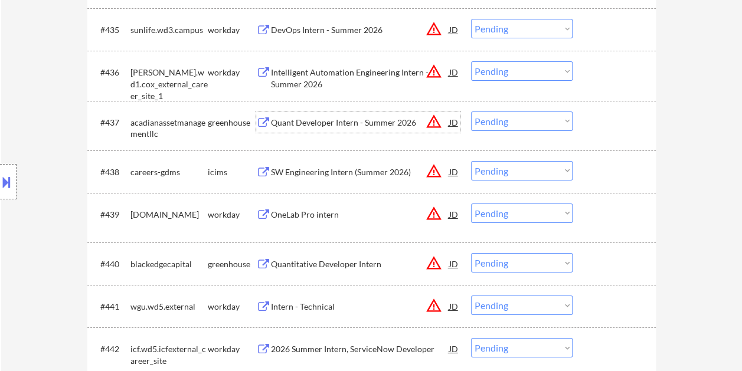
click at [627, 130] on div at bounding box center [616, 122] width 52 height 21
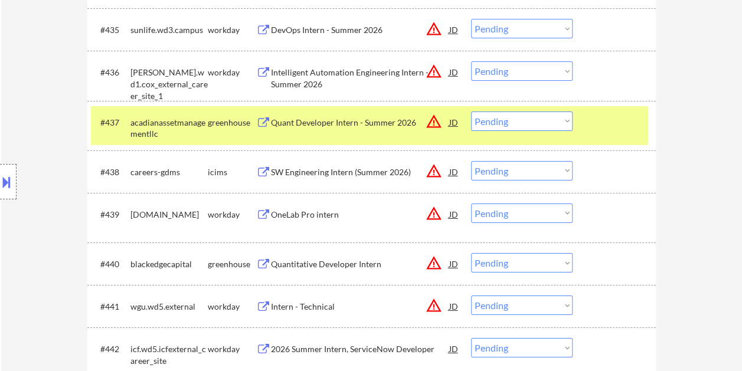
click at [562, 122] on select "Choose an option... Pending Applied Excluded (Questions) Excluded (Expired) Exc…" at bounding box center [522, 121] width 102 height 19
click at [471, 112] on select "Choose an option... Pending Applied Excluded (Questions) Excluded (Expired) Exc…" at bounding box center [522, 121] width 102 height 19
select select ""pending""
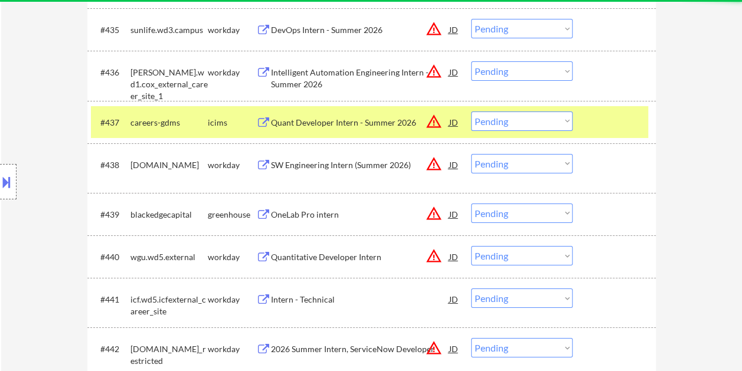
click at [633, 125] on div at bounding box center [616, 122] width 52 height 21
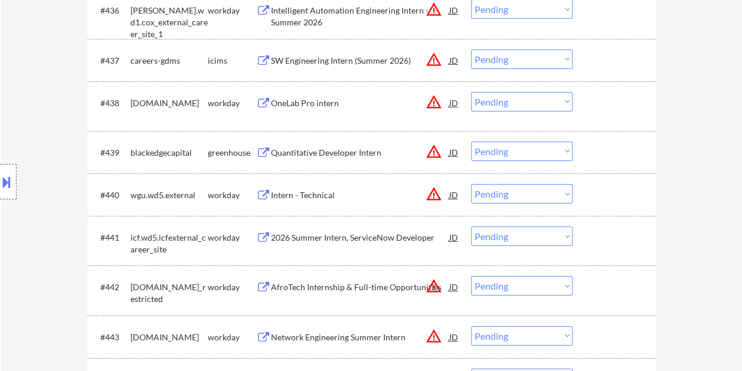
scroll to position [2125, 0]
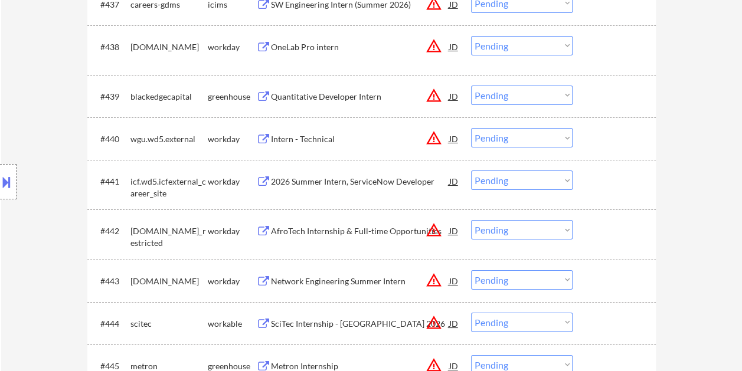
click at [595, 93] on div at bounding box center [616, 96] width 52 height 21
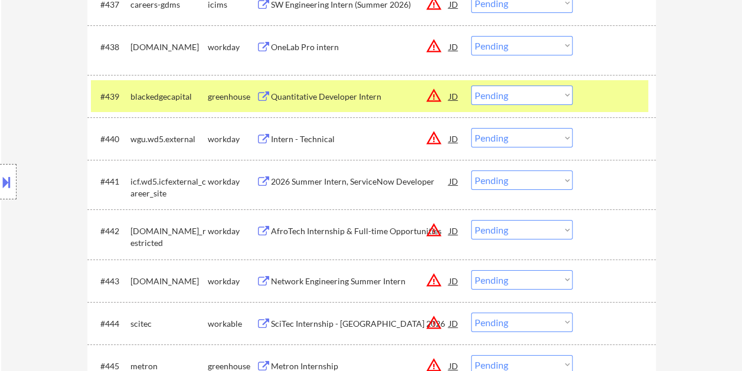
click at [335, 94] on div "Quantitative Developer Intern" at bounding box center [360, 97] width 178 height 12
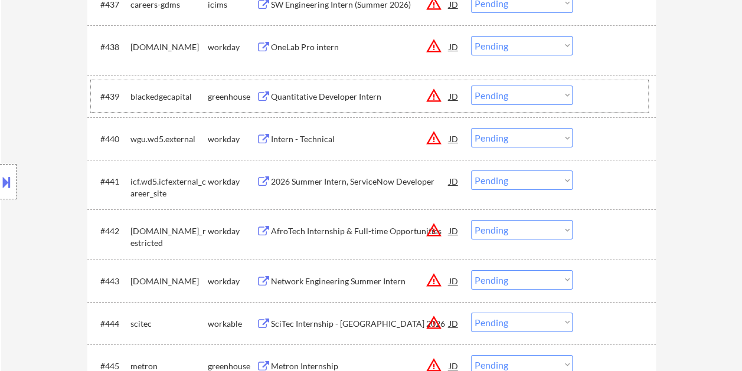
click at [594, 97] on div at bounding box center [616, 96] width 52 height 21
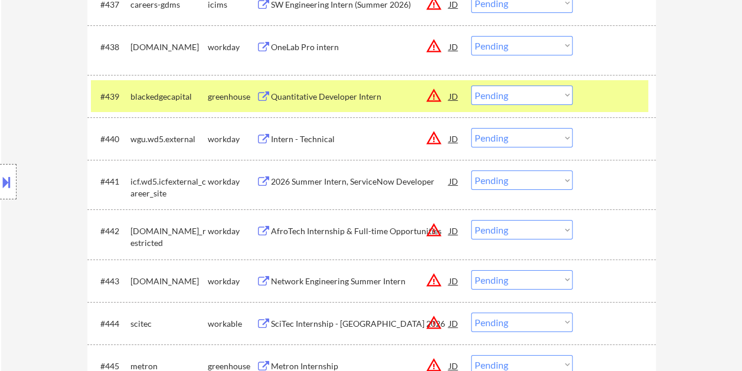
click at [554, 100] on select "Choose an option... Pending Applied Excluded (Questions) Excluded (Expired) Exc…" at bounding box center [522, 95] width 102 height 19
click at [471, 86] on select "Choose an option... Pending Applied Excluded (Questions) Excluded (Expired) Exc…" at bounding box center [522, 95] width 102 height 19
select select ""pending""
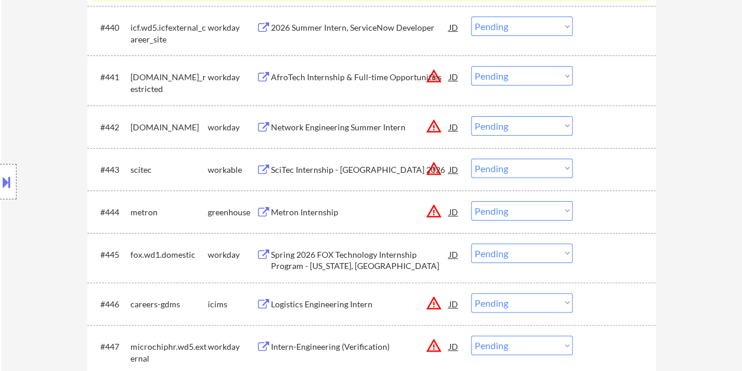
scroll to position [2243, 0]
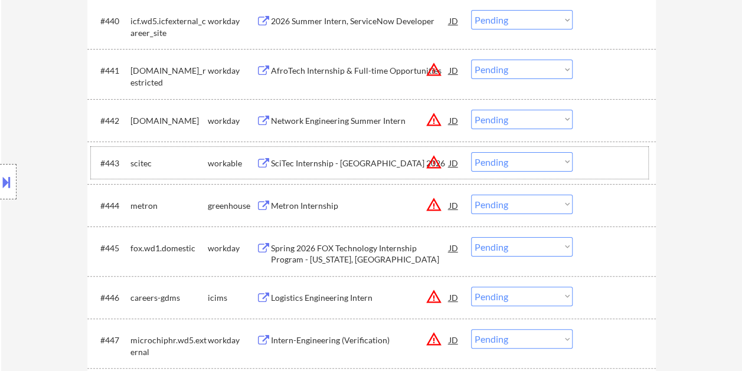
click at [580, 161] on div "#443 scitec workable SciTec Internship - [GEOGRAPHIC_DATA] 2026 JD warning_ambe…" at bounding box center [369, 163] width 557 height 32
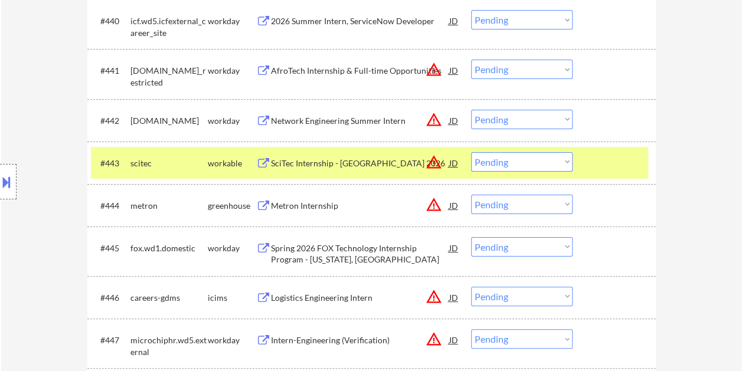
click at [387, 167] on div "SciTec Internship - [GEOGRAPHIC_DATA] 2026" at bounding box center [360, 164] width 178 height 12
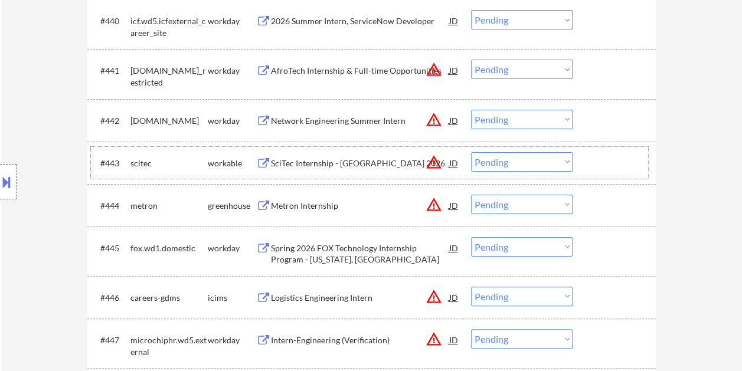
click at [603, 163] on div at bounding box center [616, 162] width 52 height 21
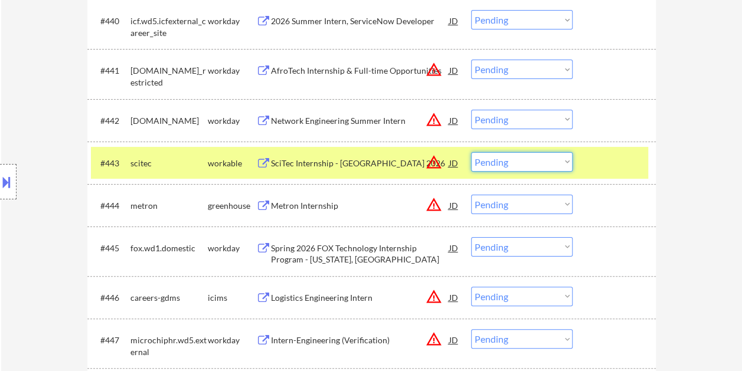
click at [564, 162] on select "Choose an option... Pending Applied Excluded (Questions) Excluded (Expired) Exc…" at bounding box center [522, 161] width 102 height 19
click at [471, 152] on select "Choose an option... Pending Applied Excluded (Questions) Excluded (Expired) Exc…" at bounding box center [522, 161] width 102 height 19
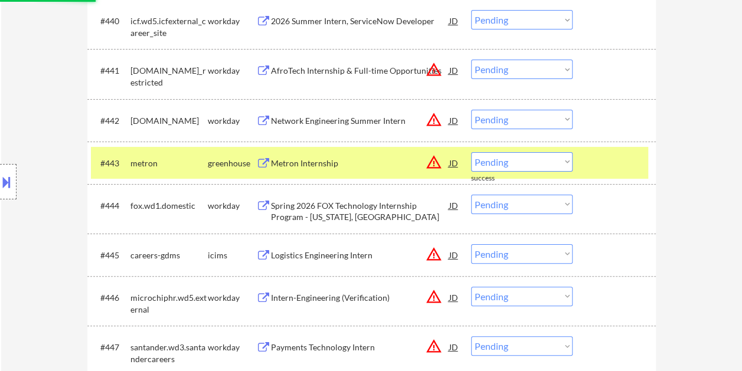
click at [603, 164] on div at bounding box center [616, 162] width 52 height 21
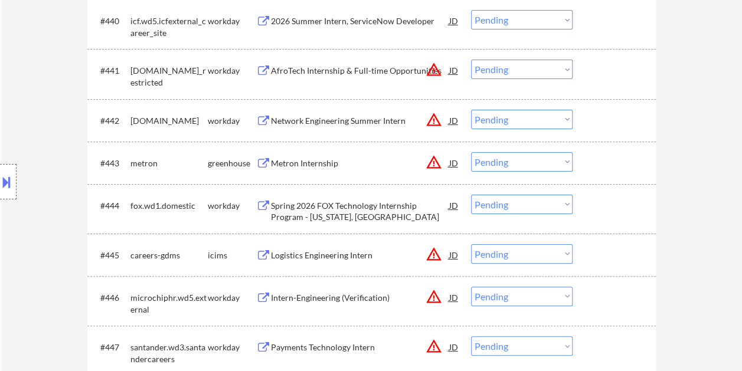
click at [607, 157] on div at bounding box center [616, 162] width 52 height 21
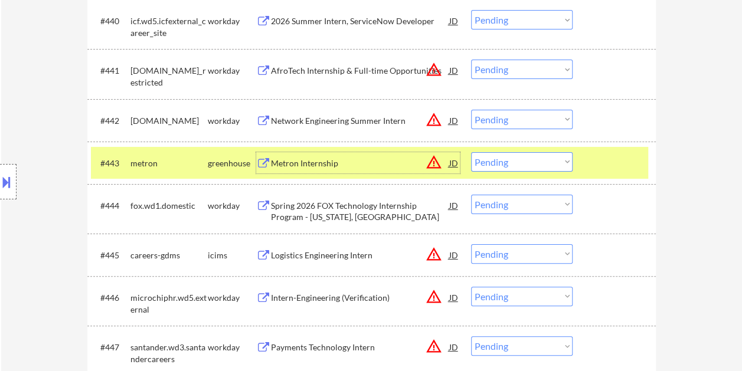
click at [390, 162] on div "Metron Internship" at bounding box center [360, 164] width 178 height 12
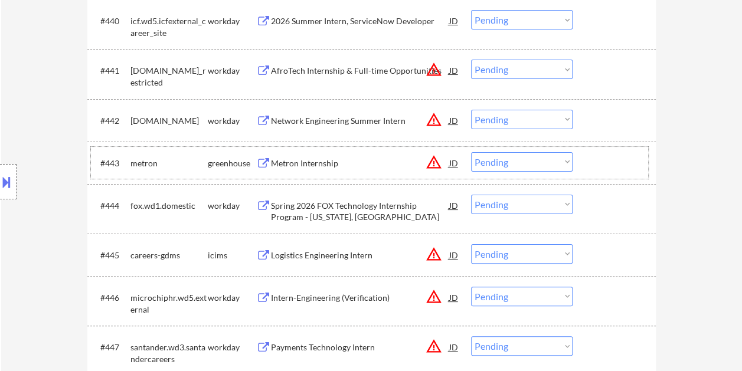
click at [590, 162] on div at bounding box center [616, 162] width 52 height 21
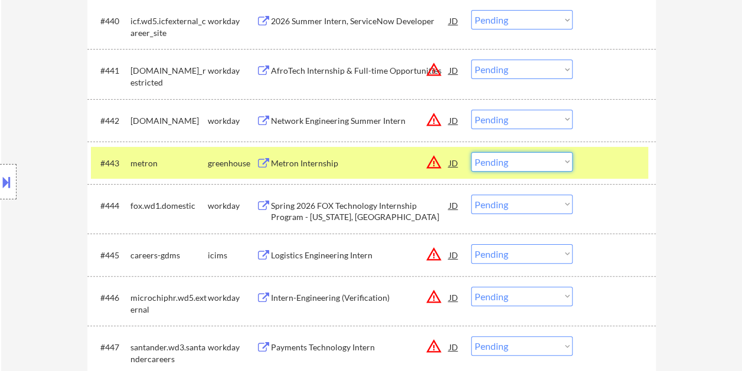
click at [558, 162] on select "Choose an option... Pending Applied Excluded (Questions) Excluded (Expired) Exc…" at bounding box center [522, 161] width 102 height 19
click at [471, 152] on select "Choose an option... Pending Applied Excluded (Questions) Excluded (Expired) Exc…" at bounding box center [522, 161] width 102 height 19
select select ""pending""
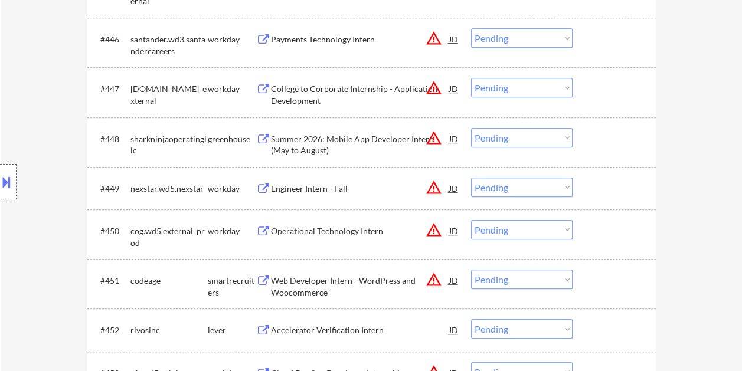
scroll to position [2538, 0]
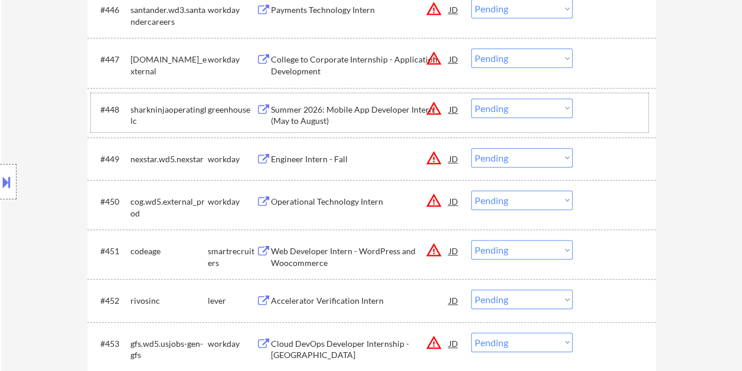
click at [588, 113] on div "#448 sharkninjaoperatingllc greenhouse Summer 2026: Mobile App Developer Intern…" at bounding box center [369, 112] width 557 height 39
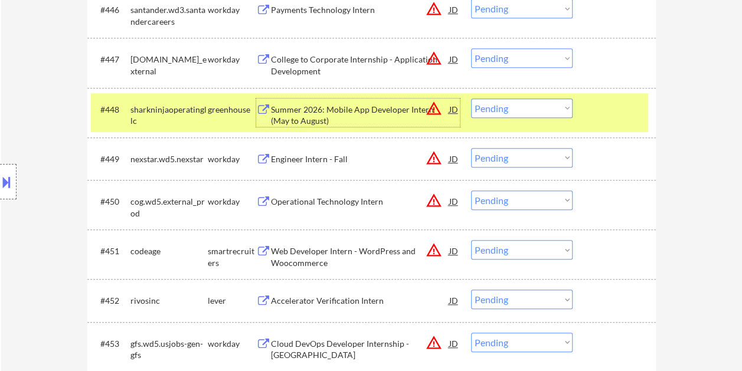
click at [328, 109] on div "Summer 2026: Mobile App Developer Intern (May to August)" at bounding box center [360, 115] width 178 height 23
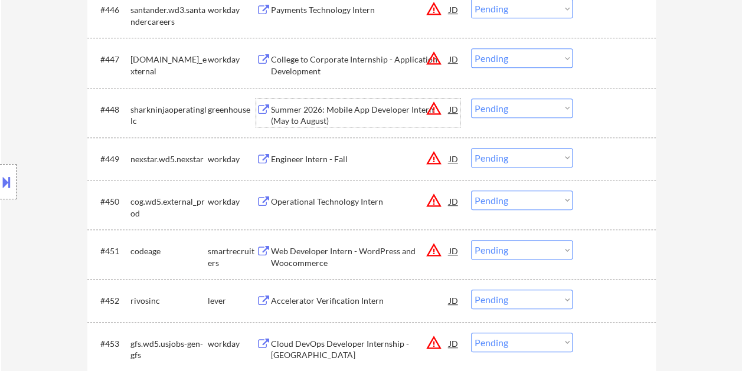
click at [600, 104] on div at bounding box center [616, 109] width 52 height 21
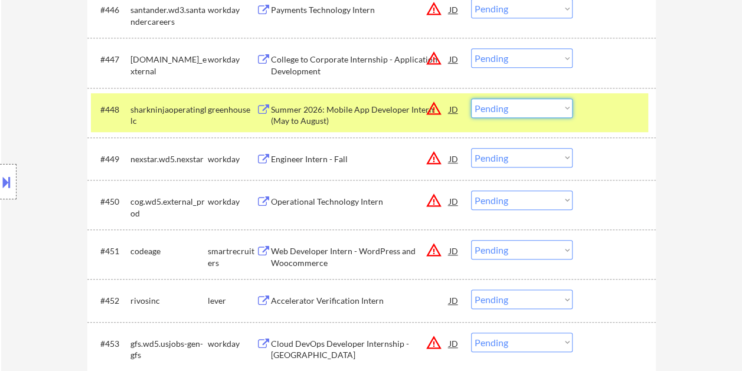
click at [557, 106] on select "Choose an option... Pending Applied Excluded (Questions) Excluded (Expired) Exc…" at bounding box center [522, 108] width 102 height 19
click at [471, 99] on select "Choose an option... Pending Applied Excluded (Questions) Excluded (Expired) Exc…" at bounding box center [522, 108] width 102 height 19
select select ""pending""
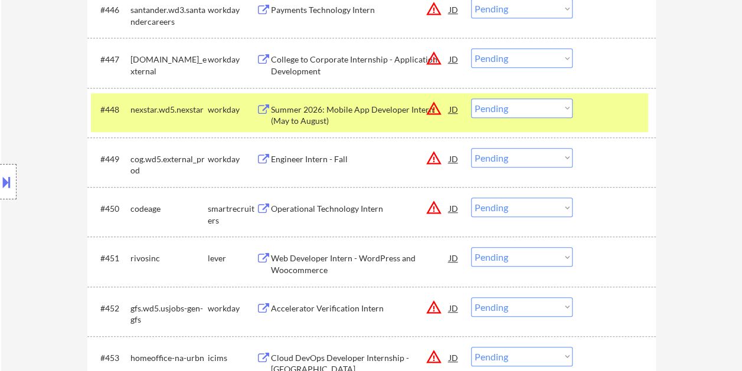
click at [599, 109] on div at bounding box center [616, 109] width 52 height 21
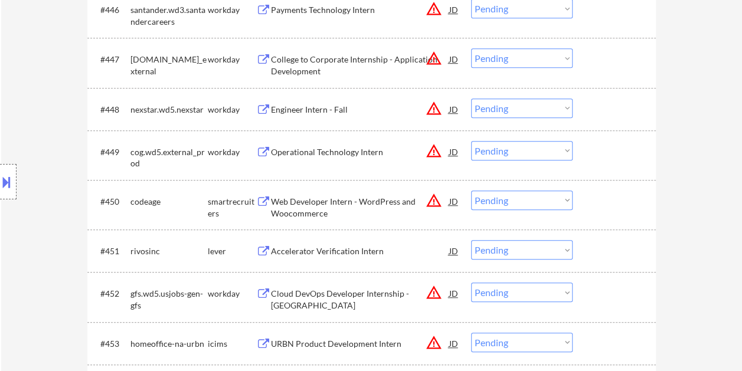
drag, startPoint x: 599, startPoint y: 197, endPoint x: 588, endPoint y: 198, distance: 10.8
click at [600, 196] on div at bounding box center [616, 201] width 52 height 21
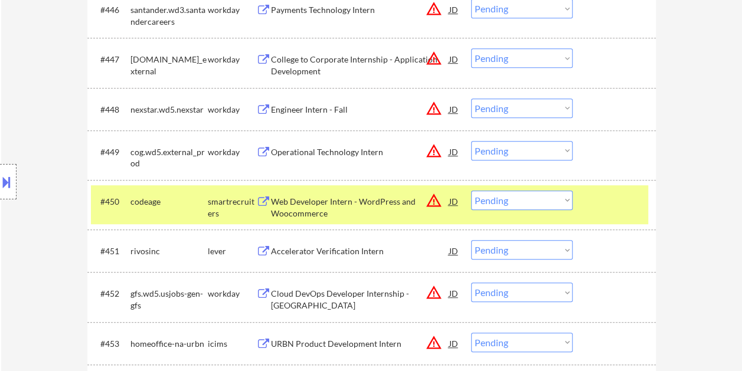
click at [328, 199] on div "Web Developer Intern - WordPress and Woocommerce" at bounding box center [360, 207] width 178 height 23
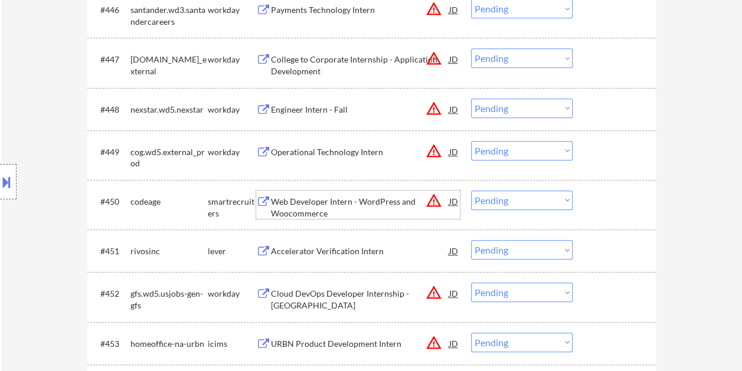
click at [595, 208] on div at bounding box center [616, 201] width 52 height 21
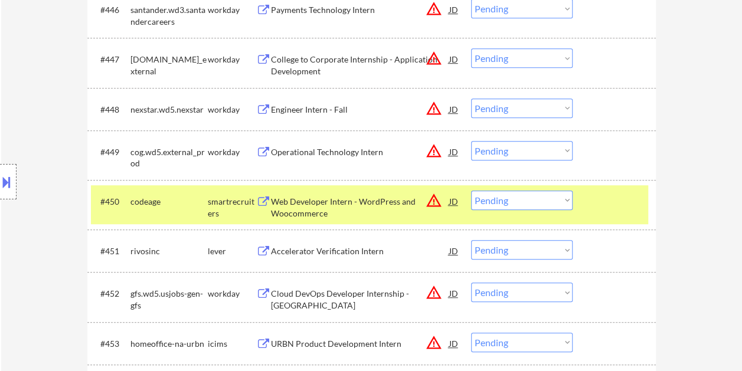
click at [556, 198] on select "Choose an option... Pending Applied Excluded (Questions) Excluded (Expired) Exc…" at bounding box center [522, 200] width 102 height 19
click at [471, 191] on select "Choose an option... Pending Applied Excluded (Questions) Excluded (Expired) Exc…" at bounding box center [522, 200] width 102 height 19
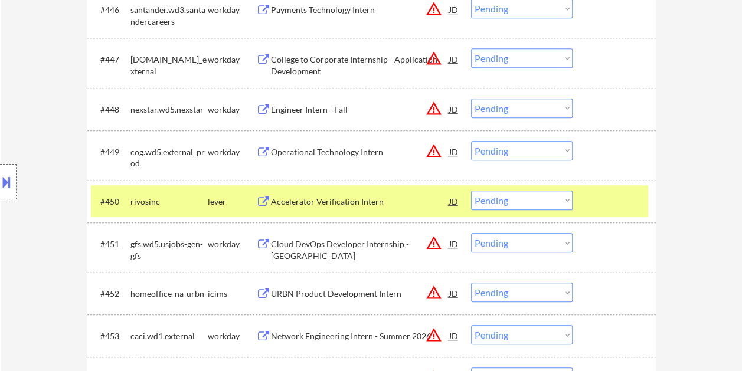
click at [611, 204] on div at bounding box center [616, 201] width 52 height 21
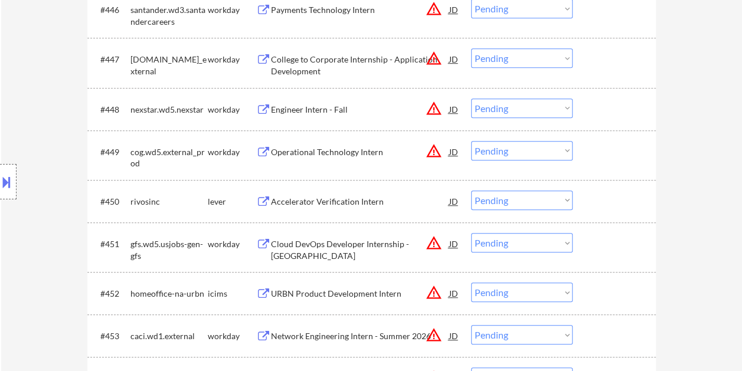
click at [606, 198] on div at bounding box center [616, 201] width 52 height 21
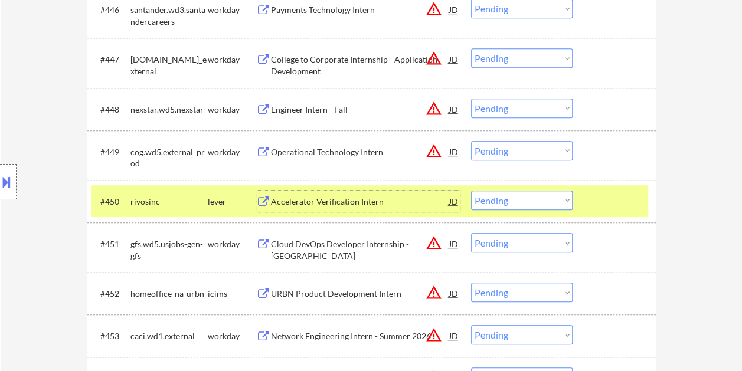
click at [354, 198] on div "Accelerator Verification Intern" at bounding box center [360, 202] width 178 height 12
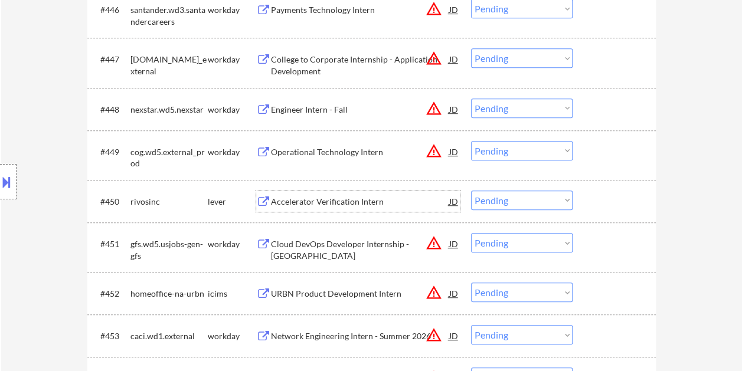
drag, startPoint x: 603, startPoint y: 194, endPoint x: 587, endPoint y: 196, distance: 16.7
click at [603, 194] on div at bounding box center [616, 201] width 52 height 21
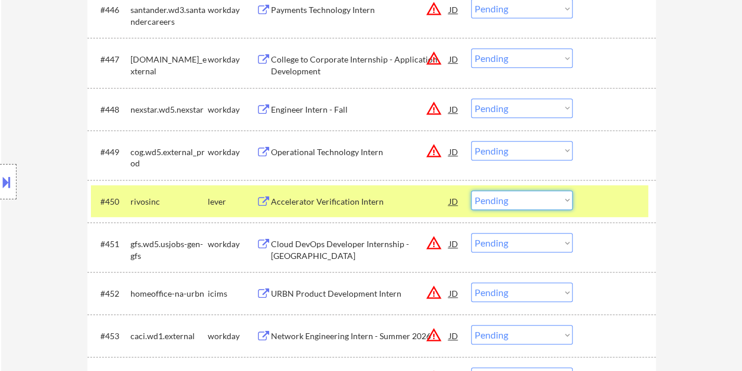
click at [563, 198] on select "Choose an option... Pending Applied Excluded (Questions) Excluded (Expired) Exc…" at bounding box center [522, 200] width 102 height 19
click at [471, 191] on select "Choose an option... Pending Applied Excluded (Questions) Excluded (Expired) Exc…" at bounding box center [522, 200] width 102 height 19
select select ""pending""
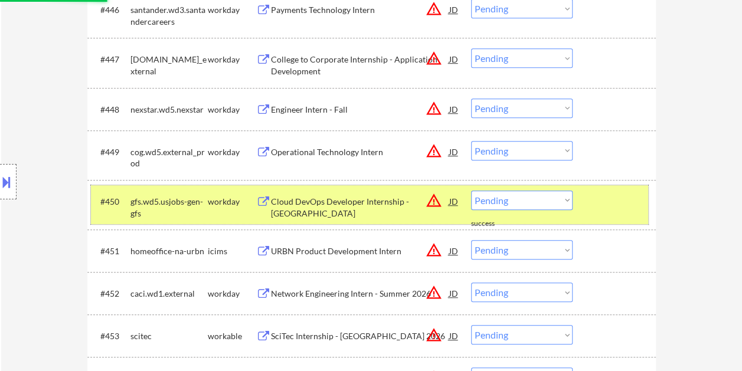
click at [603, 202] on div at bounding box center [616, 201] width 52 height 21
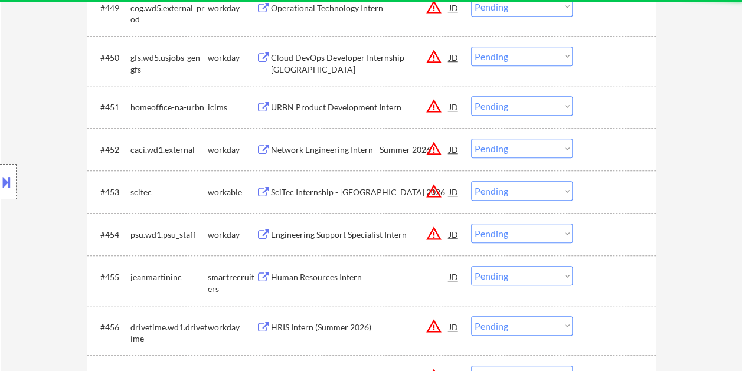
scroll to position [2715, 0]
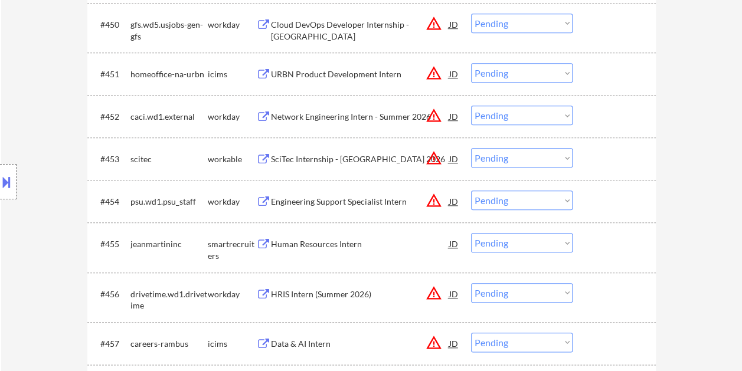
click at [585, 162] on div "#453 scitec workable SciTec Internship - Boulder 2026 JD warning_amber Choose a…" at bounding box center [369, 159] width 557 height 32
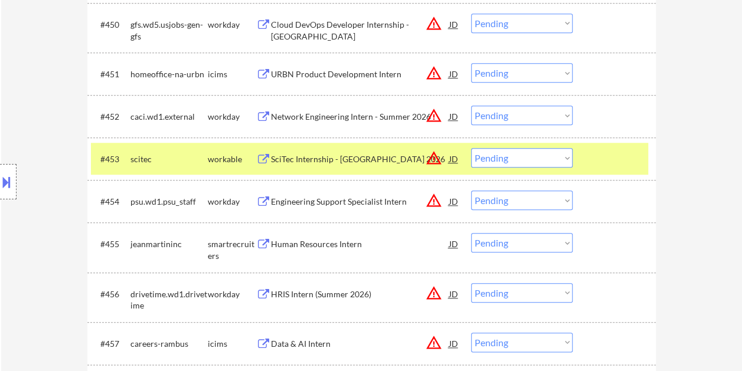
click at [371, 155] on div "SciTec Internship - [GEOGRAPHIC_DATA] 2026" at bounding box center [360, 159] width 178 height 12
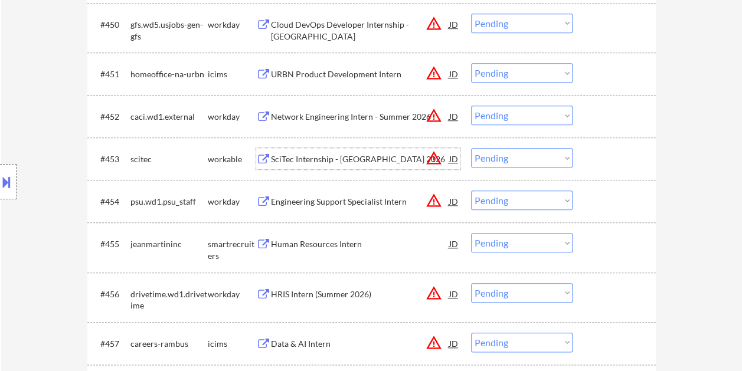
click at [592, 162] on div at bounding box center [616, 158] width 52 height 21
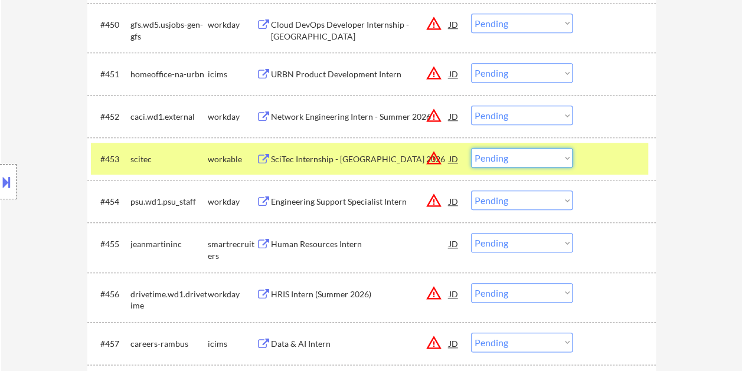
click at [562, 156] on select "Choose an option... Pending Applied Excluded (Questions) Excluded (Expired) Exc…" at bounding box center [522, 157] width 102 height 19
click at [471, 148] on select "Choose an option... Pending Applied Excluded (Questions) Excluded (Expired) Exc…" at bounding box center [522, 157] width 102 height 19
select select ""pending""
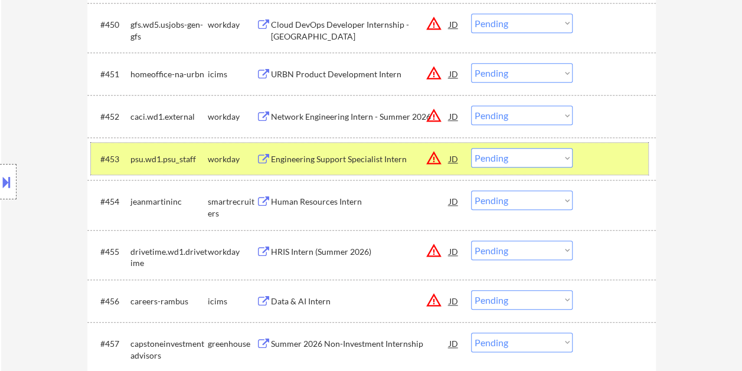
click at [585, 163] on div "#453 psu.wd1.psu_staff workday Engineering Support Specialist Intern JD warning…" at bounding box center [369, 159] width 557 height 32
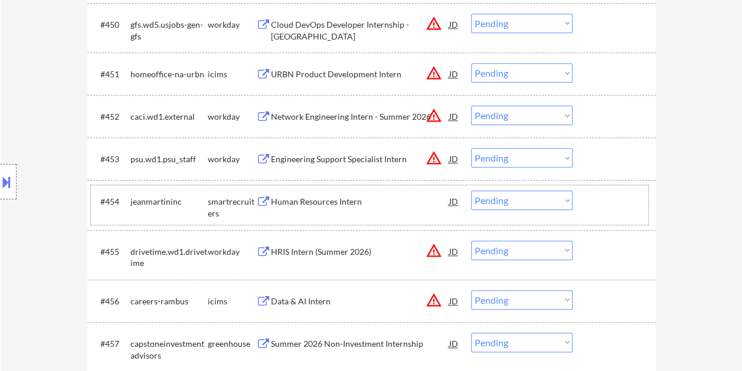
click at [592, 198] on div at bounding box center [616, 201] width 52 height 21
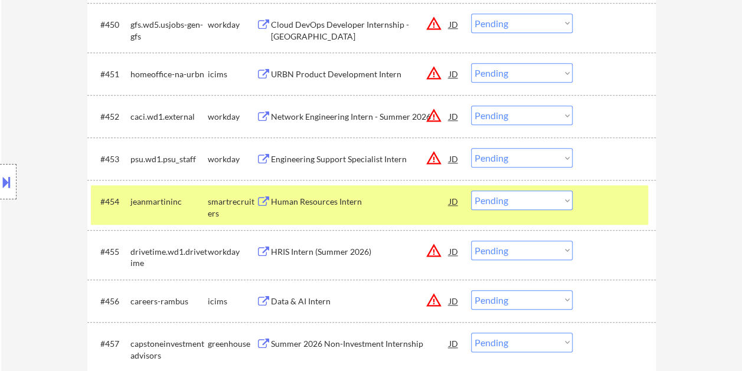
click at [411, 202] on div "Human Resources Intern" at bounding box center [360, 202] width 178 height 12
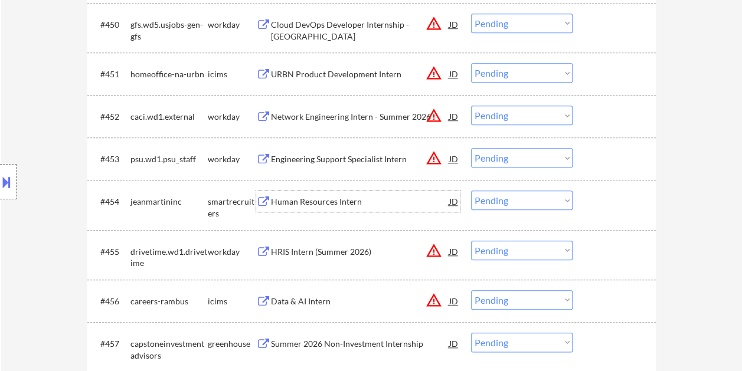
click at [617, 201] on div at bounding box center [616, 201] width 52 height 21
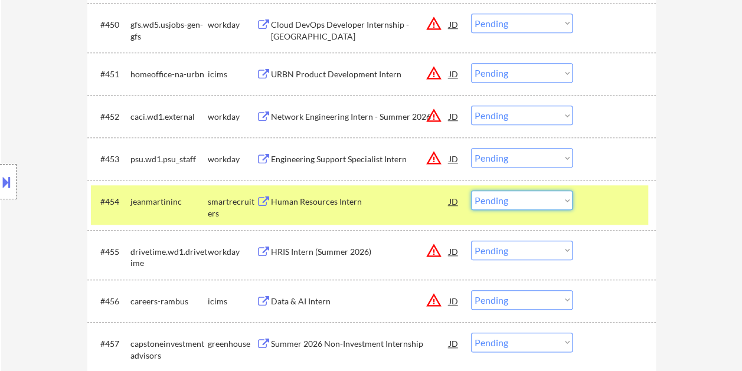
click at [568, 202] on select "Choose an option... Pending Applied Excluded (Questions) Excluded (Expired) Exc…" at bounding box center [522, 200] width 102 height 19
click at [471, 191] on select "Choose an option... Pending Applied Excluded (Questions) Excluded (Expired) Exc…" at bounding box center [522, 200] width 102 height 19
select select ""pending""
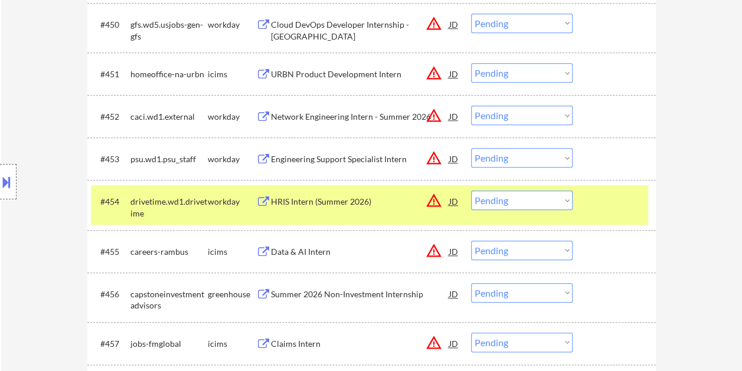
click at [606, 198] on div at bounding box center [616, 201] width 52 height 21
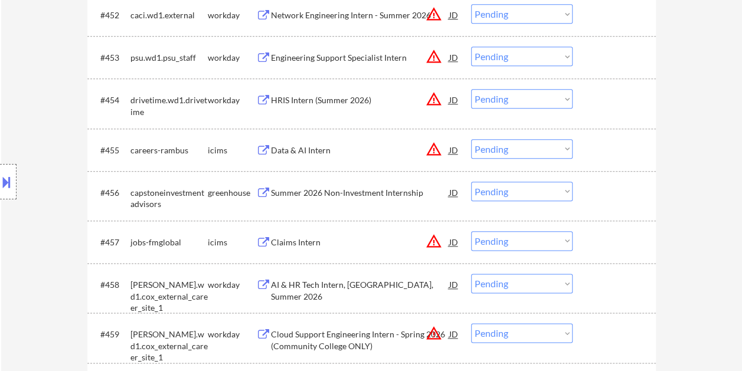
scroll to position [2833, 0]
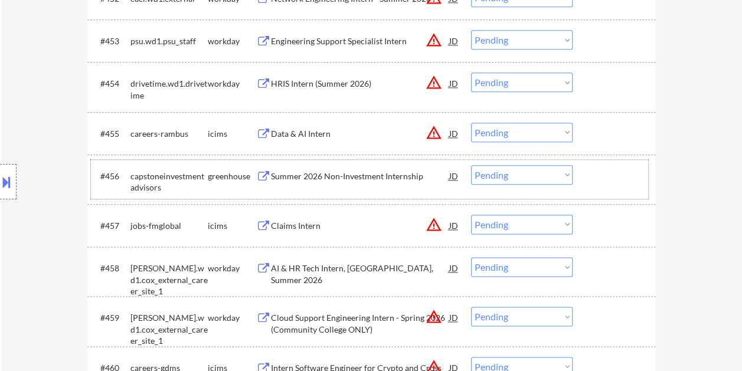
click at [619, 179] on div at bounding box center [616, 175] width 52 height 21
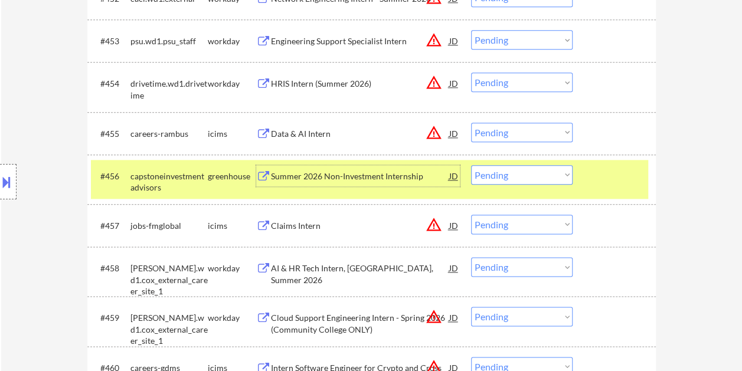
click at [392, 179] on div "Summer 2026 Non-Investment Internship" at bounding box center [360, 177] width 178 height 12
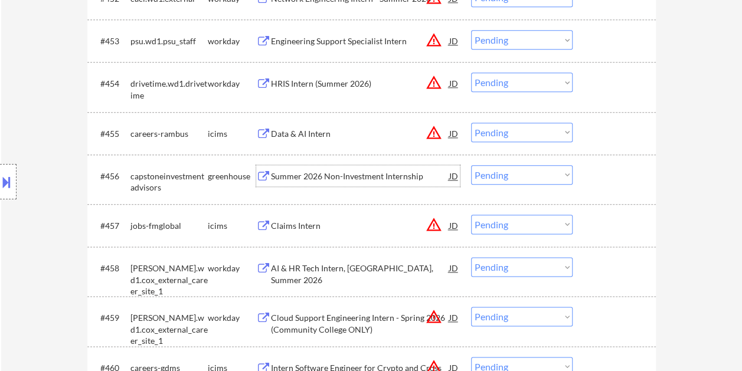
click at [604, 181] on div at bounding box center [616, 175] width 52 height 21
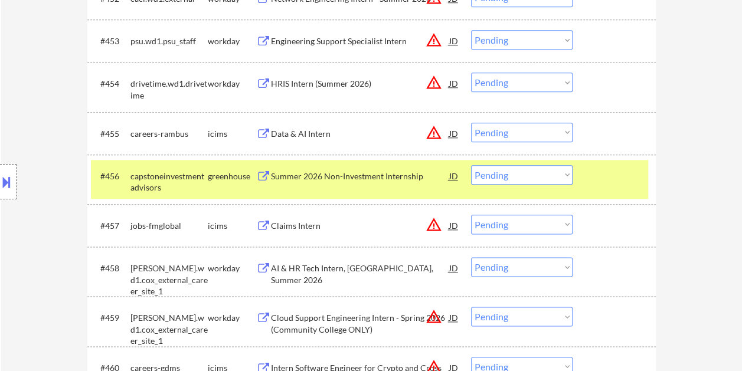
click at [564, 172] on select "Choose an option... Pending Applied Excluded (Questions) Excluded (Expired) Exc…" at bounding box center [522, 174] width 102 height 19
click at [471, 165] on select "Choose an option... Pending Applied Excluded (Questions) Excluded (Expired) Exc…" at bounding box center [522, 174] width 102 height 19
select select ""pending""
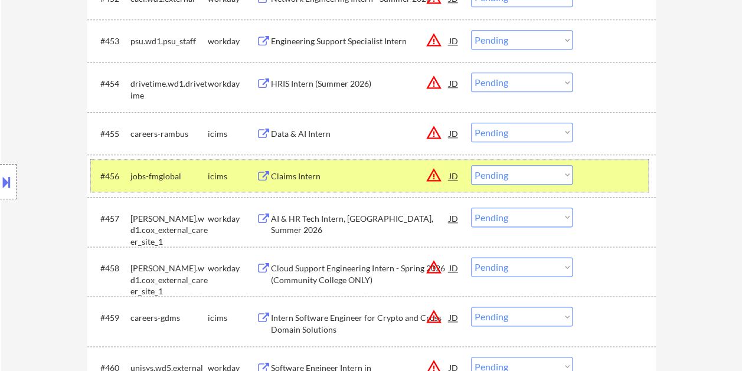
click at [601, 179] on div at bounding box center [616, 175] width 52 height 21
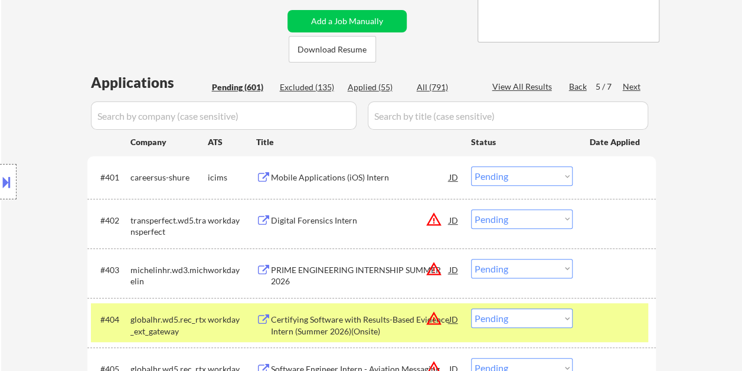
scroll to position [354, 0]
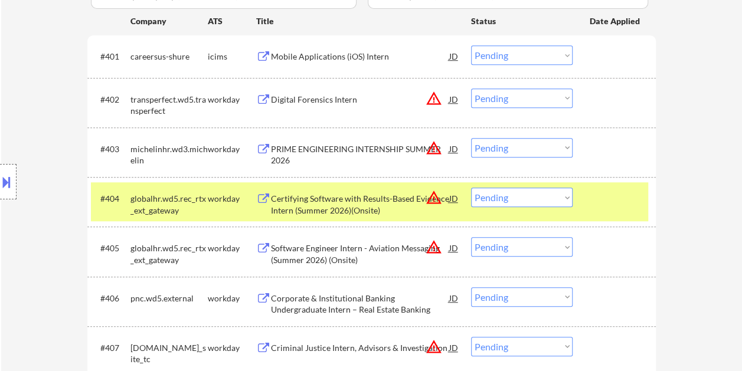
click at [649, 201] on div "#404 globalhr.wd5.rec_rtx_ext_gateway workday Certifying Software with Results-…" at bounding box center [371, 202] width 568 height 50
click at [601, 189] on div at bounding box center [616, 198] width 52 height 21
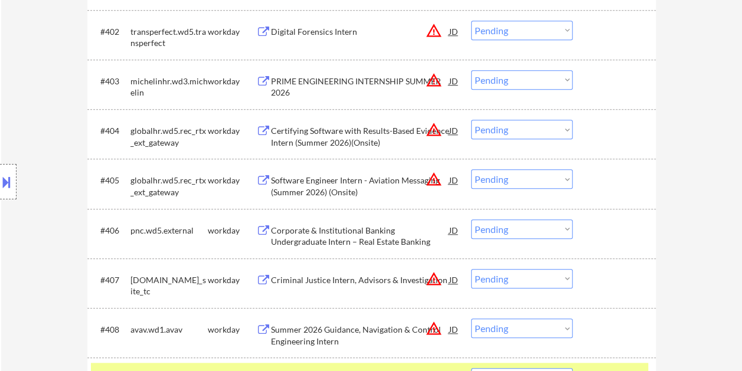
scroll to position [531, 0]
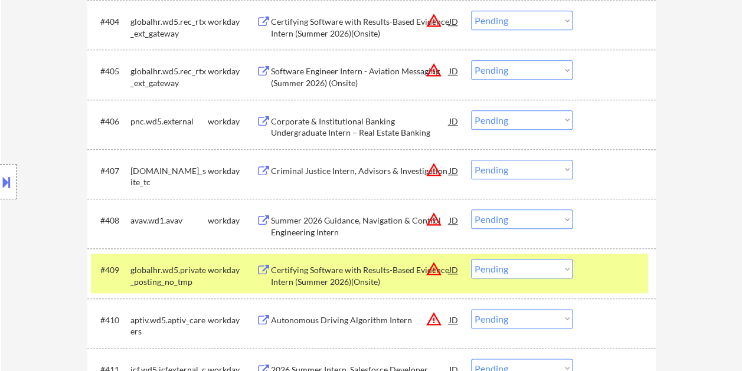
click at [616, 266] on div at bounding box center [616, 269] width 52 height 21
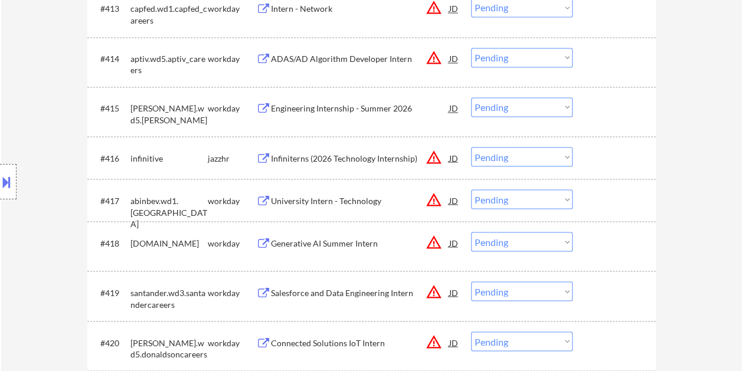
scroll to position [1003, 0]
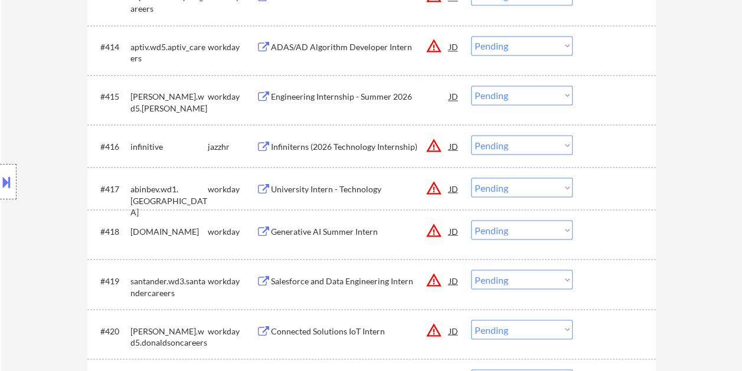
drag, startPoint x: 596, startPoint y: 150, endPoint x: 579, endPoint y: 152, distance: 17.2
click at [595, 150] on div at bounding box center [616, 145] width 52 height 21
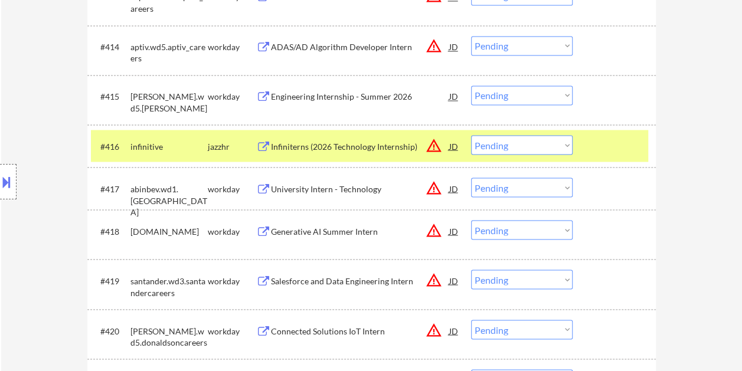
click at [379, 153] on div "Infiniterns (2026 Technology Internship)" at bounding box center [360, 145] width 178 height 21
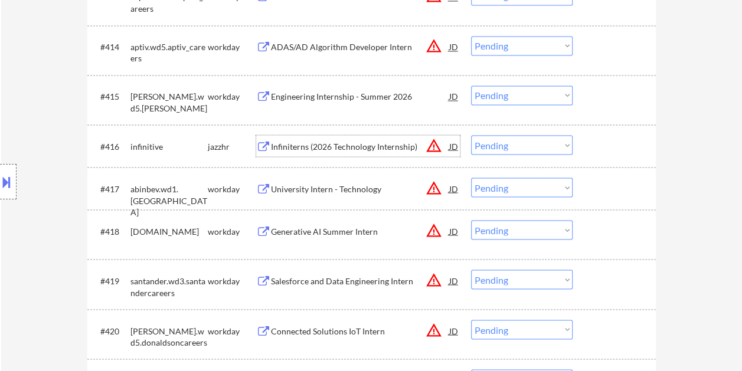
drag, startPoint x: 588, startPoint y: 141, endPoint x: 582, endPoint y: 145, distance: 7.2
click at [587, 143] on div "#416 infinitive jazzhr Infiniterns (2026 Technology Internship) JD warning_ambe…" at bounding box center [369, 146] width 557 height 32
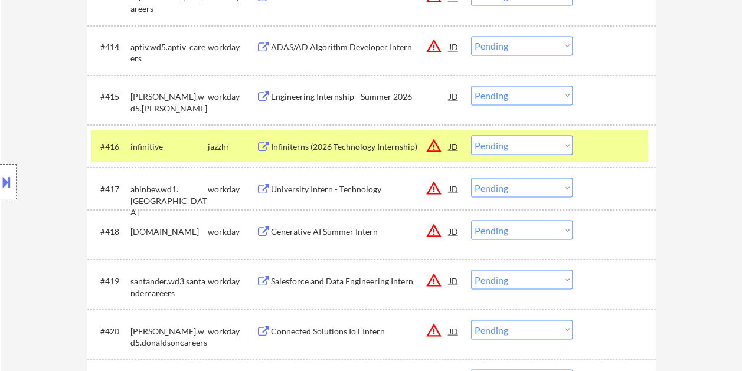
click at [562, 145] on select "Choose an option... Pending Applied Excluded (Questions) Excluded (Expired) Exc…" at bounding box center [522, 144] width 102 height 19
click at [471, 135] on select "Choose an option... Pending Applied Excluded (Questions) Excluded (Expired) Exc…" at bounding box center [522, 144] width 102 height 19
select select ""pending""
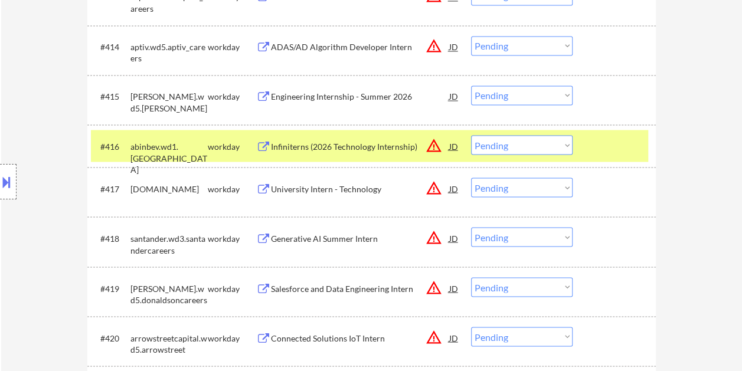
click at [591, 140] on div at bounding box center [616, 145] width 52 height 21
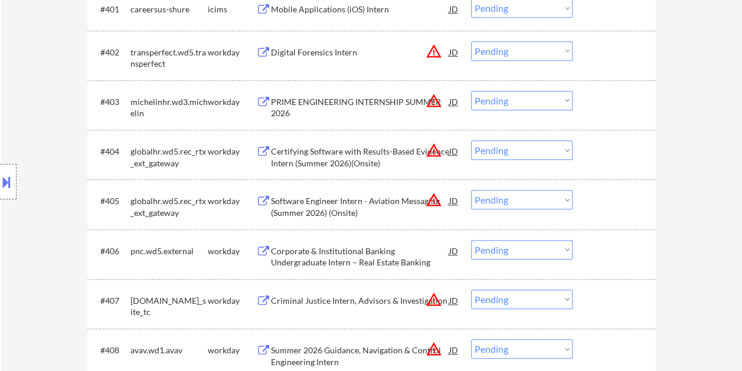
scroll to position [295, 0]
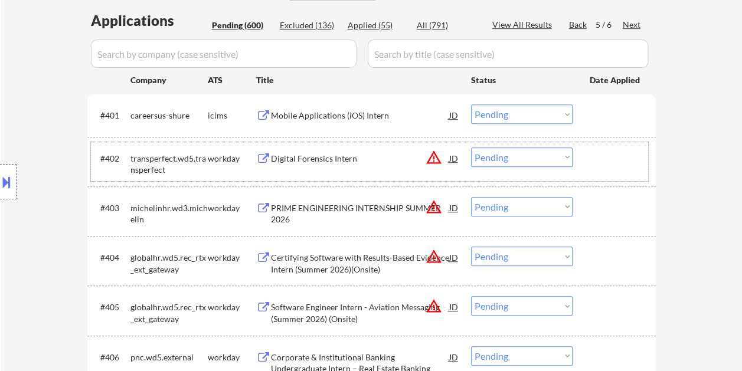
click at [596, 154] on div at bounding box center [616, 158] width 52 height 21
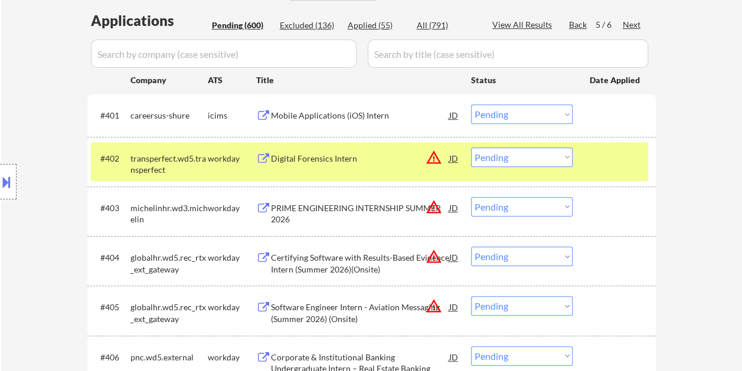
click at [378, 150] on div "Digital Forensics Intern" at bounding box center [360, 158] width 178 height 21
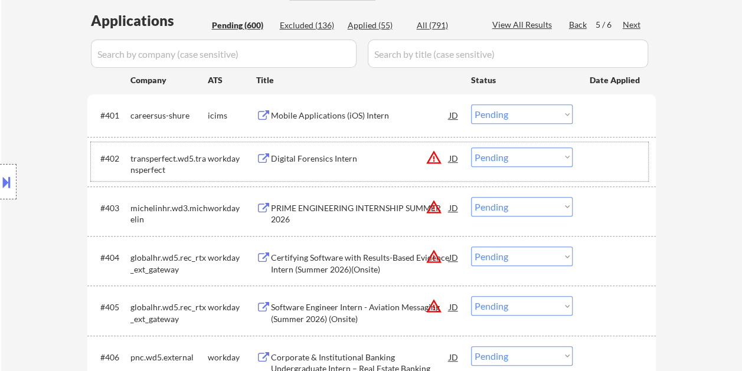
click at [593, 161] on div at bounding box center [616, 158] width 52 height 21
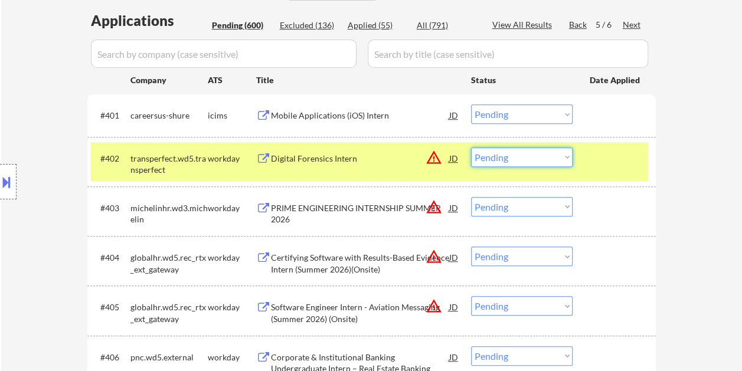
click at [559, 152] on select "Choose an option... Pending Applied Excluded (Questions) Excluded (Expired) Exc…" at bounding box center [522, 157] width 102 height 19
click at [471, 148] on select "Choose an option... Pending Applied Excluded (Questions) Excluded (Expired) Exc…" at bounding box center [522, 157] width 102 height 19
select select ""pending""
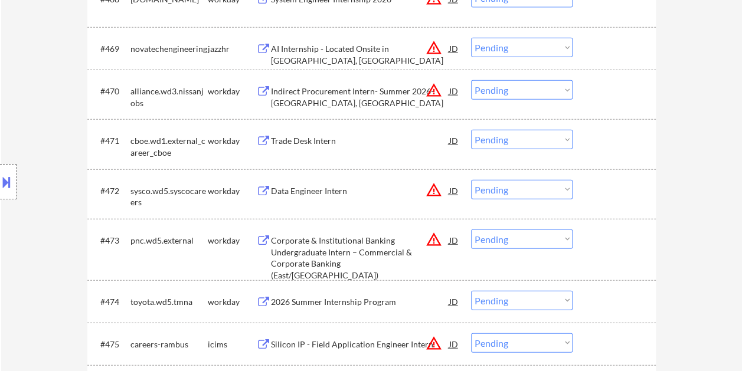
scroll to position [3541, 0]
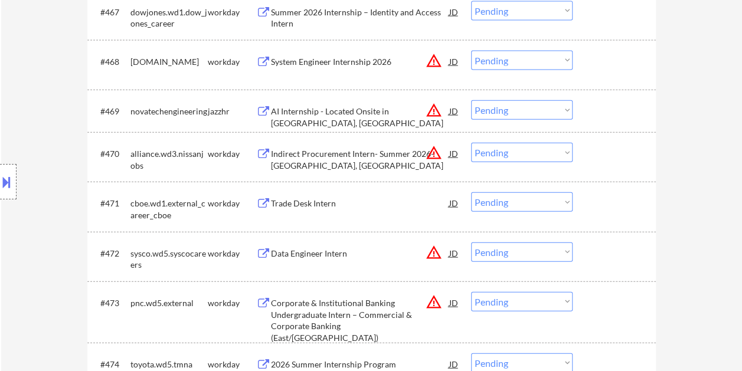
drag, startPoint x: 603, startPoint y: 111, endPoint x: 417, endPoint y: 103, distance: 186.1
click at [601, 111] on div at bounding box center [616, 110] width 52 height 21
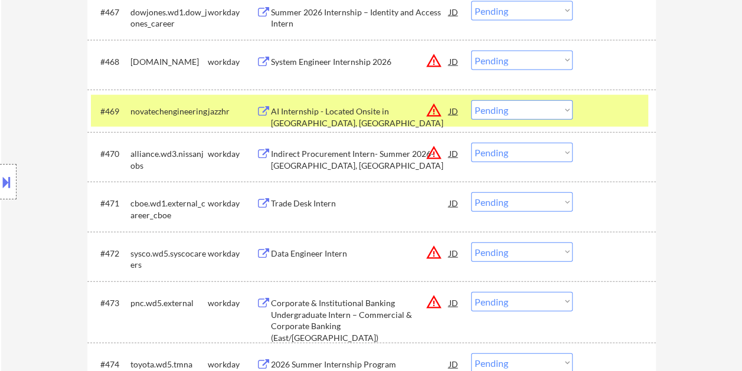
click at [378, 107] on div "AI Internship - Located Onsite in [GEOGRAPHIC_DATA], [GEOGRAPHIC_DATA]" at bounding box center [360, 117] width 178 height 23
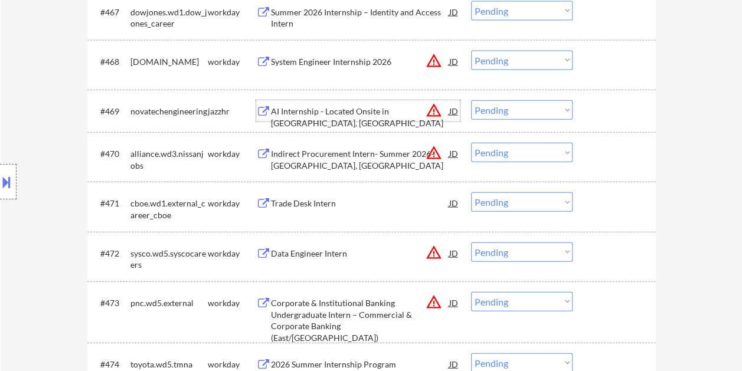
click at [589, 98] on div "#469 novatechengineering jazzhr AI Internship - Located Onsite in [GEOGRAPHIC_D…" at bounding box center [369, 111] width 557 height 32
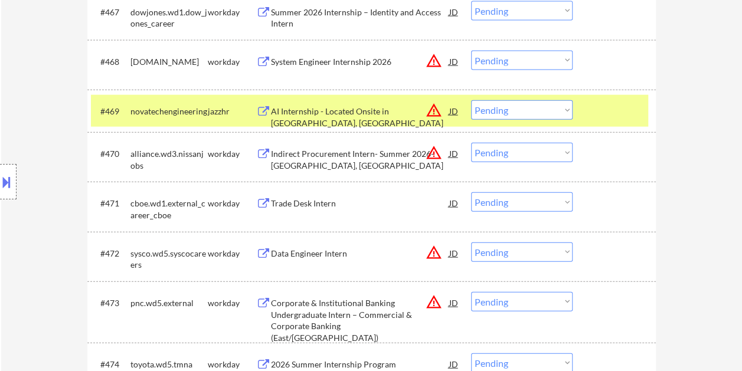
click at [568, 110] on select "Choose an option... Pending Applied Excluded (Questions) Excluded (Expired) Exc…" at bounding box center [522, 109] width 102 height 19
click at [471, 100] on select "Choose an option... Pending Applied Excluded (Questions) Excluded (Expired) Exc…" at bounding box center [522, 109] width 102 height 19
select select ""pending""
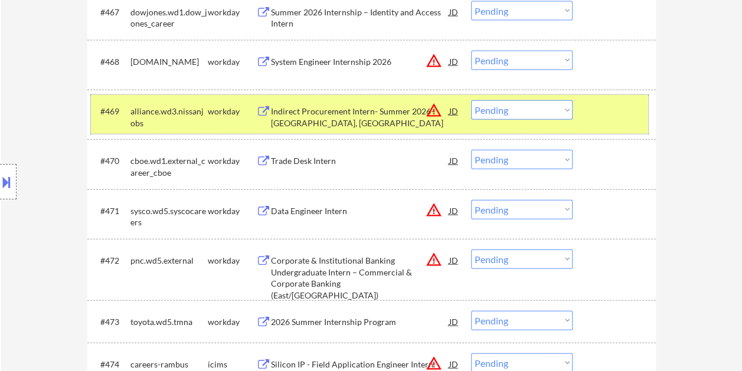
click at [616, 115] on div at bounding box center [616, 110] width 52 height 21
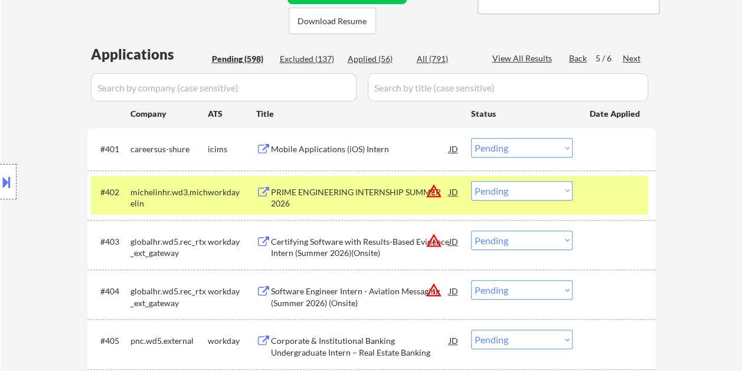
scroll to position [349, 0]
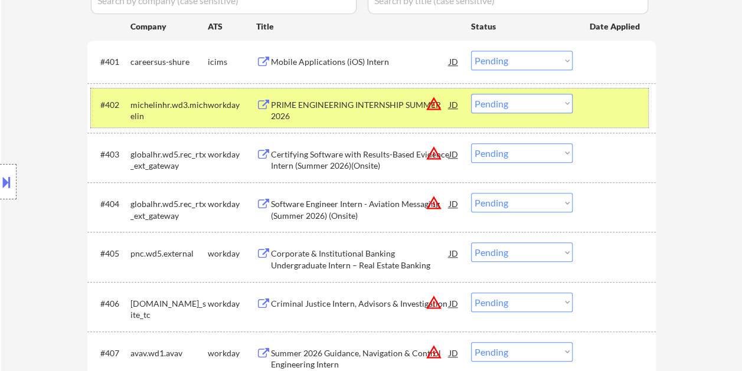
click at [618, 102] on div at bounding box center [616, 104] width 52 height 21
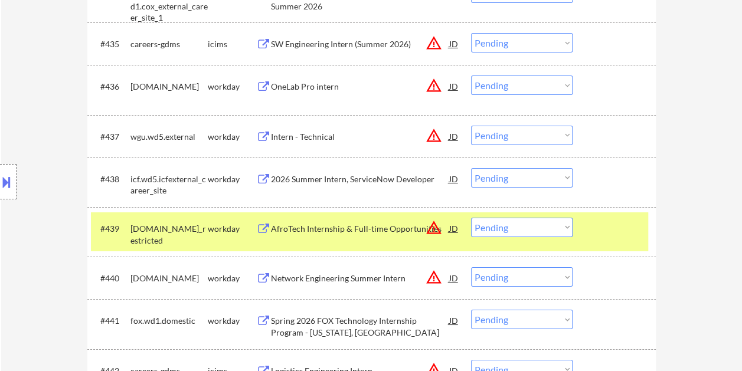
scroll to position [2012, 0]
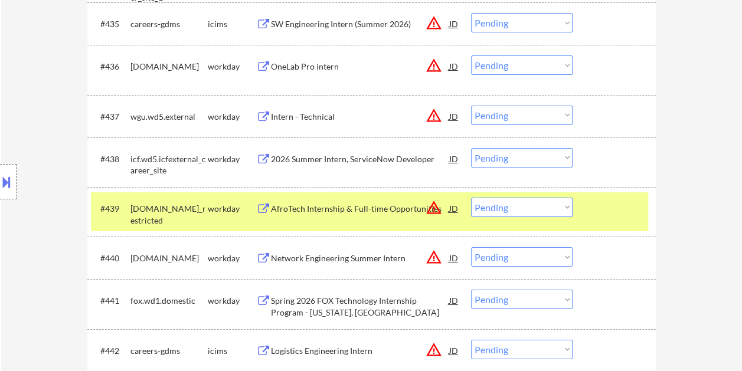
click at [607, 202] on div at bounding box center [616, 208] width 52 height 21
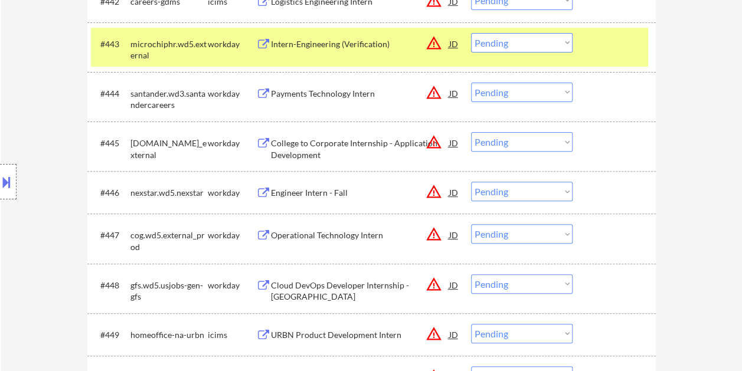
scroll to position [2375, 0]
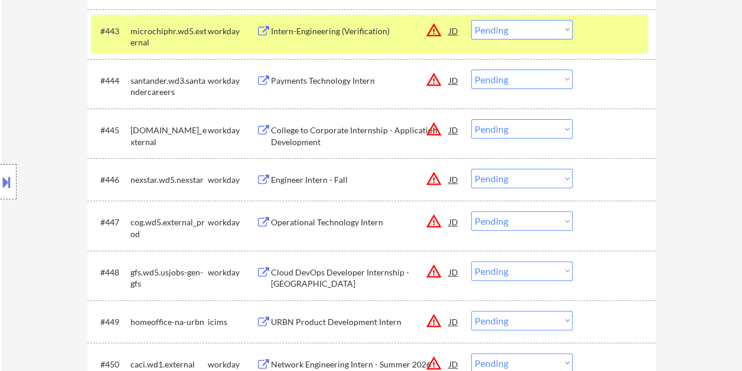
click at [609, 15] on div "#443 microchiphr.wd5.external workday Intern-Engineering (Verification) JD warn…" at bounding box center [369, 34] width 557 height 39
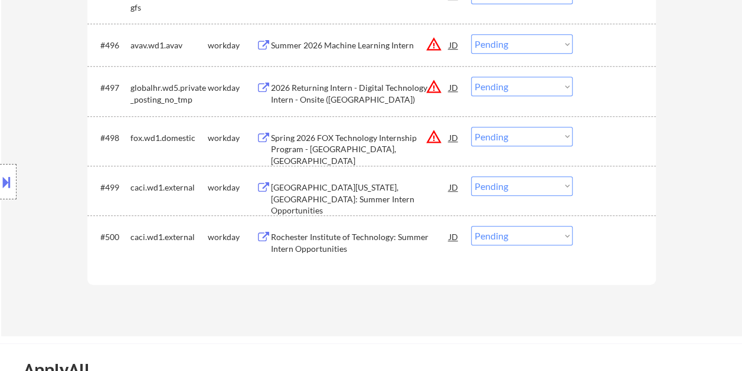
scroll to position [4884, 0]
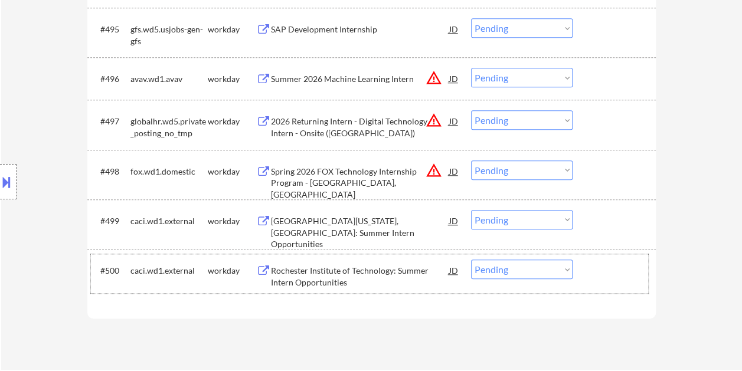
click at [591, 277] on div at bounding box center [616, 270] width 52 height 21
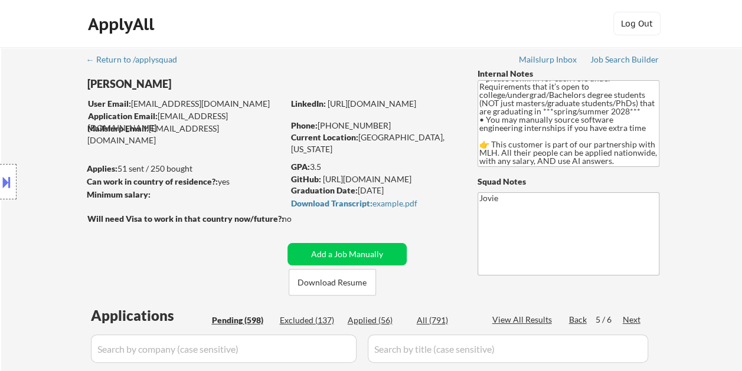
scroll to position [59, 0]
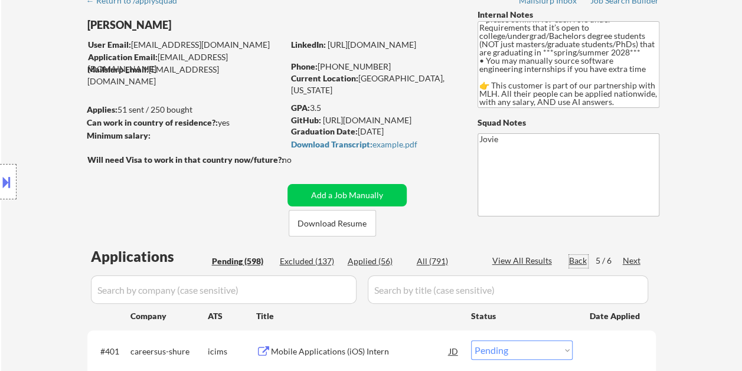
click at [583, 260] on div "Back" at bounding box center [578, 261] width 19 height 12
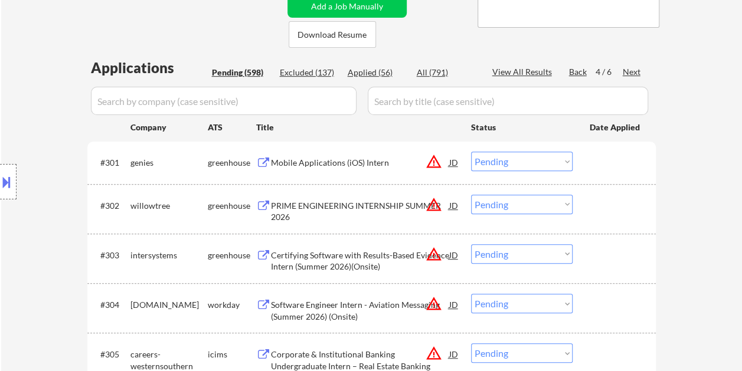
scroll to position [295, 0]
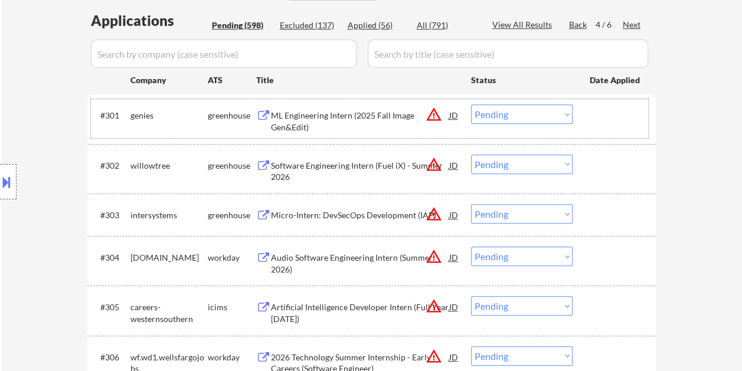
click at [613, 120] on div at bounding box center [616, 114] width 52 height 21
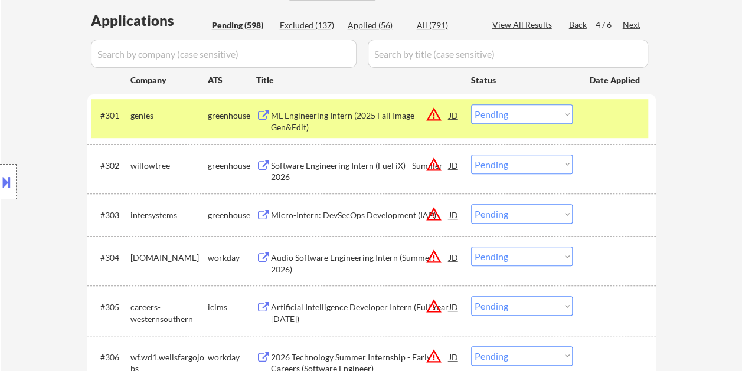
click at [361, 116] on div "ML Engineering Intern (2025 Fall Image Gen&Edit)" at bounding box center [360, 121] width 178 height 23
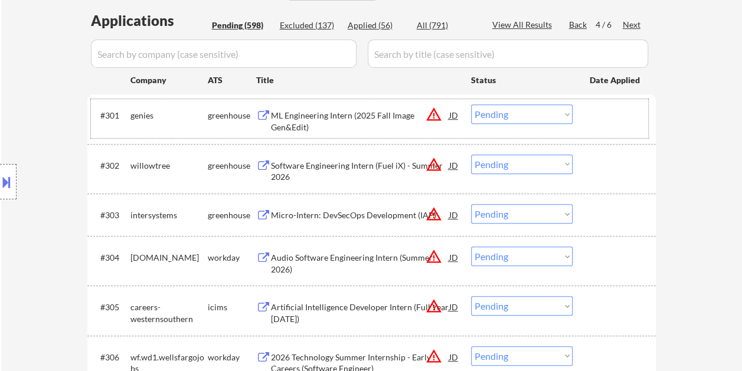
click at [581, 111] on div "#301 genies greenhouse ML Engineering Intern (2025 Fall Image Gen&Edit) JD warn…" at bounding box center [369, 118] width 557 height 39
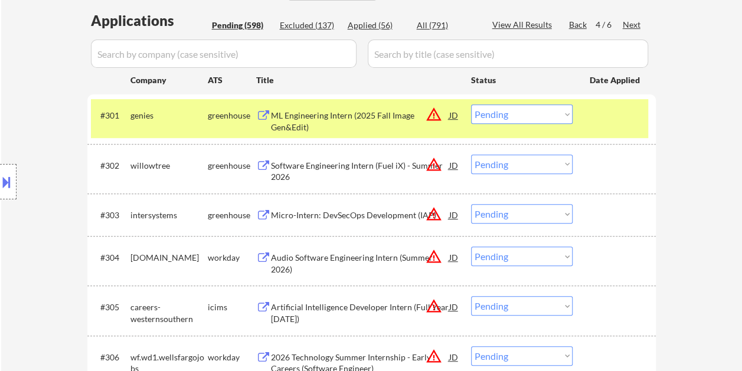
click at [568, 114] on select "Choose an option... Pending Applied Excluded (Questions) Excluded (Expired) Exc…" at bounding box center [522, 113] width 102 height 19
click at [471, 104] on select "Choose an option... Pending Applied Excluded (Questions) Excluded (Expired) Exc…" at bounding box center [522, 113] width 102 height 19
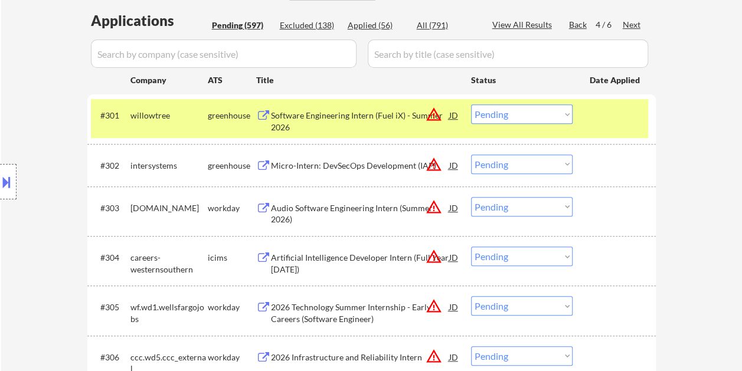
click at [597, 116] on div at bounding box center [616, 114] width 52 height 21
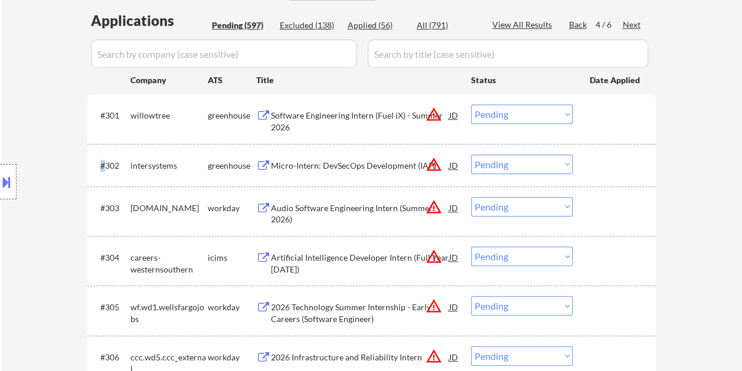
click at [597, 116] on div at bounding box center [616, 114] width 52 height 21
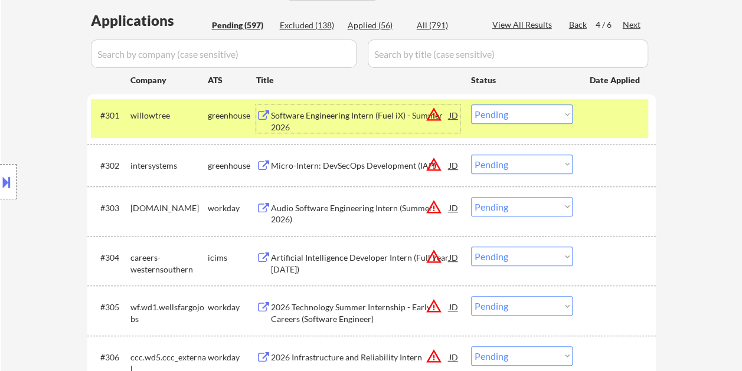
click at [356, 109] on div "Software Engineering Intern (Fuel iX) - Summer 2026" at bounding box center [360, 118] width 178 height 28
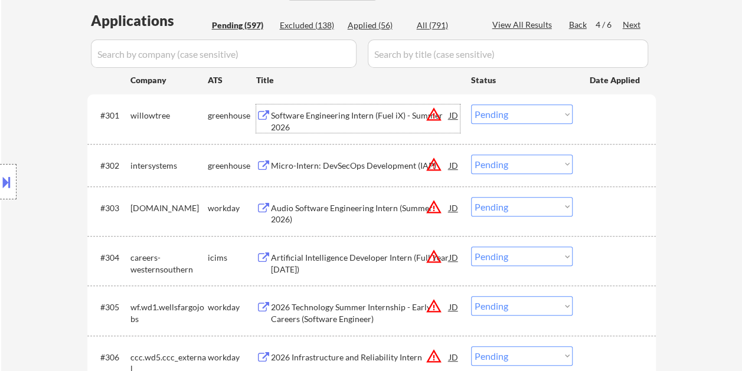
click at [345, 122] on div "Software Engineering Intern (Fuel iX) - Summer 2026" at bounding box center [360, 121] width 178 height 23
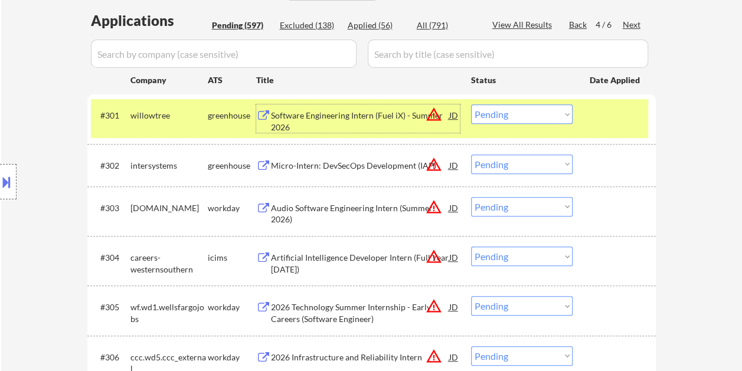
click at [327, 120] on div "Software Engineering Intern (Fuel iX) - Summer 2026" at bounding box center [360, 121] width 178 height 23
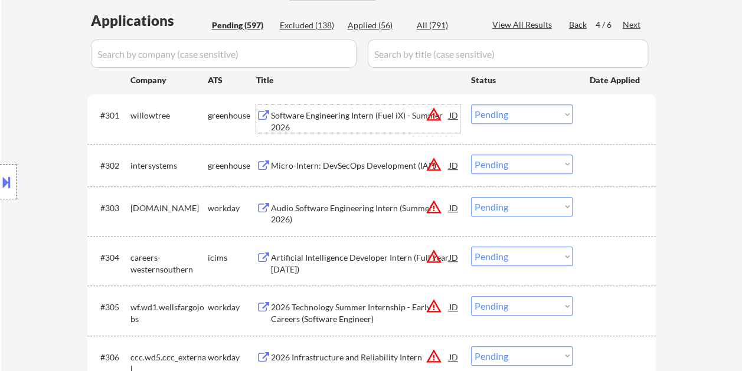
click at [453, 118] on div "JD" at bounding box center [454, 114] width 12 height 21
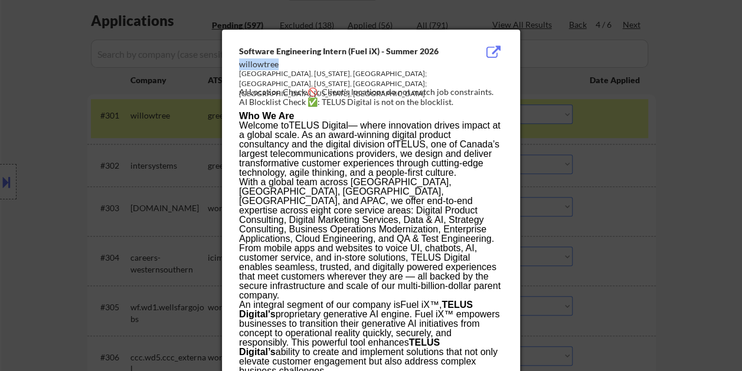
drag, startPoint x: 239, startPoint y: 63, endPoint x: 281, endPoint y: 65, distance: 42.0
click at [281, 65] on div "willowtree" at bounding box center [341, 64] width 204 height 12
copy div "willowtree"
click at [675, 116] on div at bounding box center [371, 185] width 742 height 371
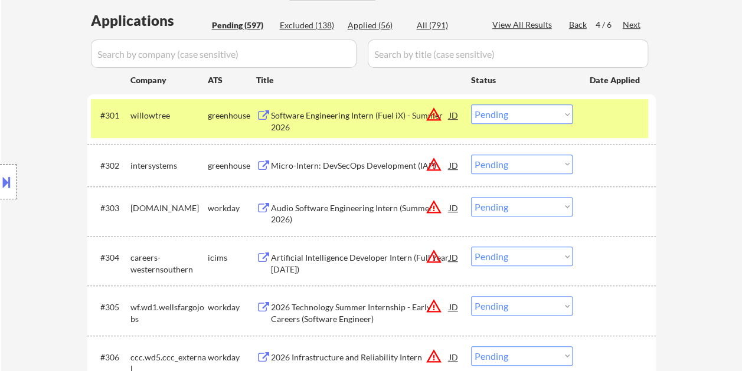
click at [590, 114] on div at bounding box center [616, 114] width 52 height 21
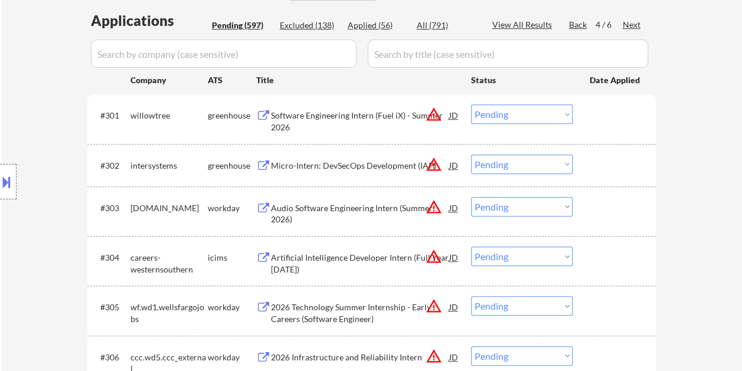
click at [580, 119] on div "#301 willowtree greenhouse Software Engineering Intern (Fuel iX) - Summer 2026 …" at bounding box center [369, 118] width 557 height 39
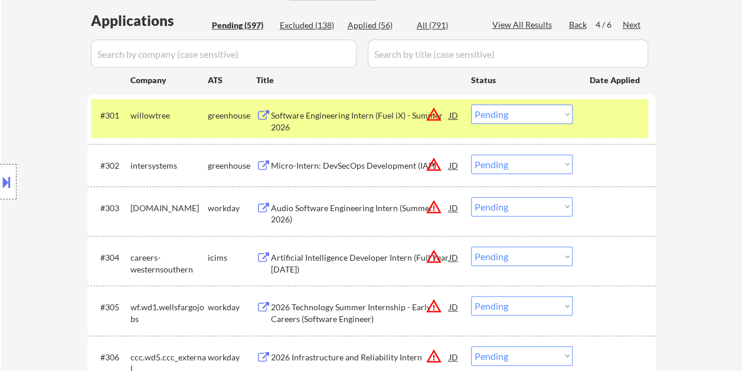
click at [567, 114] on select "Choose an option... Pending Applied Excluded (Questions) Excluded (Expired) Exc…" at bounding box center [522, 113] width 102 height 19
click at [471, 104] on select "Choose an option... Pending Applied Excluded (Questions) Excluded (Expired) Exc…" at bounding box center [522, 113] width 102 height 19
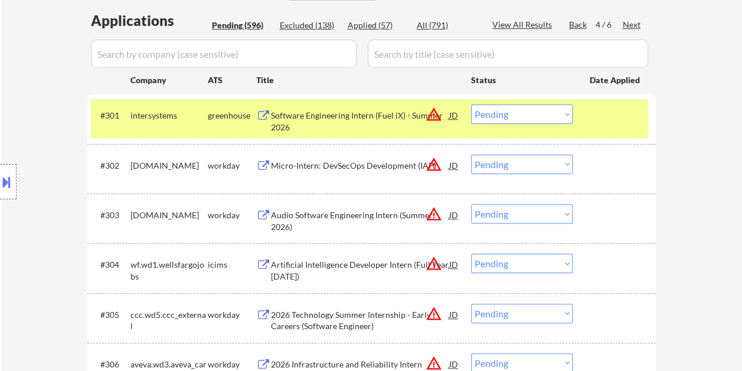
click at [583, 119] on div "#301 intersystems greenhouse Software Engineering Intern (Fuel iX) - Summer 202…" at bounding box center [369, 118] width 557 height 39
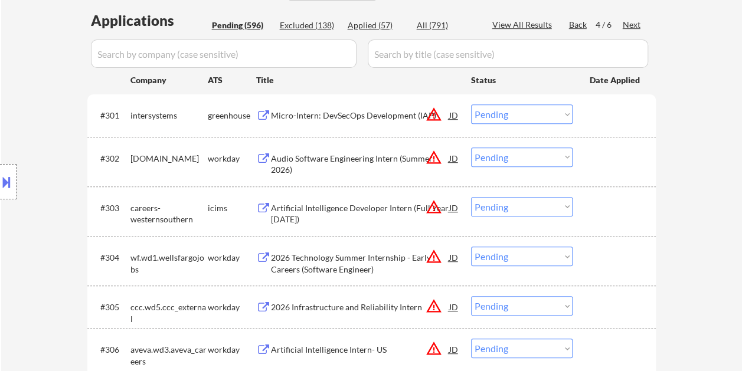
click at [621, 120] on div at bounding box center [616, 114] width 52 height 21
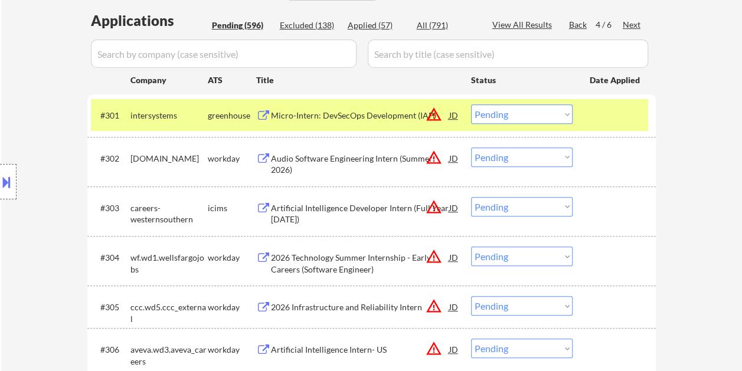
click at [392, 119] on div "Micro-Intern: DevSecOps Development (IAP)" at bounding box center [360, 116] width 178 height 12
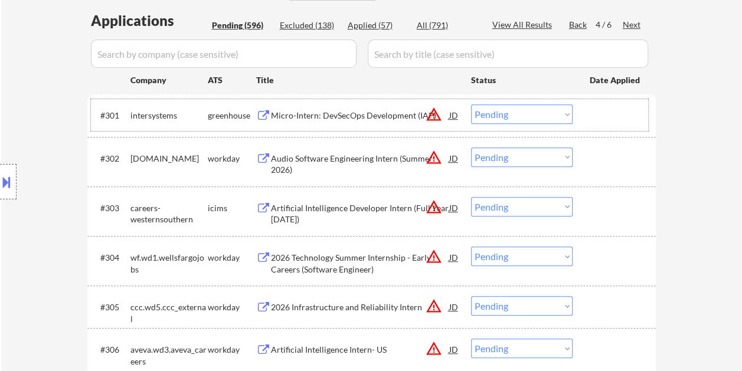
drag, startPoint x: 613, startPoint y: 121, endPoint x: 561, endPoint y: 106, distance: 53.4
click at [613, 120] on div at bounding box center [616, 114] width 52 height 21
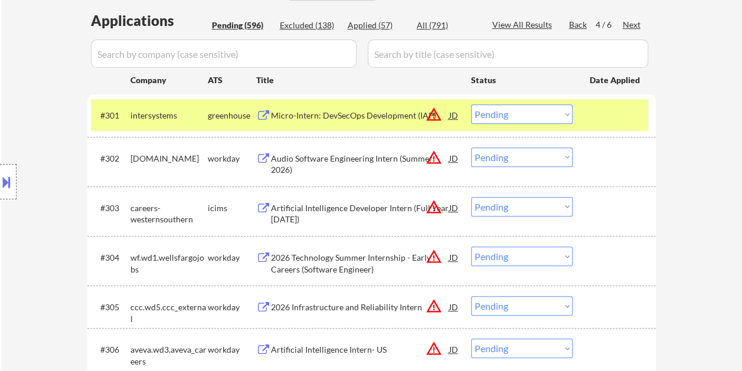
drag, startPoint x: 559, startPoint y: 106, endPoint x: 554, endPoint y: 112, distance: 8.3
click at [559, 106] on select "Choose an option... Pending Applied Excluded (Questions) Excluded (Expired) Exc…" at bounding box center [522, 113] width 102 height 19
click at [471, 104] on select "Choose an option... Pending Applied Excluded (Questions) Excluded (Expired) Exc…" at bounding box center [522, 113] width 102 height 19
select select ""pending""
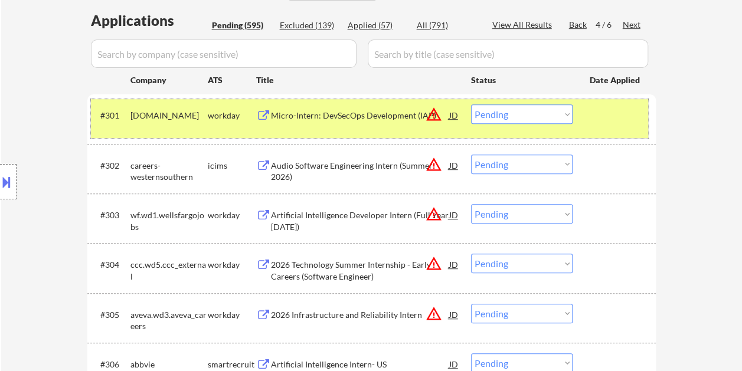
click at [633, 122] on div at bounding box center [616, 114] width 52 height 21
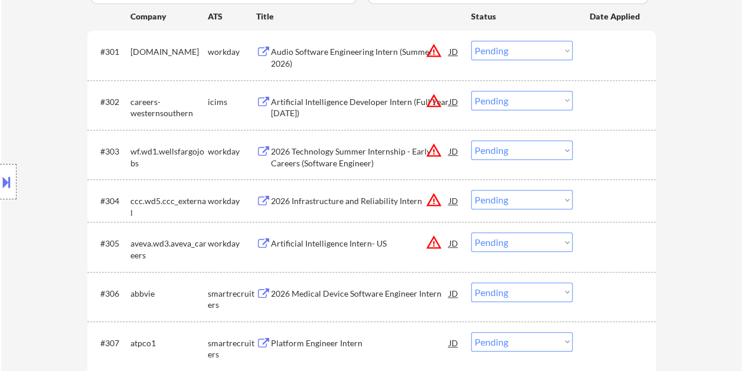
scroll to position [413, 0]
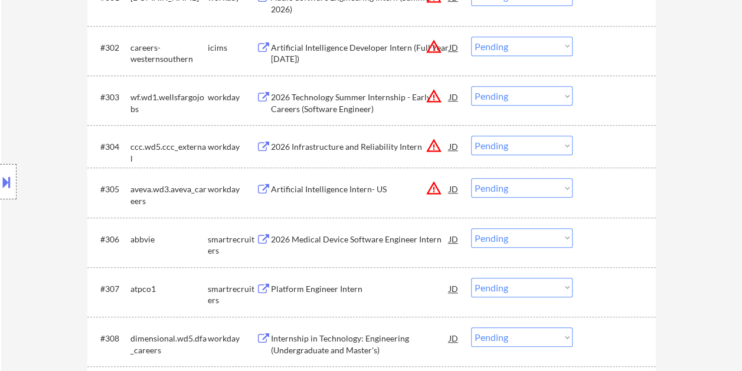
click at [599, 245] on div at bounding box center [616, 238] width 52 height 21
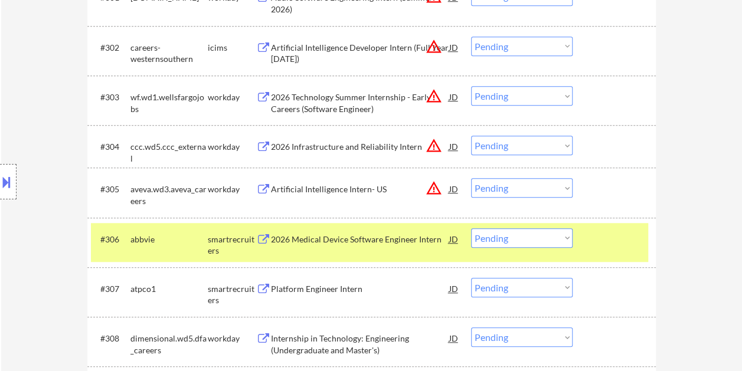
click at [319, 237] on div "2026 Medical Device Software Engineer Intern" at bounding box center [360, 240] width 178 height 12
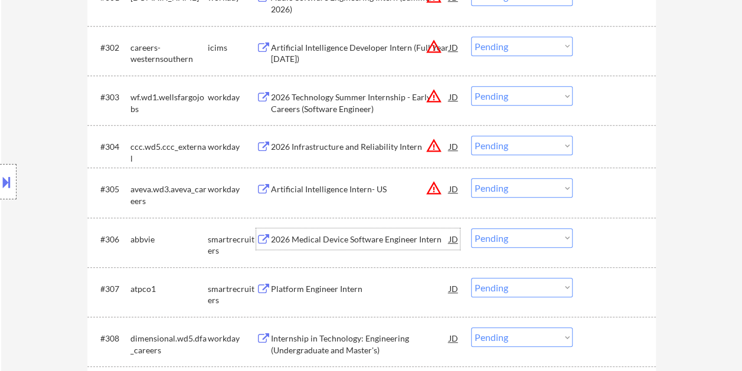
click at [608, 243] on div at bounding box center [616, 238] width 52 height 21
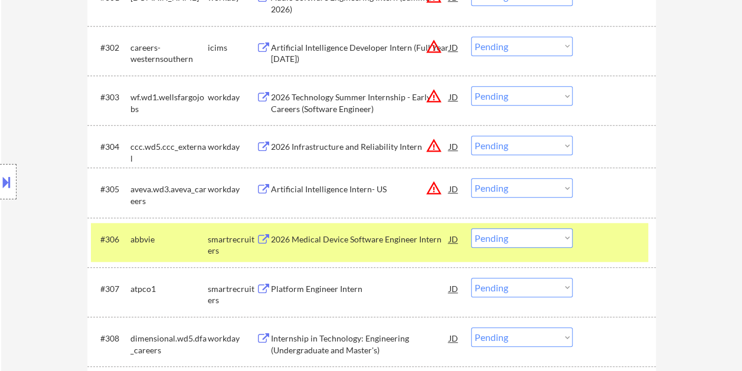
click at [570, 238] on select "Choose an option... Pending Applied Excluded (Questions) Excluded (Expired) Exc…" at bounding box center [522, 237] width 102 height 19
click at [471, 228] on select "Choose an option... Pending Applied Excluded (Questions) Excluded (Expired) Exc…" at bounding box center [522, 237] width 102 height 19
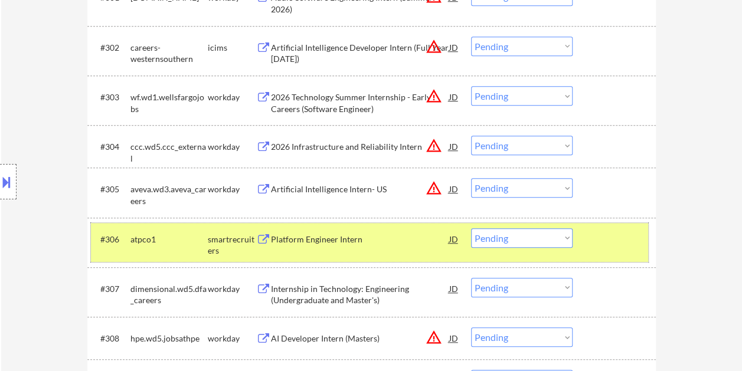
click at [587, 235] on div "#306 atpco1 smartrecruiters Platform Engineer Intern JD warning_amber Choose an…" at bounding box center [369, 242] width 557 height 39
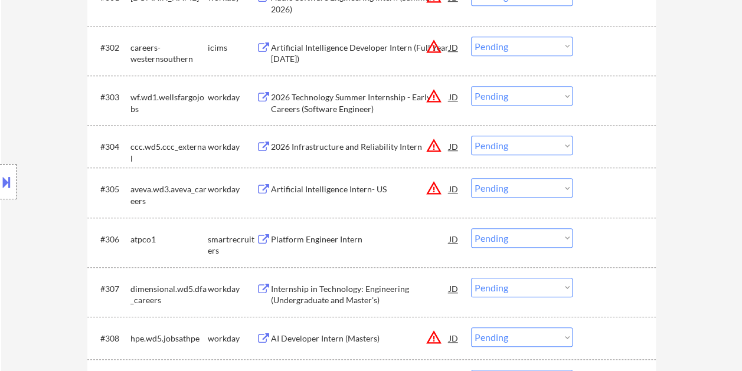
click at [589, 236] on div "#306 atpco1 smartrecruiters Platform Engineer Intern JD warning_amber Choose an…" at bounding box center [369, 242] width 557 height 39
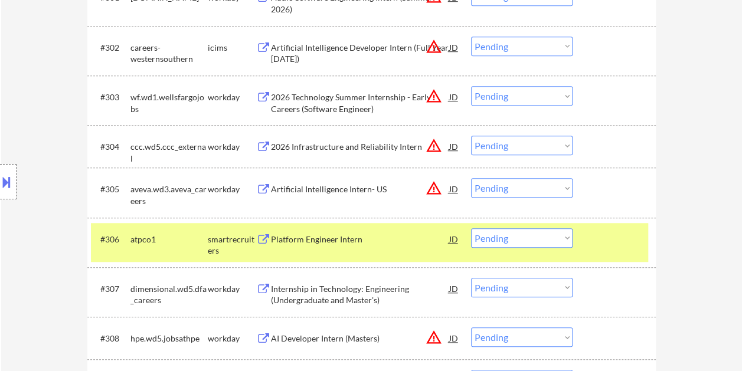
click at [387, 238] on div "Platform Engineer Intern" at bounding box center [360, 240] width 178 height 12
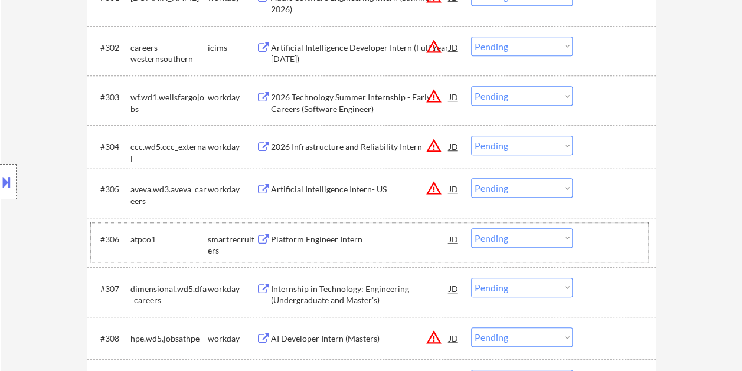
click at [597, 243] on div at bounding box center [616, 238] width 52 height 21
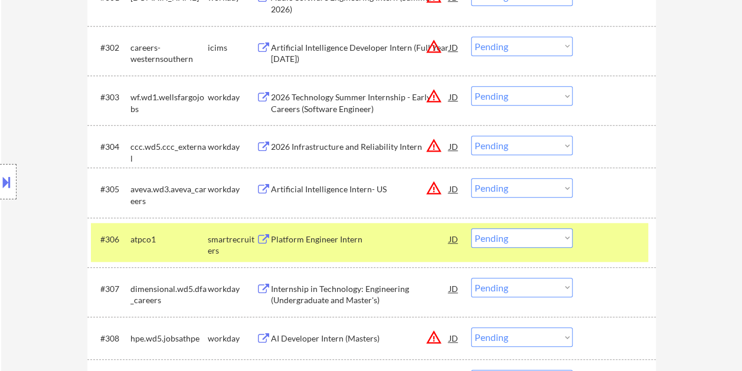
click at [562, 233] on select "Choose an option... Pending Applied Excluded (Questions) Excluded (Expired) Exc…" at bounding box center [522, 237] width 102 height 19
click at [471, 228] on select "Choose an option... Pending Applied Excluded (Questions) Excluded (Expired) Exc…" at bounding box center [522, 237] width 102 height 19
select select ""pending""
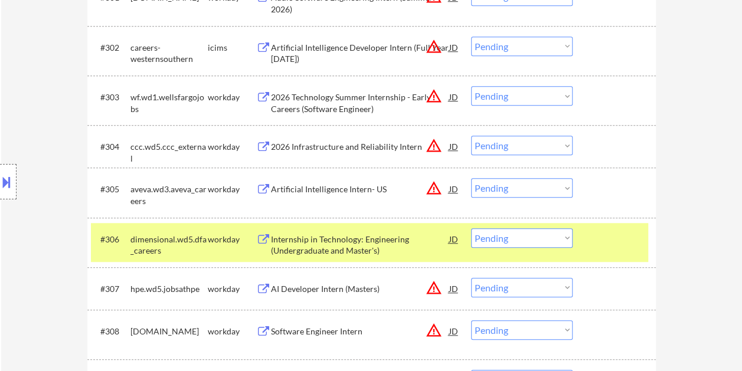
click at [598, 242] on div at bounding box center [616, 238] width 52 height 21
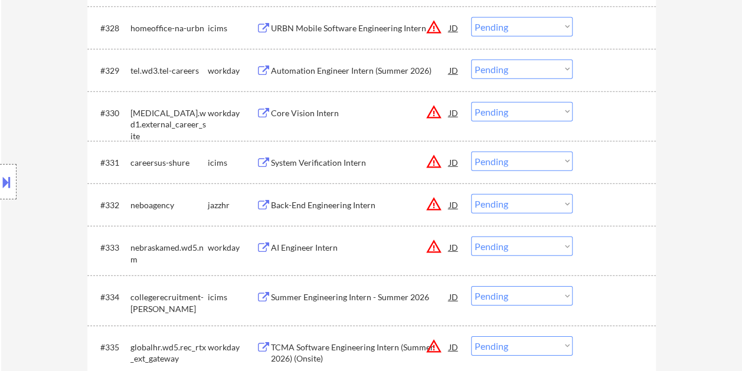
scroll to position [1711, 0]
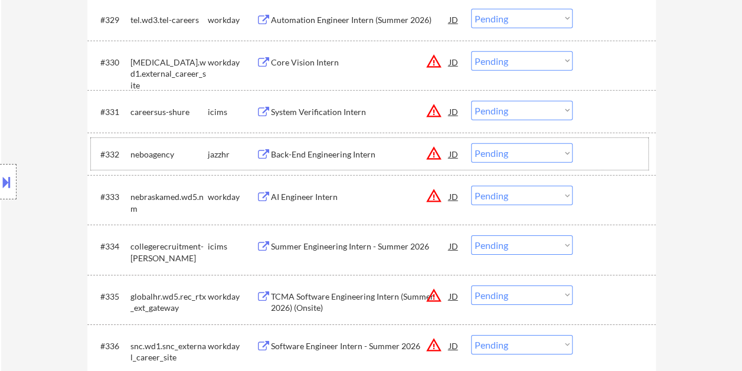
drag, startPoint x: 618, startPoint y: 156, endPoint x: 587, endPoint y: 153, distance: 31.4
click at [617, 156] on div at bounding box center [616, 153] width 52 height 21
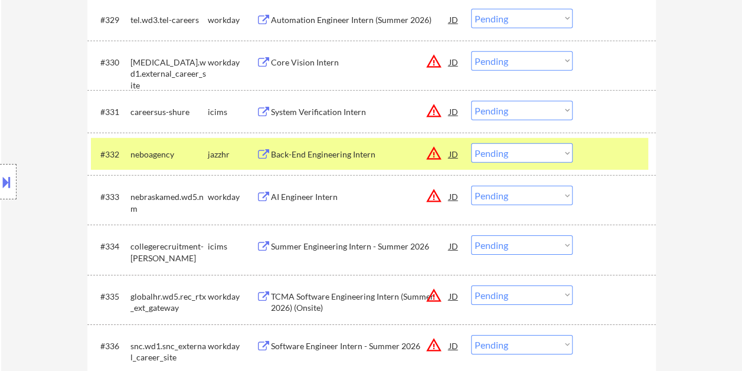
click at [355, 148] on div "Back-End Engineering Intern" at bounding box center [360, 153] width 178 height 21
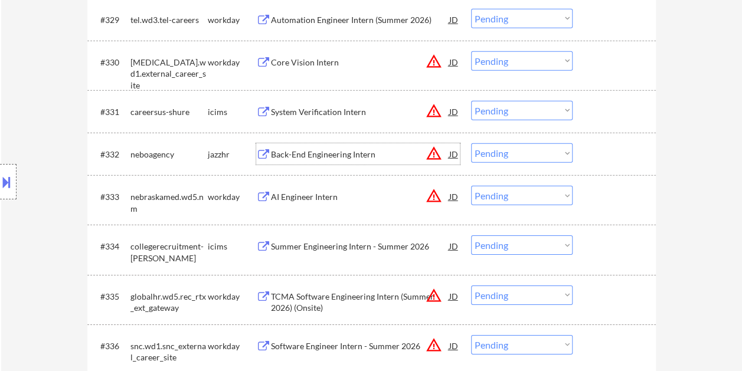
click at [596, 151] on div at bounding box center [616, 153] width 52 height 21
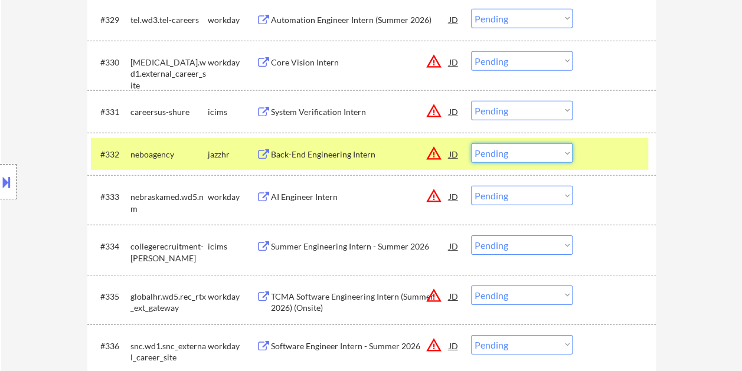
click at [567, 157] on select "Choose an option... Pending Applied Excluded (Questions) Excluded (Expired) Exc…" at bounding box center [522, 152] width 102 height 19
click at [471, 143] on select "Choose an option... Pending Applied Excluded (Questions) Excluded (Expired) Exc…" at bounding box center [522, 152] width 102 height 19
select select ""pending""
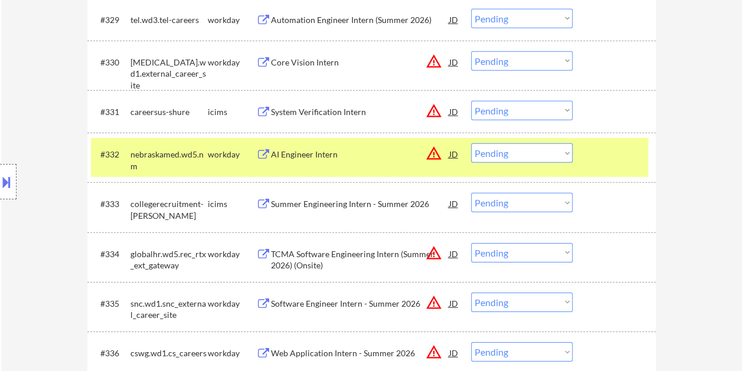
click at [593, 154] on div at bounding box center [616, 153] width 52 height 21
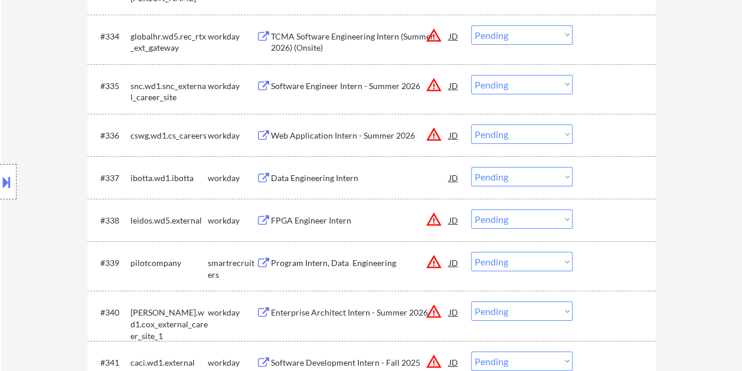
scroll to position [1948, 0]
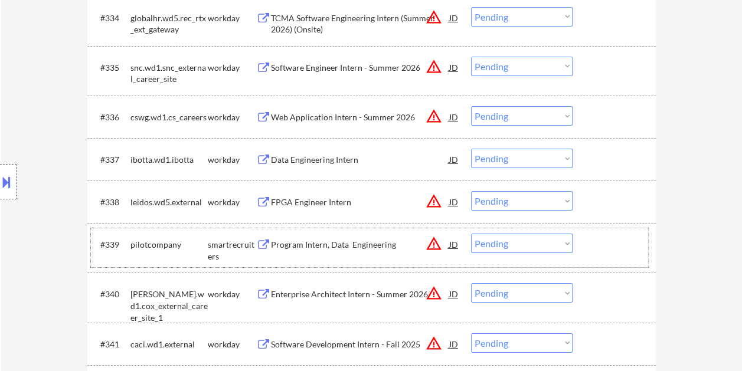
click at [617, 247] on div at bounding box center [616, 244] width 52 height 21
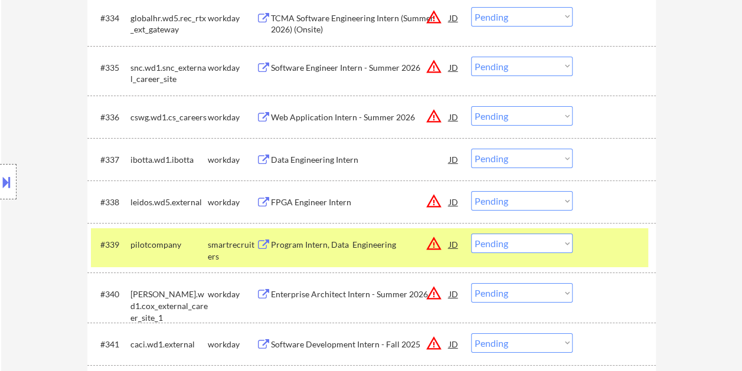
click at [376, 237] on div "Program Intern, Data Engineering" at bounding box center [360, 244] width 178 height 21
